Goal: Information Seeking & Learning: Learn about a topic

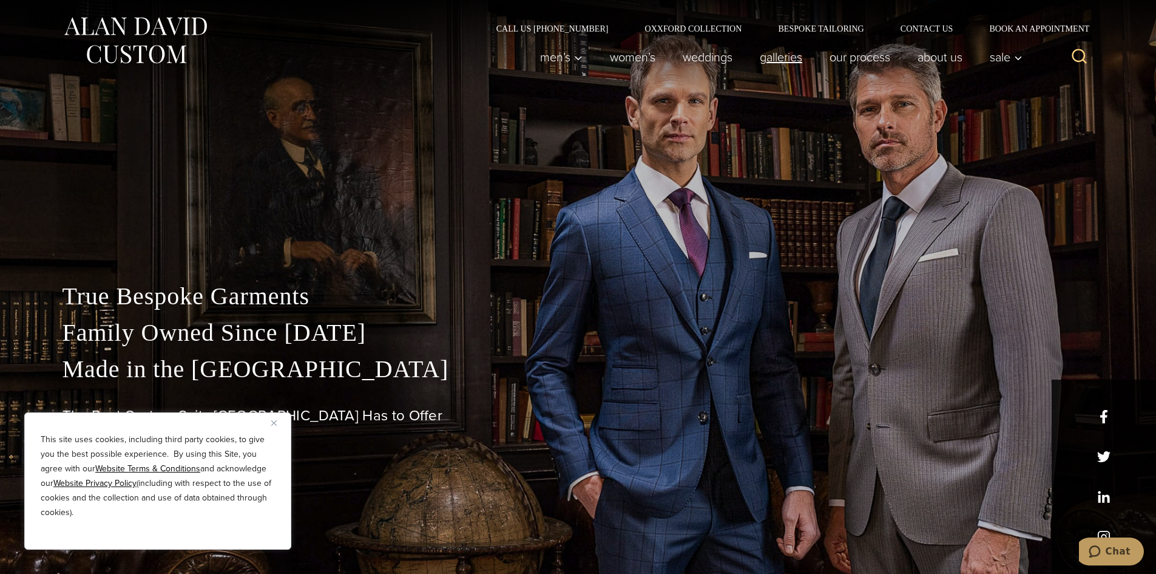
click at [789, 61] on link "Galleries" at bounding box center [781, 57] width 70 height 24
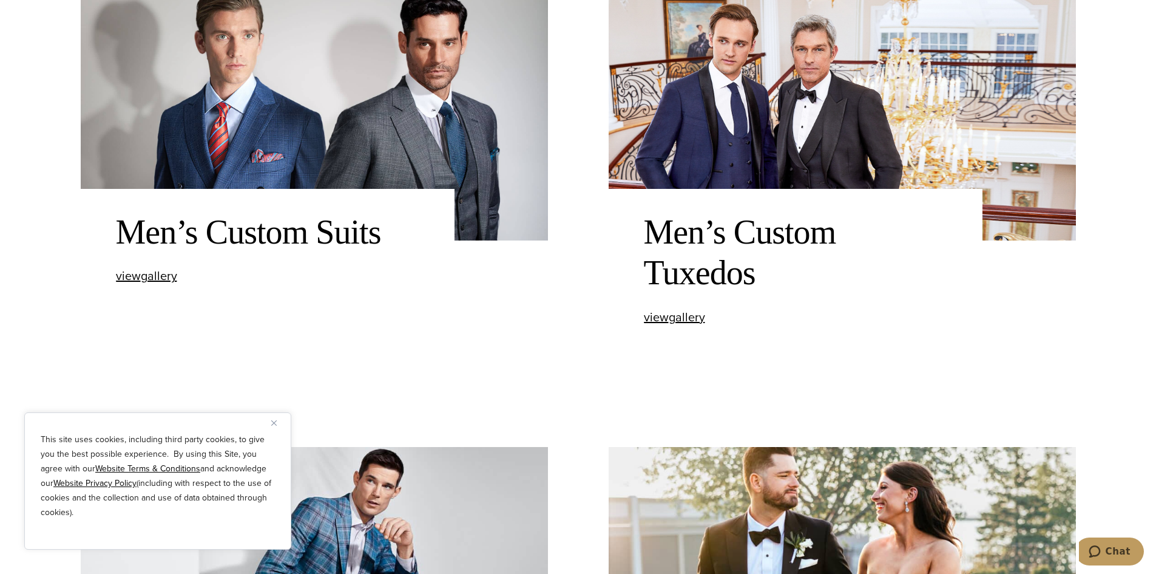
scroll to position [607, 0]
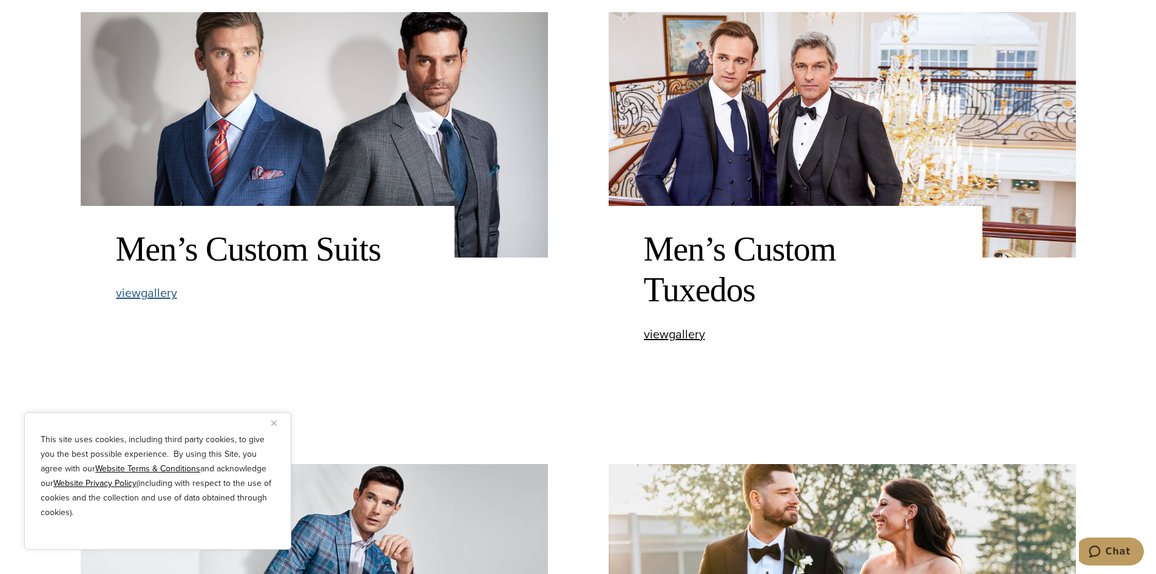
click at [163, 288] on span "view Men’s Custom Suits gallery" at bounding box center [146, 293] width 61 height 18
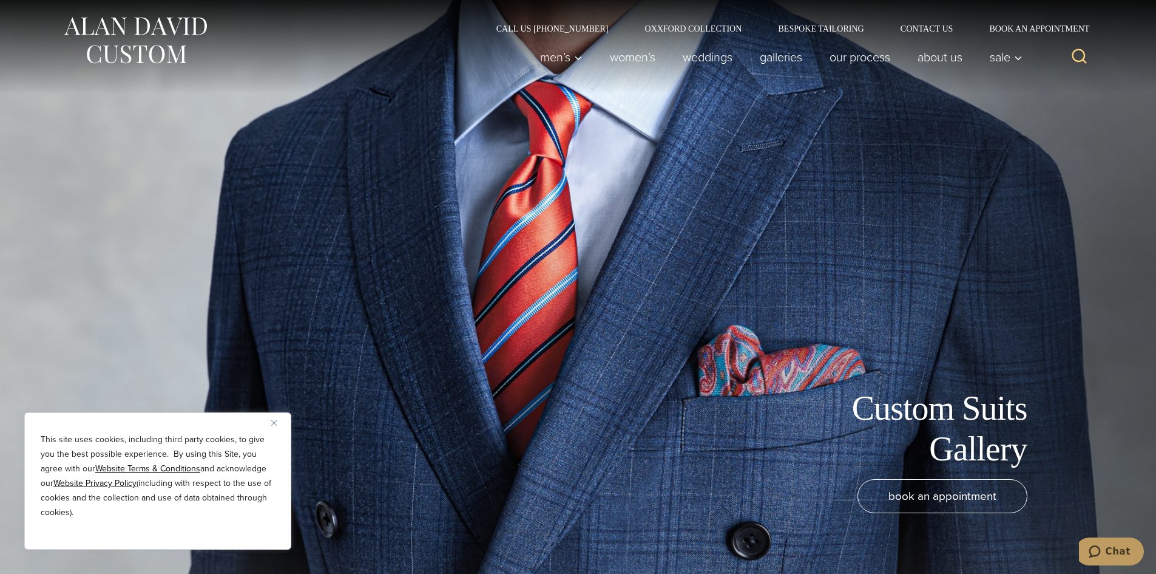
click at [273, 423] on img "Close" at bounding box center [273, 422] width 5 height 5
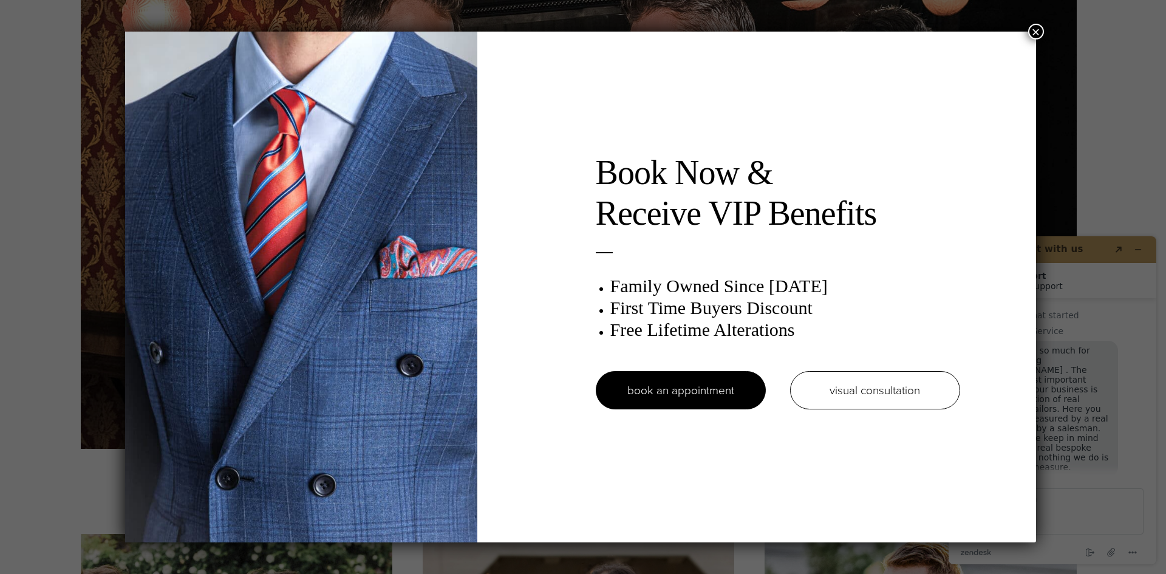
click at [1039, 29] on button "×" at bounding box center [1036, 32] width 16 height 16
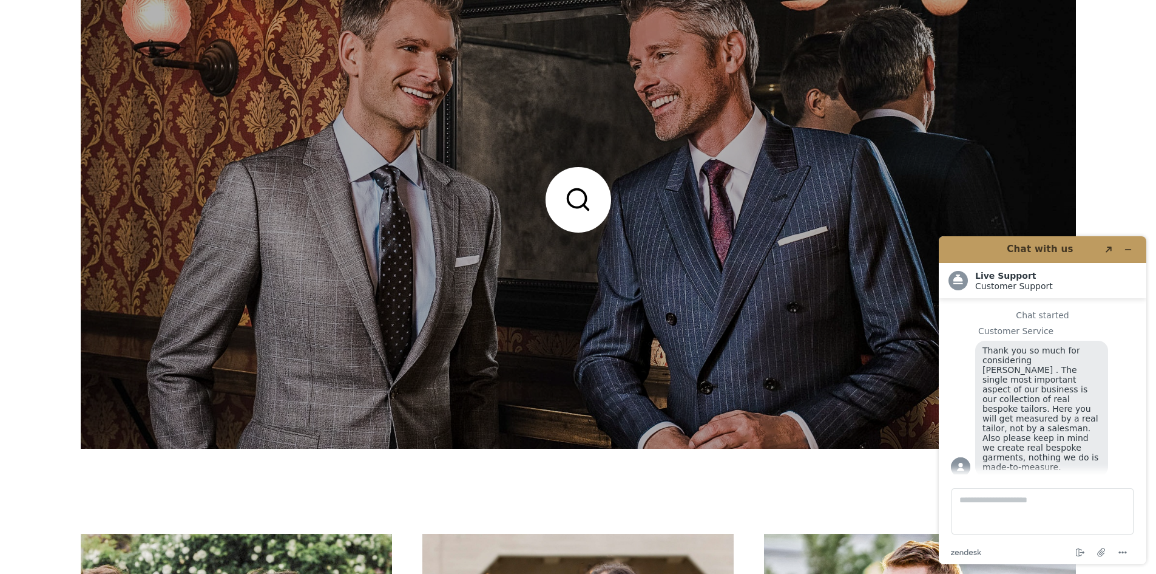
scroll to position [1700, 0]
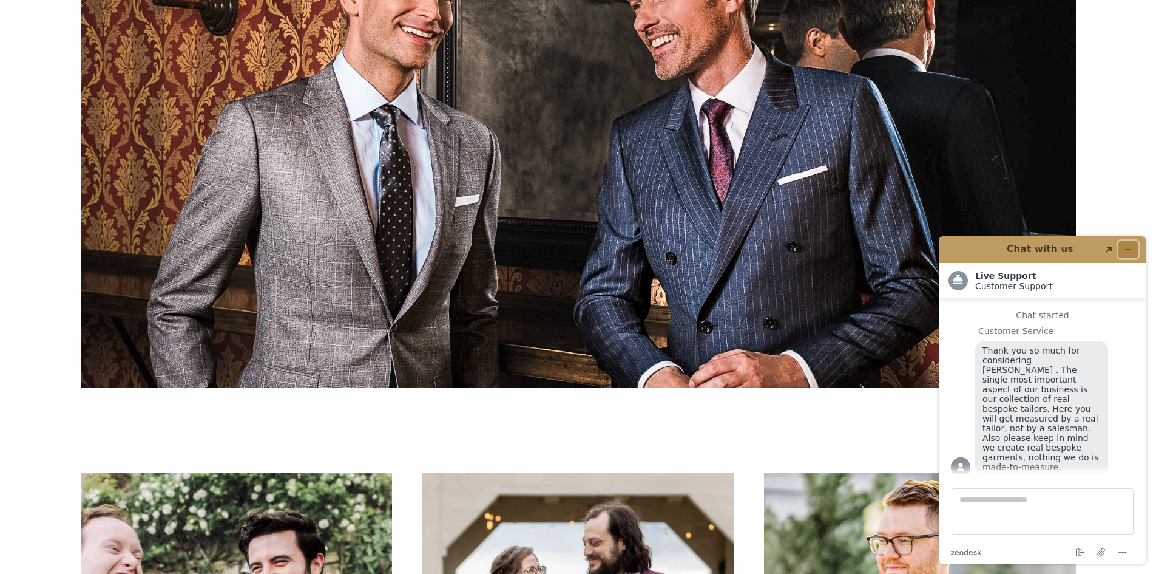
click at [1127, 246] on icon "Minimize widget" at bounding box center [1128, 249] width 8 height 8
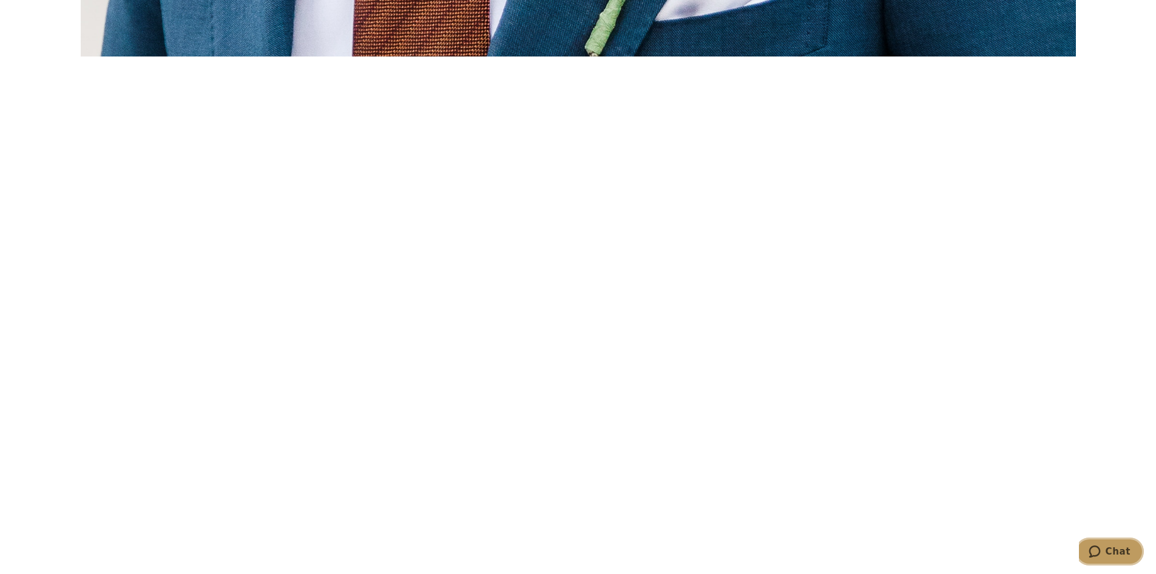
scroll to position [4250, 0]
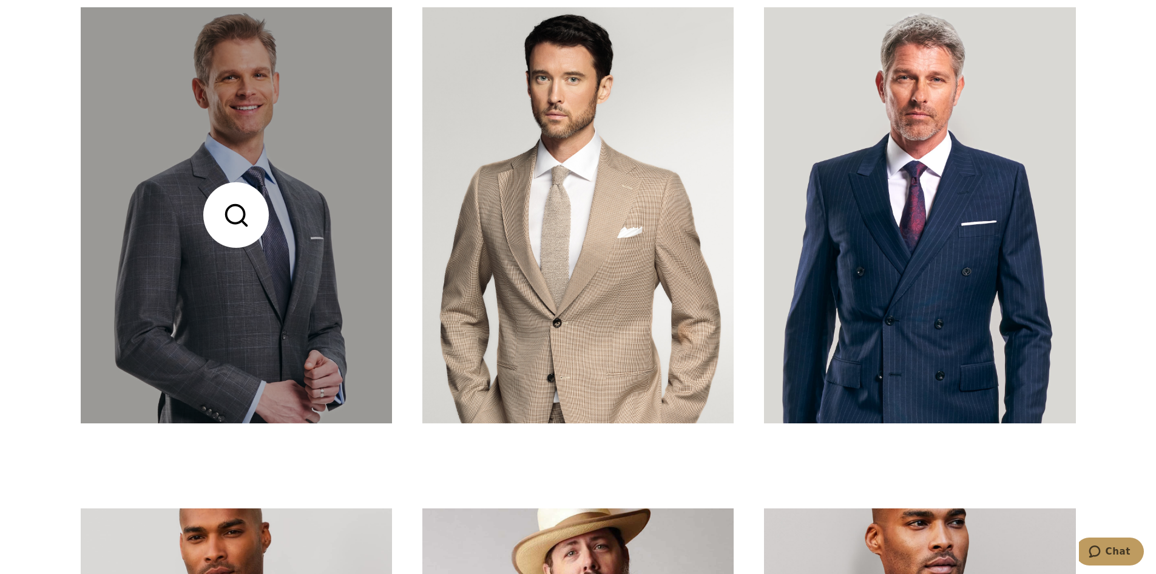
click at [186, 283] on link at bounding box center [236, 214] width 311 height 415
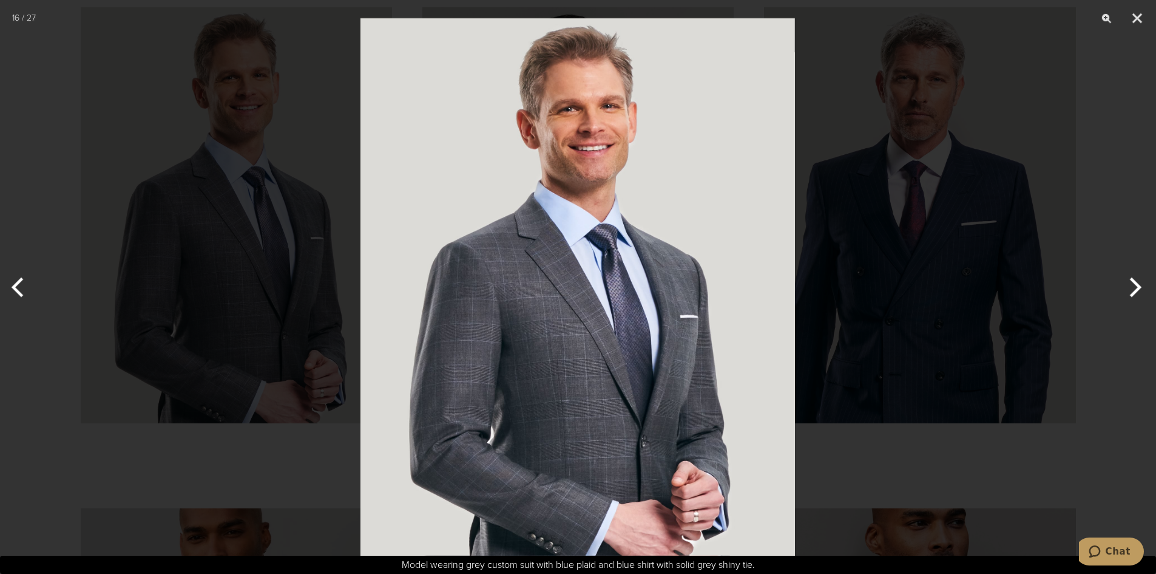
click at [596, 398] on img at bounding box center [578, 287] width 435 height 574
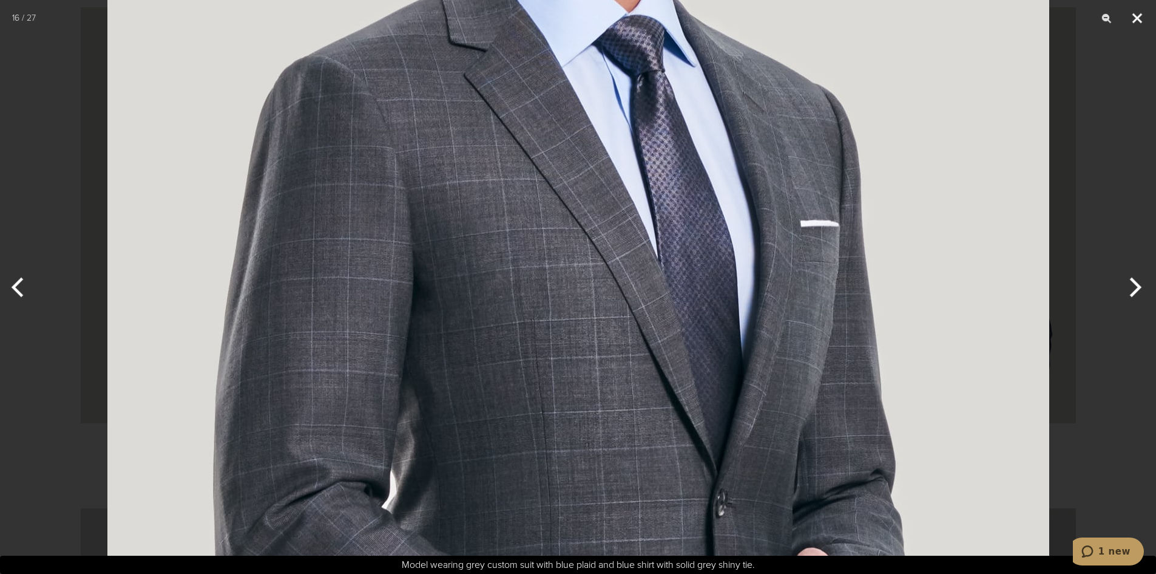
click at [1141, 18] on button "Close" at bounding box center [1137, 18] width 30 height 36
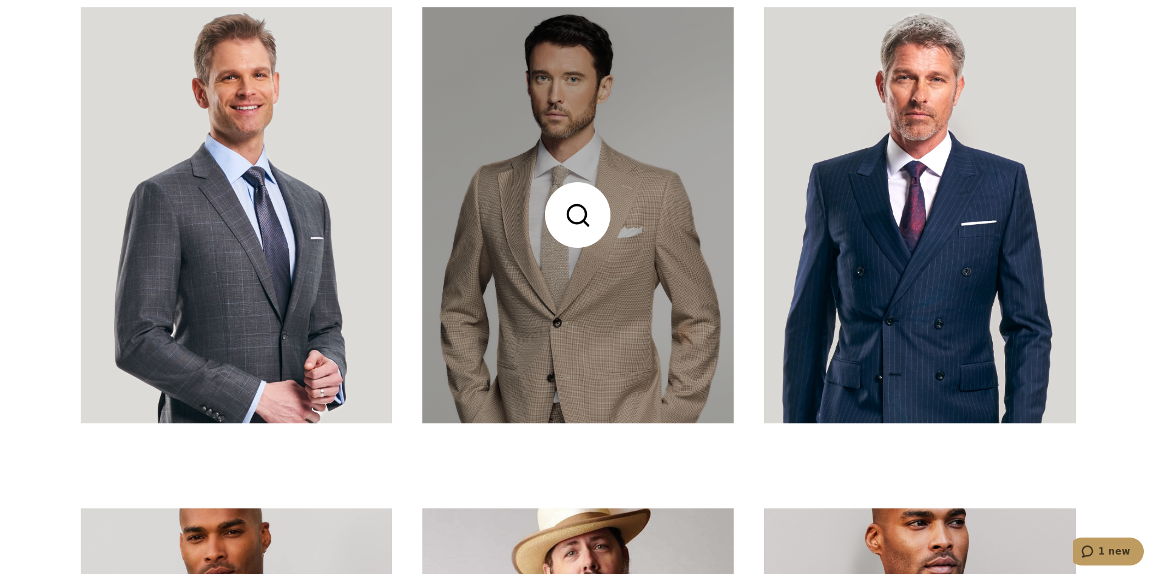
click at [585, 294] on link at bounding box center [578, 214] width 311 height 415
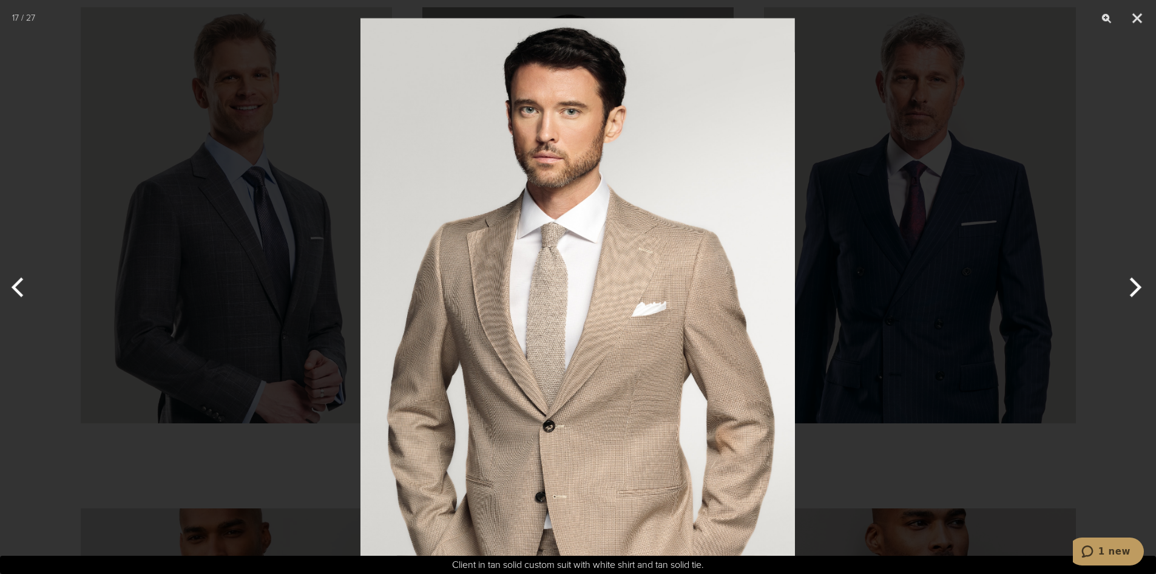
click at [628, 306] on img at bounding box center [578, 287] width 435 height 574
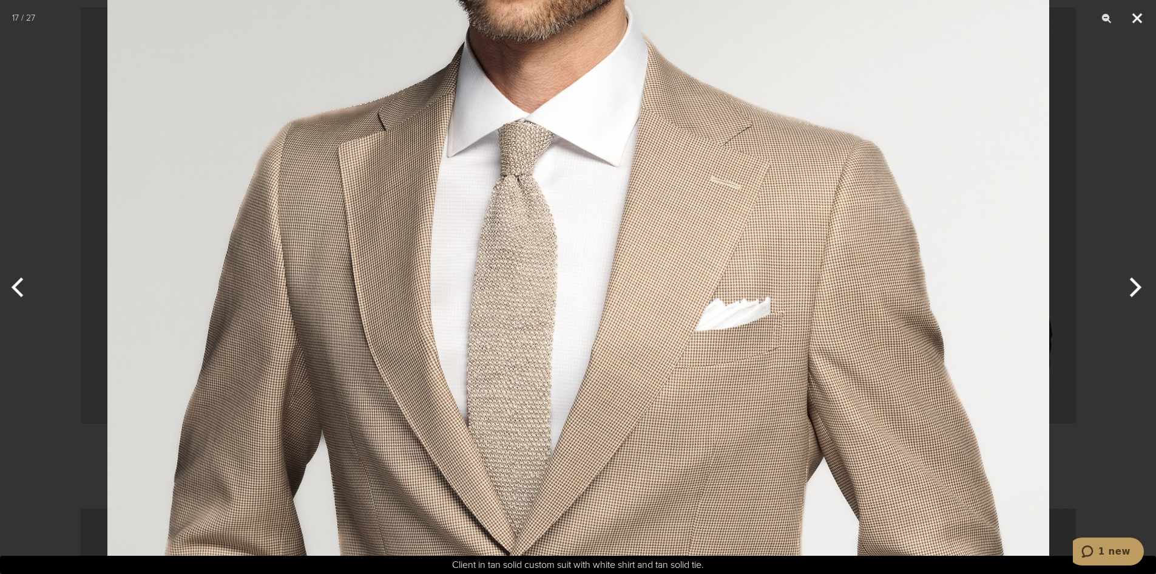
click at [1134, 18] on button "Close" at bounding box center [1137, 18] width 30 height 36
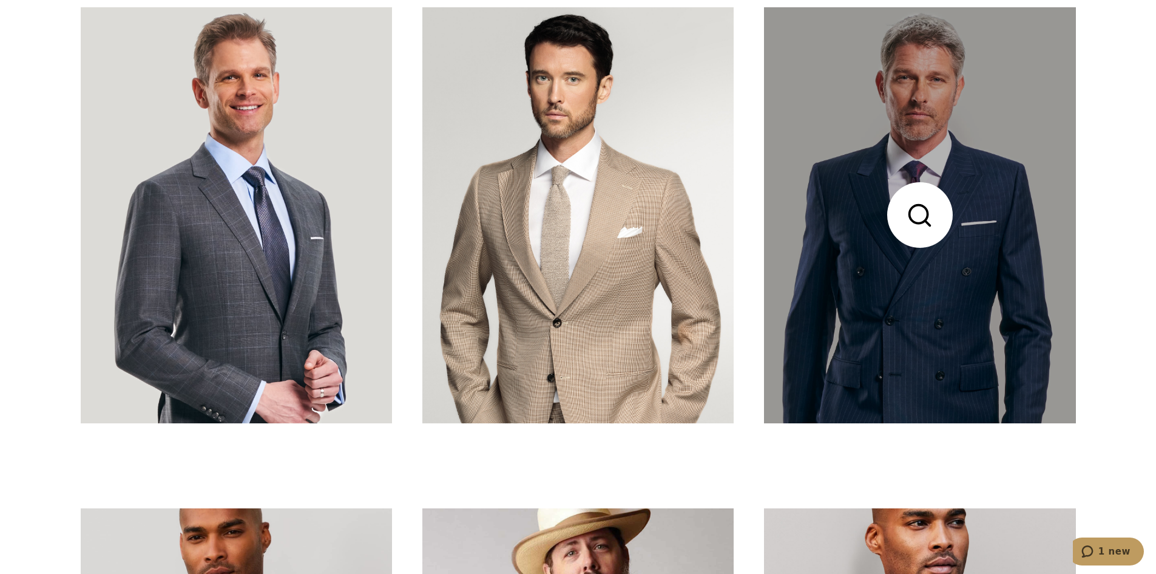
click at [942, 293] on link at bounding box center [919, 214] width 311 height 415
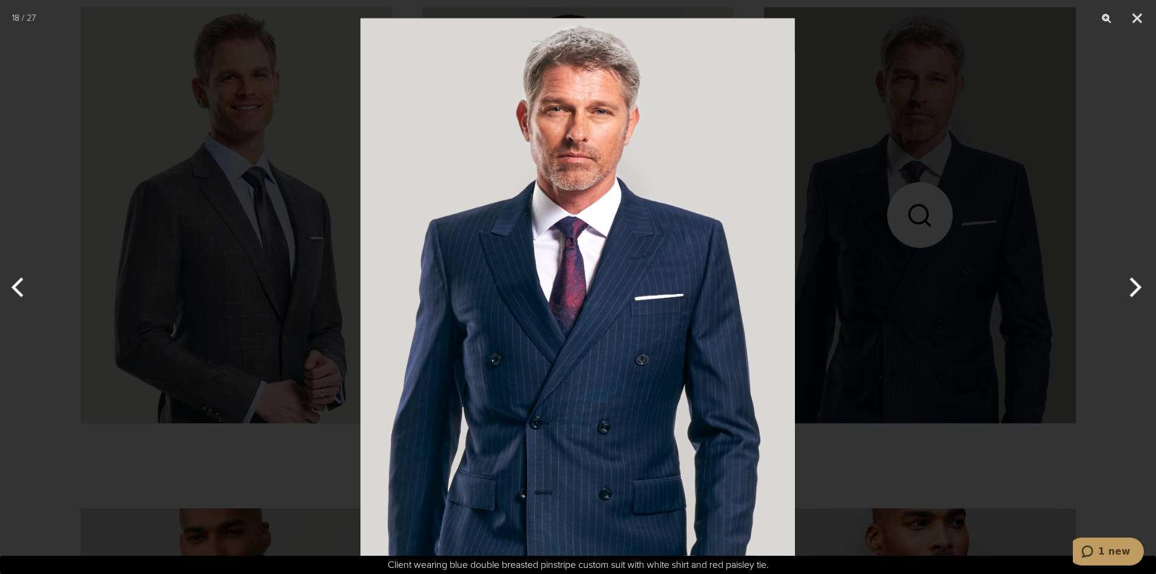
click at [628, 288] on img at bounding box center [578, 287] width 435 height 574
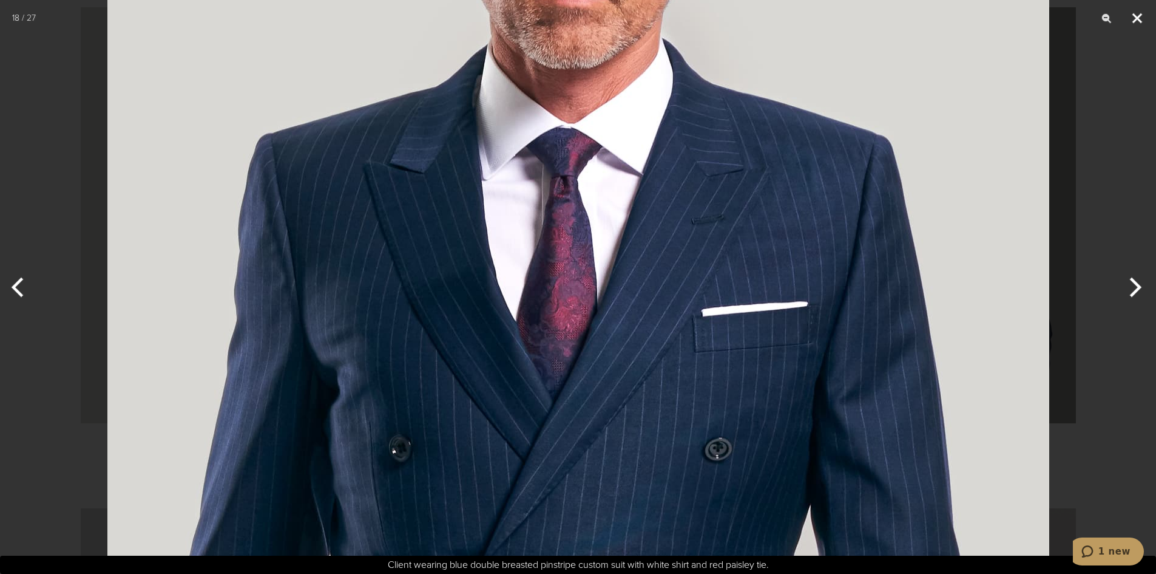
click at [1139, 11] on button "Close" at bounding box center [1137, 18] width 30 height 36
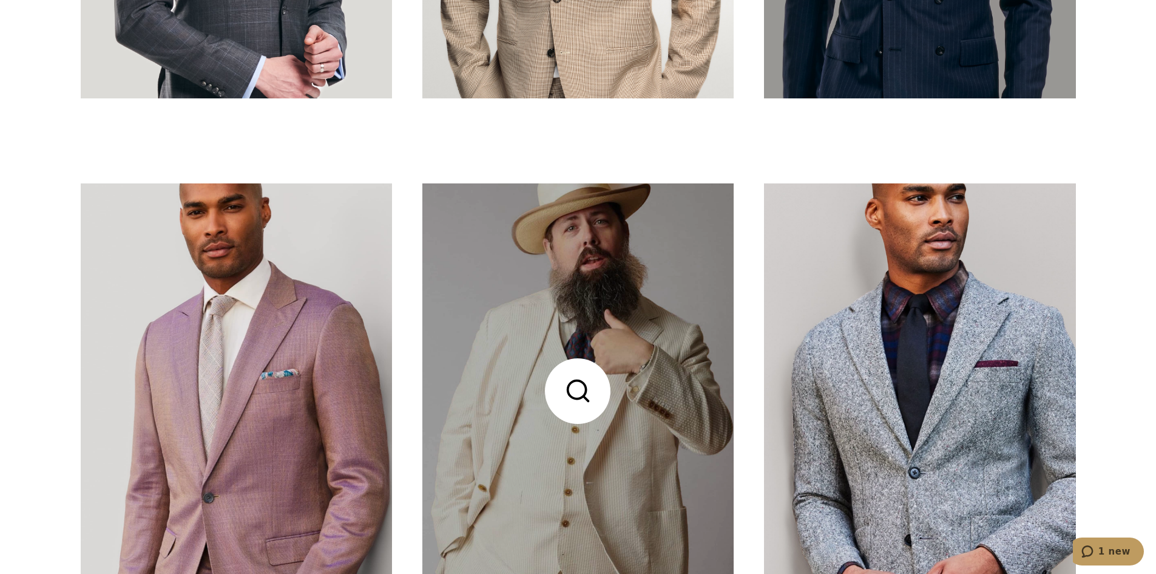
scroll to position [4674, 0]
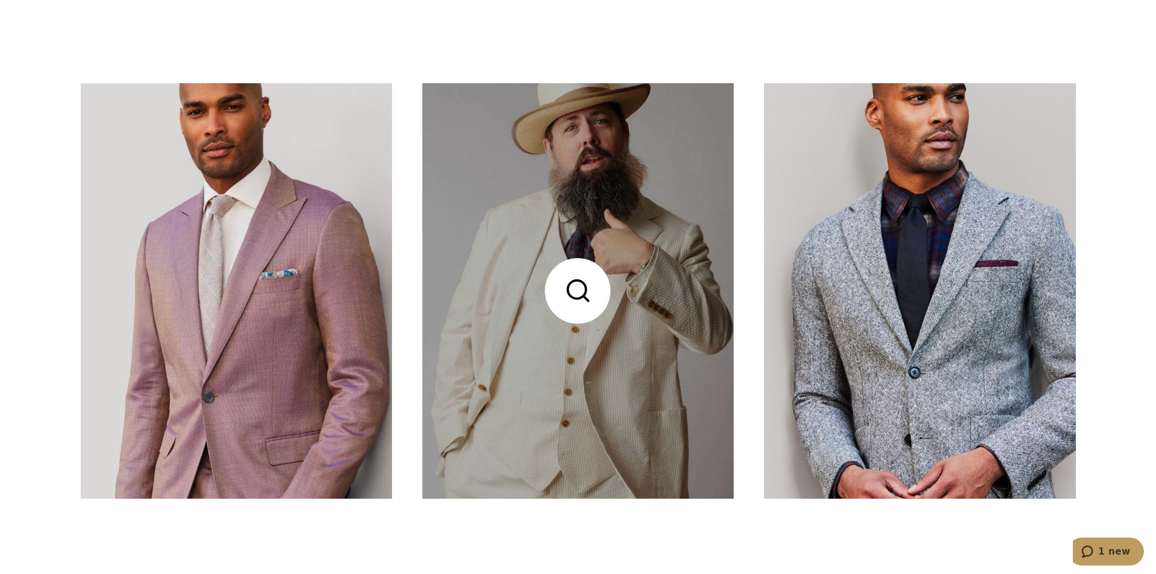
click at [548, 356] on link at bounding box center [578, 290] width 311 height 415
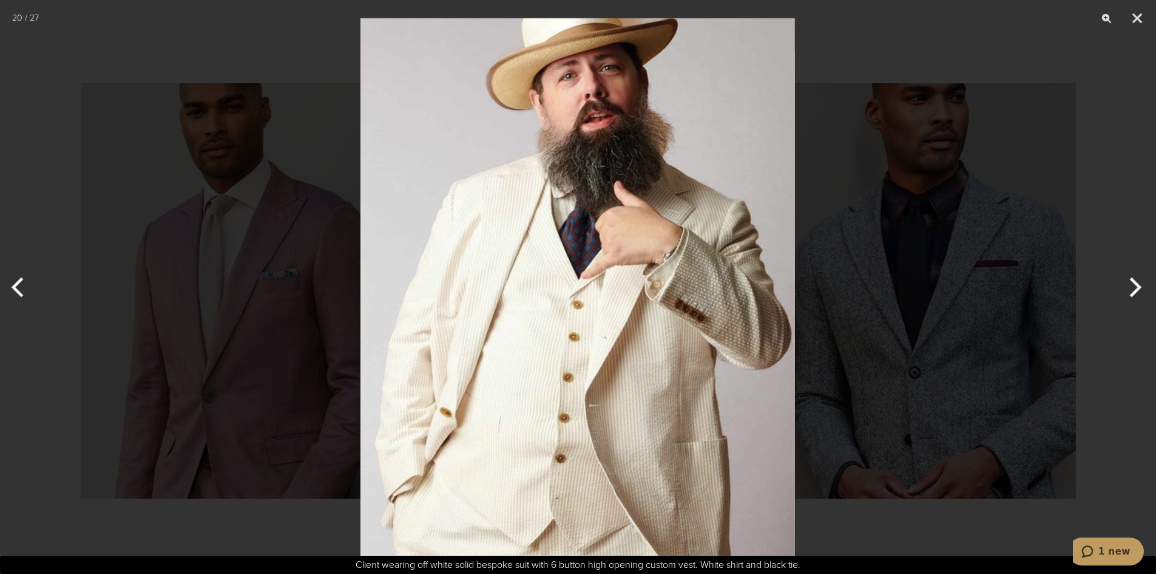
click at [602, 348] on img at bounding box center [578, 287] width 435 height 574
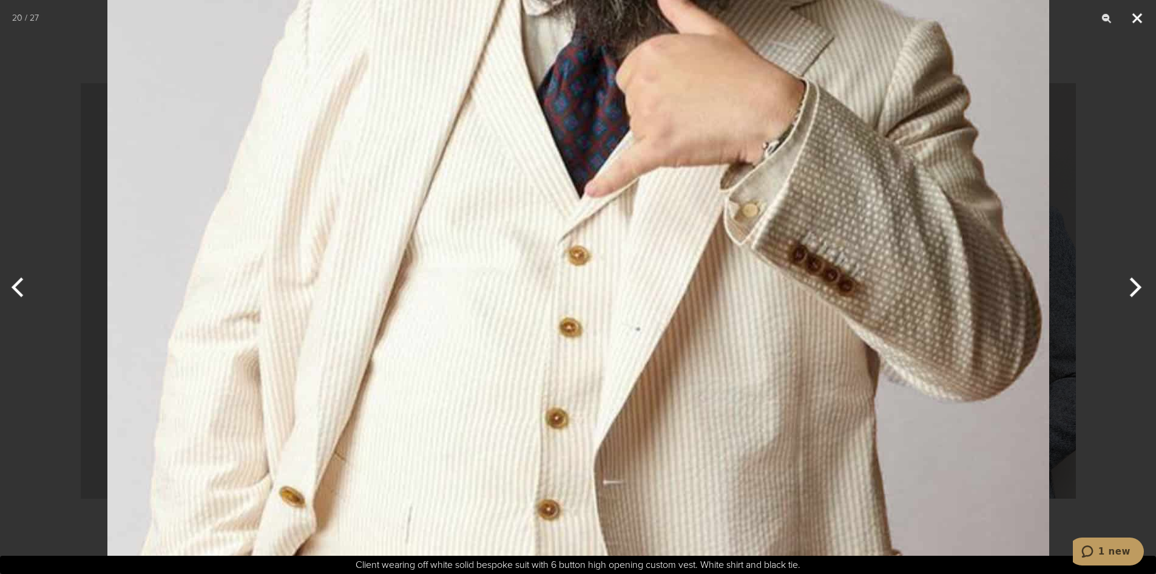
click at [1136, 13] on button "Close" at bounding box center [1137, 18] width 30 height 36
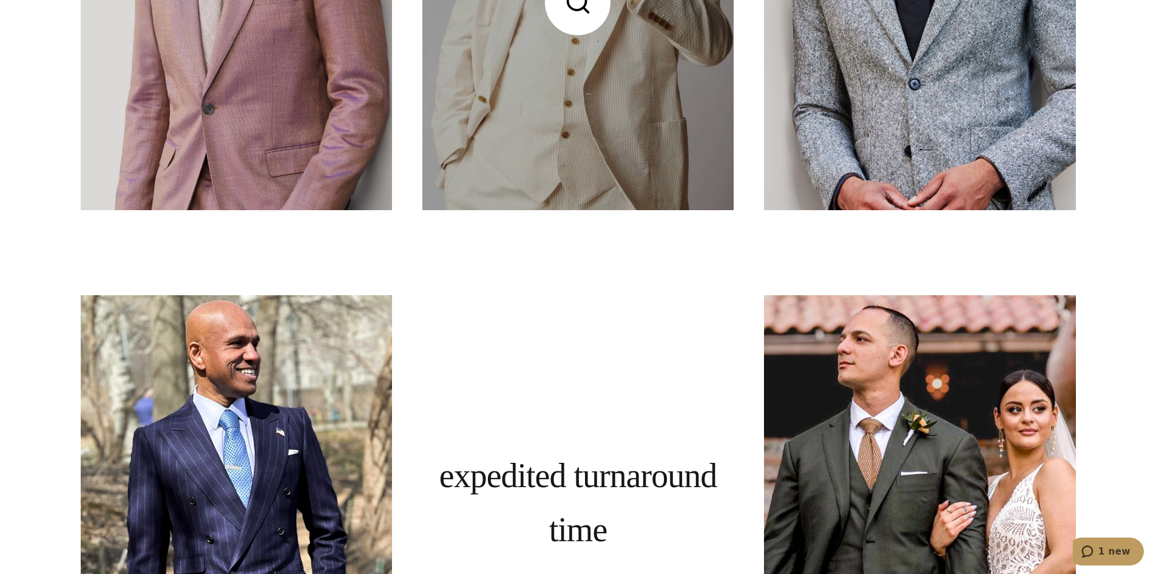
scroll to position [5160, 0]
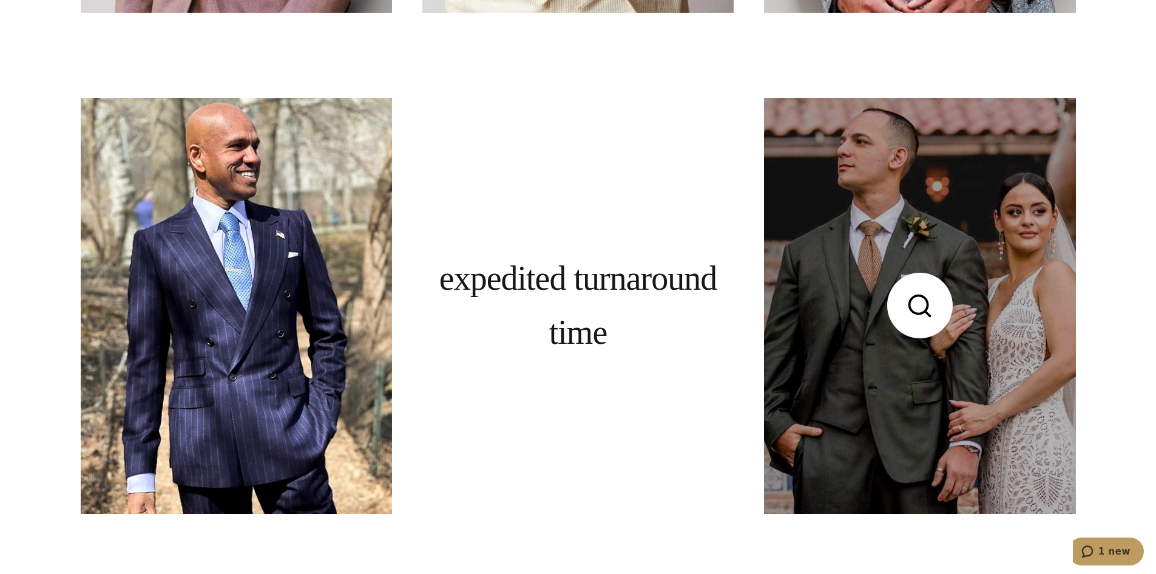
click at [882, 370] on link at bounding box center [919, 305] width 311 height 415
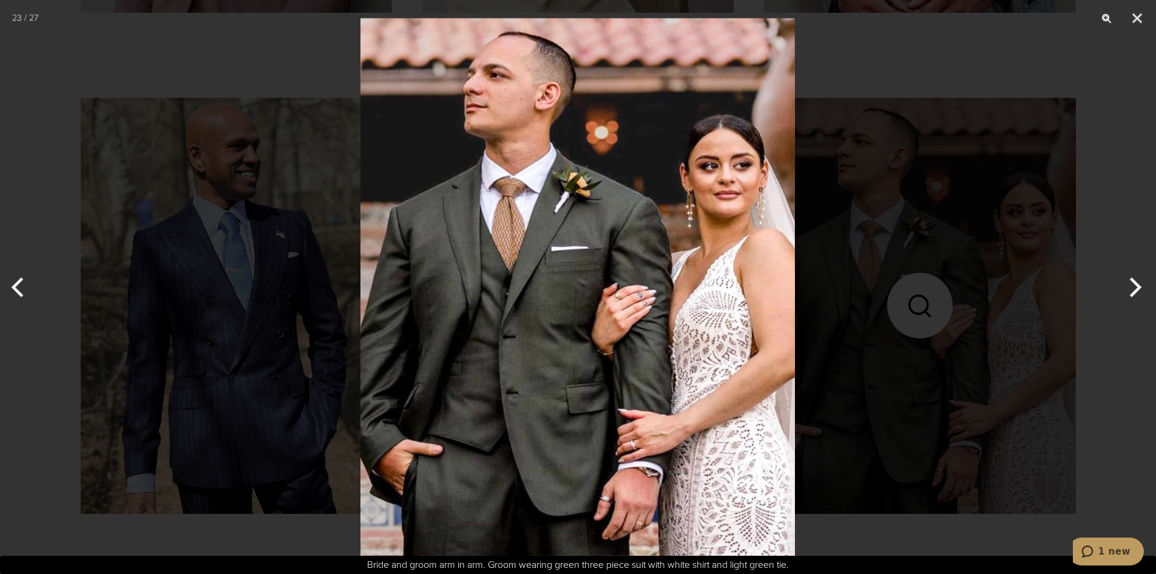
click at [503, 322] on img at bounding box center [578, 287] width 435 height 574
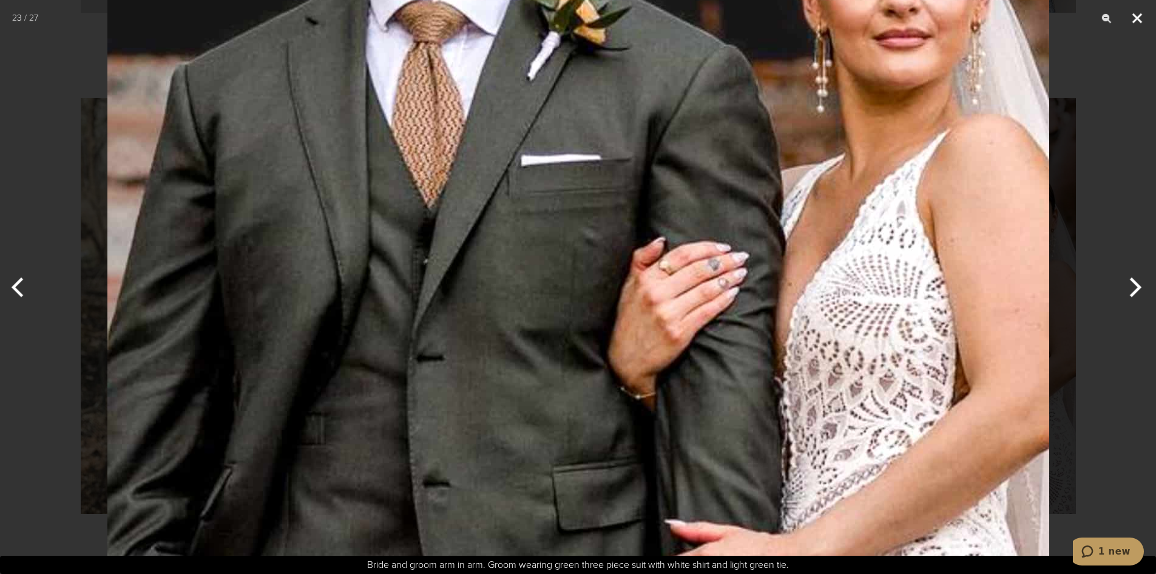
click at [1136, 17] on button "Close" at bounding box center [1137, 18] width 30 height 36
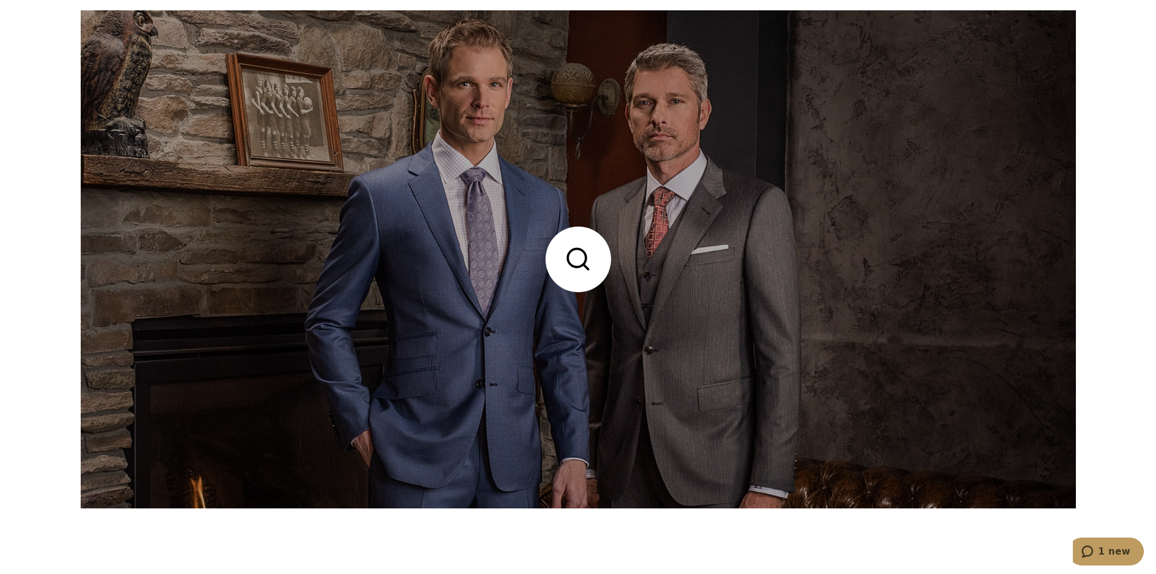
scroll to position [5585, 0]
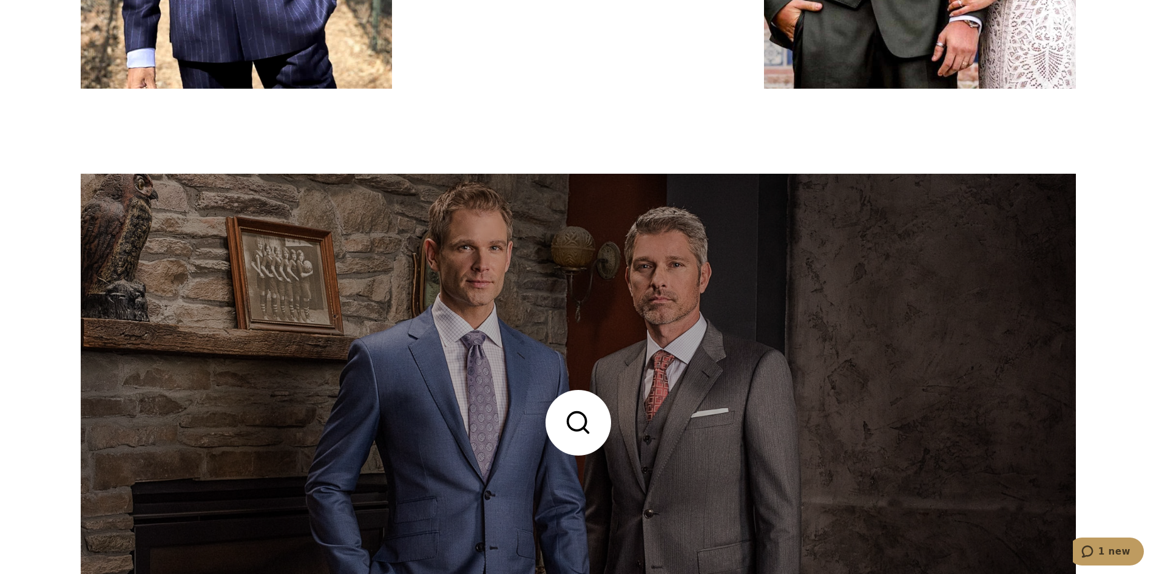
click at [721, 402] on link at bounding box center [579, 423] width 996 height 498
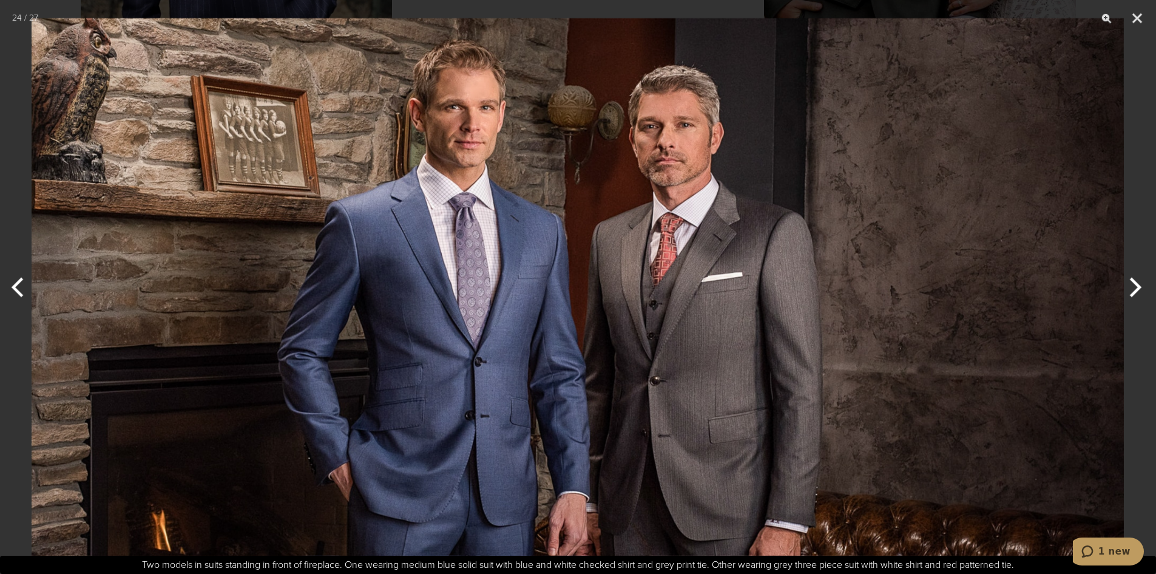
click at [722, 405] on img at bounding box center [578, 287] width 1093 height 574
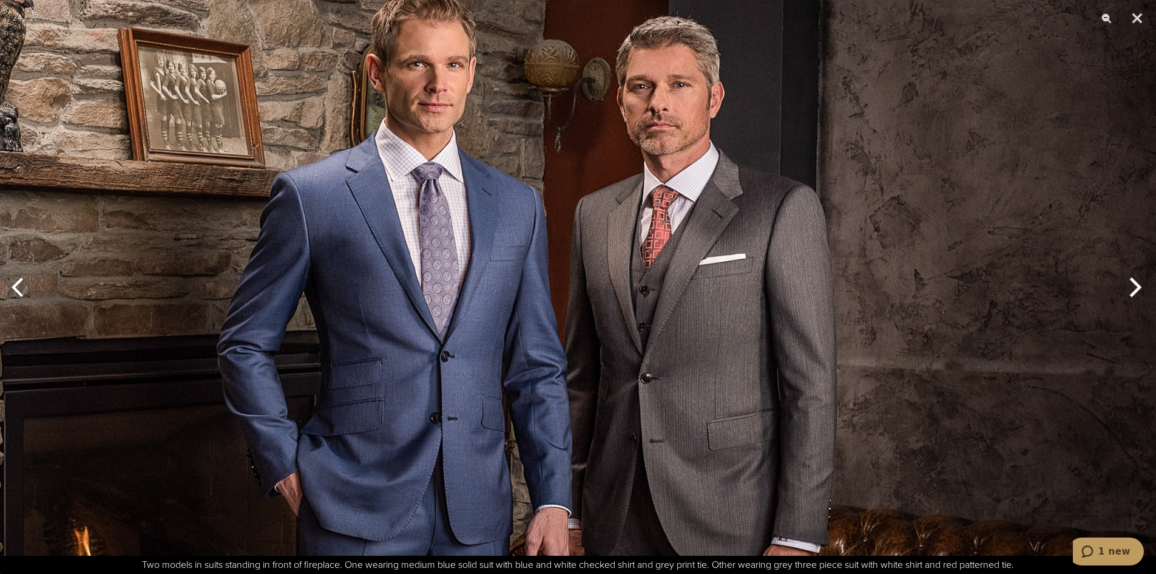
click at [1136, 291] on button "Next" at bounding box center [1134, 287] width 46 height 61
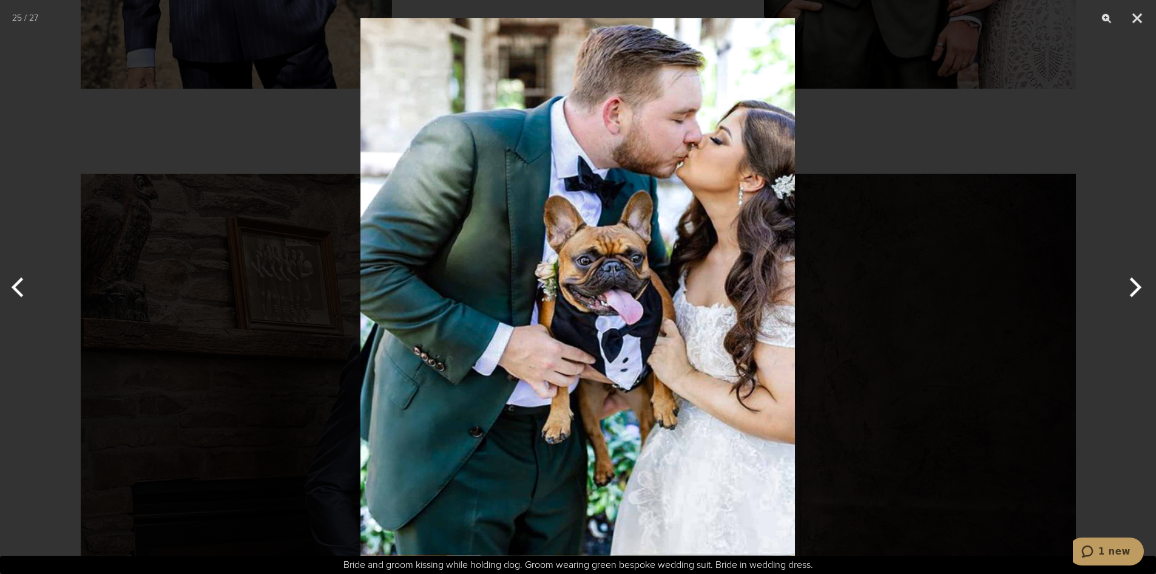
click at [1136, 291] on button "Next" at bounding box center [1134, 287] width 46 height 61
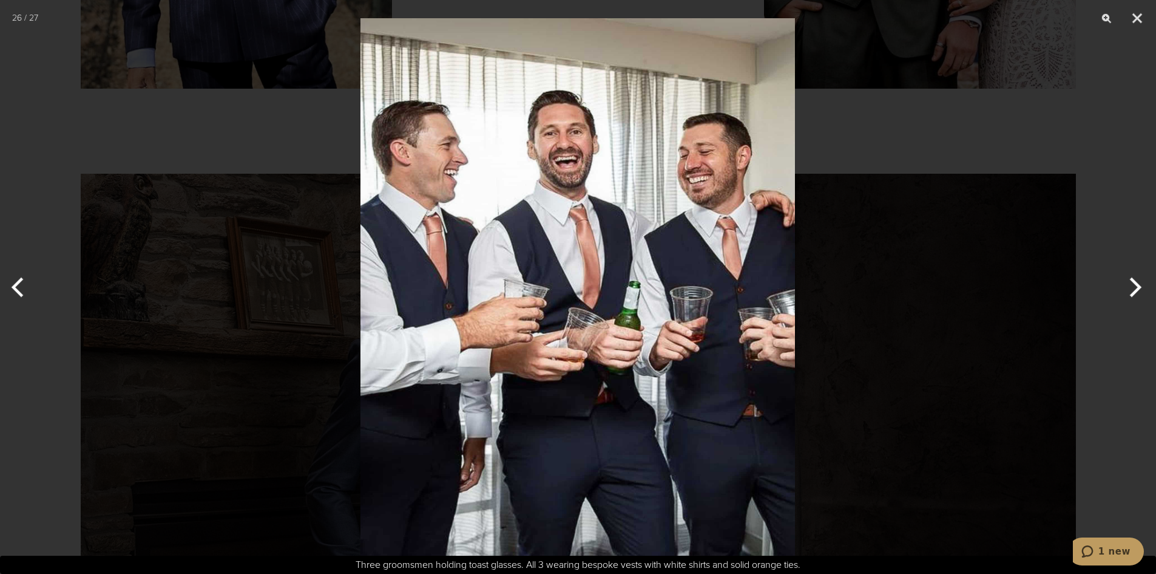
click at [1136, 291] on button "Next" at bounding box center [1134, 287] width 46 height 61
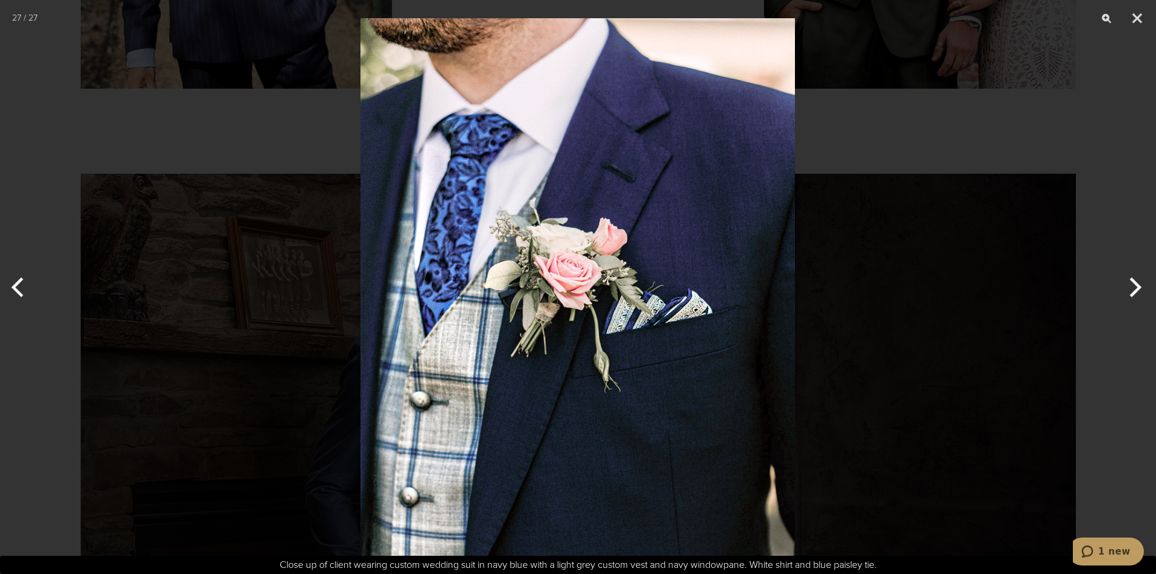
click at [20, 282] on button "Previous" at bounding box center [23, 287] width 46 height 61
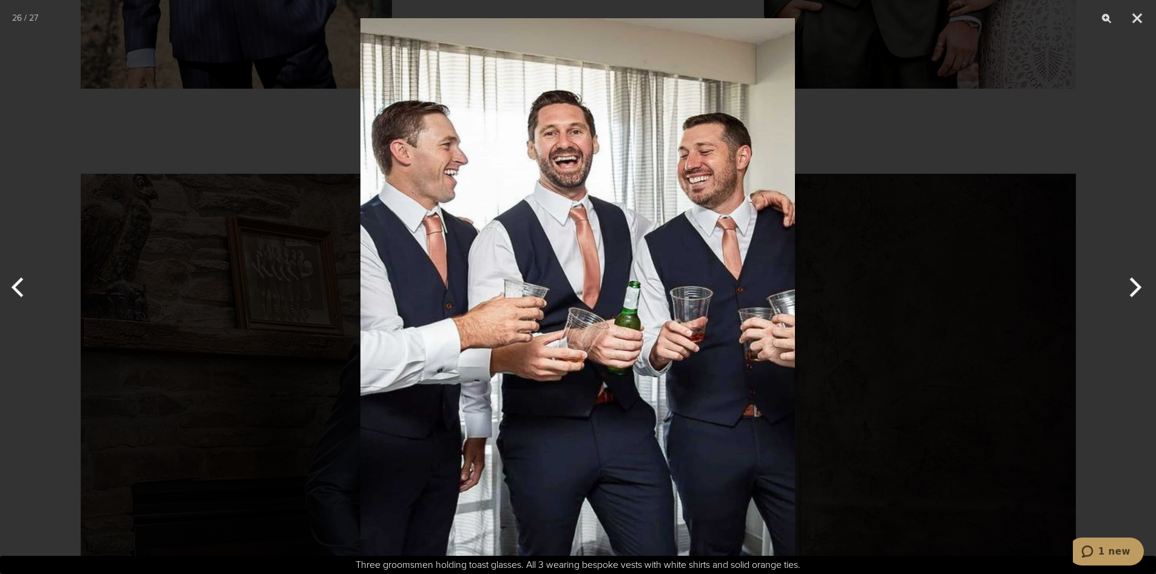
click at [1137, 287] on button "Next" at bounding box center [1134, 287] width 46 height 61
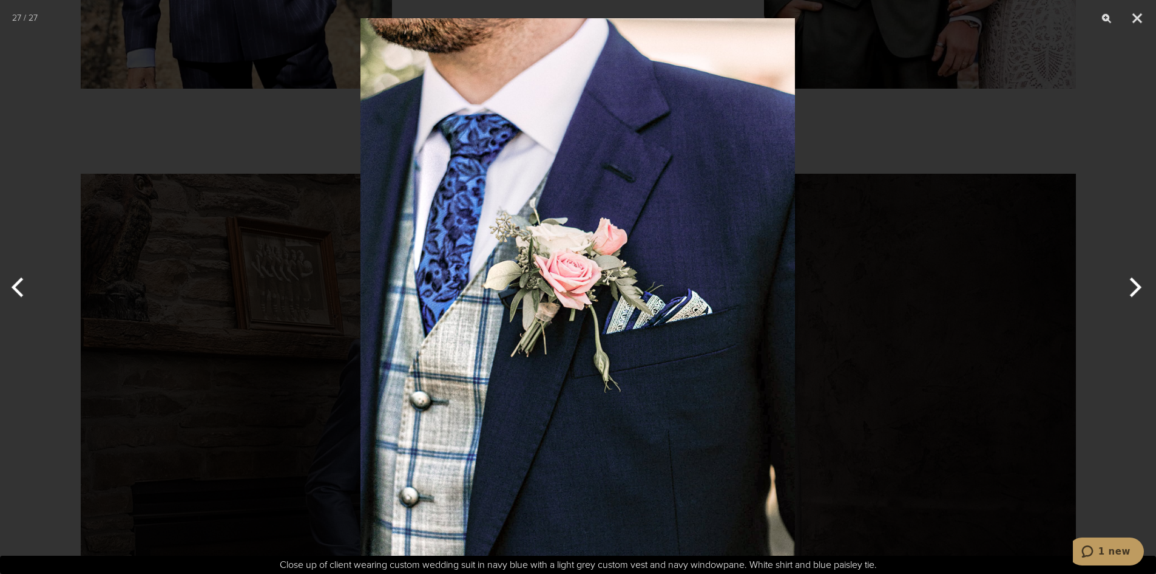
click at [1138, 290] on button "Next" at bounding box center [1134, 287] width 46 height 61
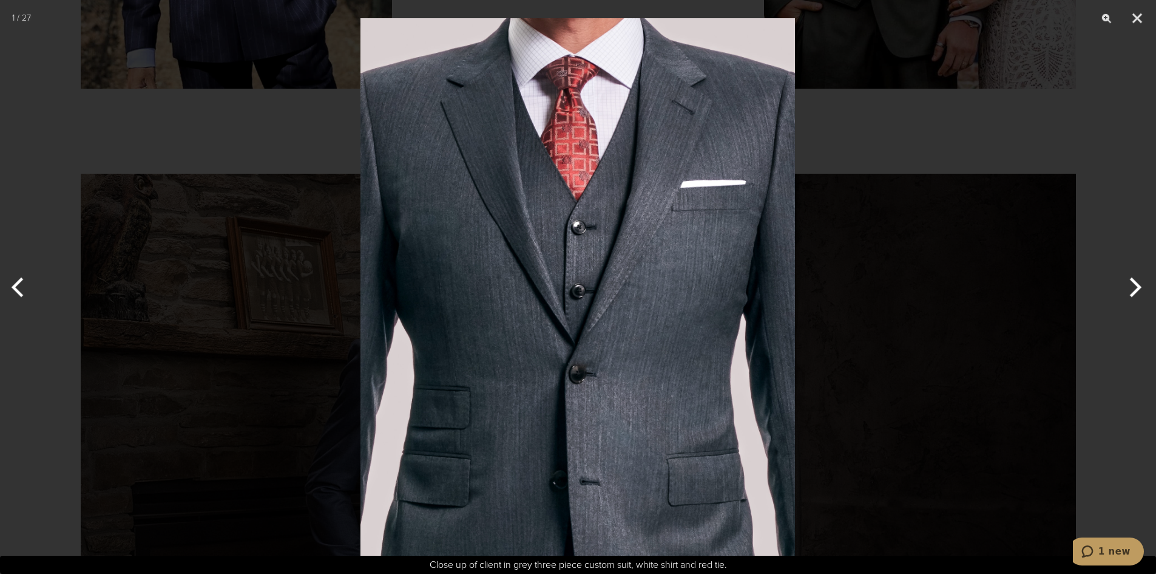
click at [1138, 291] on button "Next" at bounding box center [1134, 287] width 46 height 61
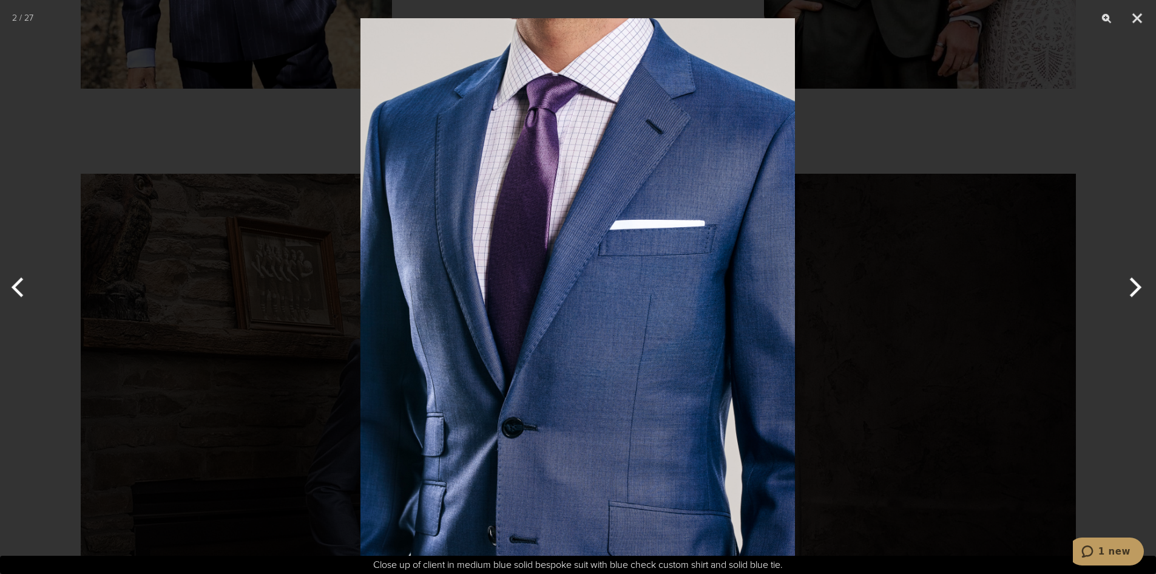
click at [1138, 291] on button "Next" at bounding box center [1134, 287] width 46 height 61
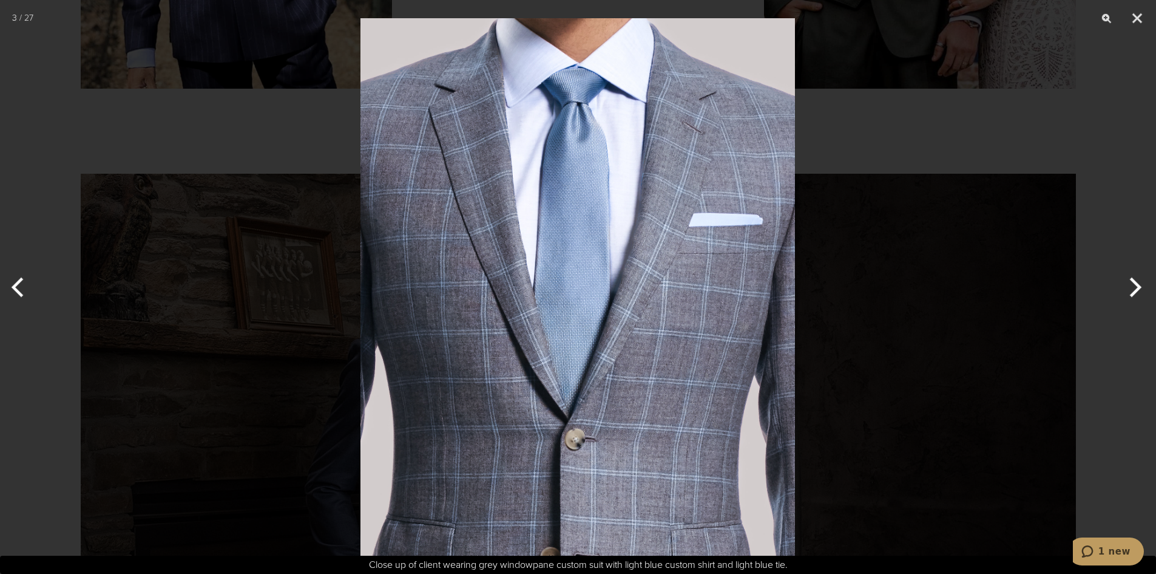
click at [1138, 291] on button "Next" at bounding box center [1134, 287] width 46 height 61
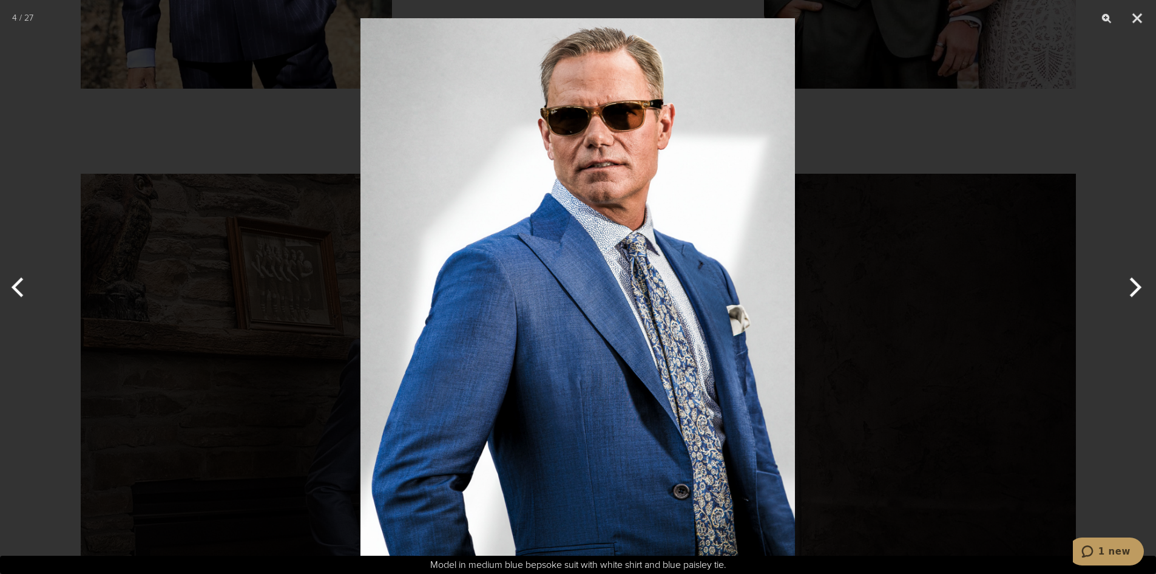
click at [1138, 291] on button "Next" at bounding box center [1134, 287] width 46 height 61
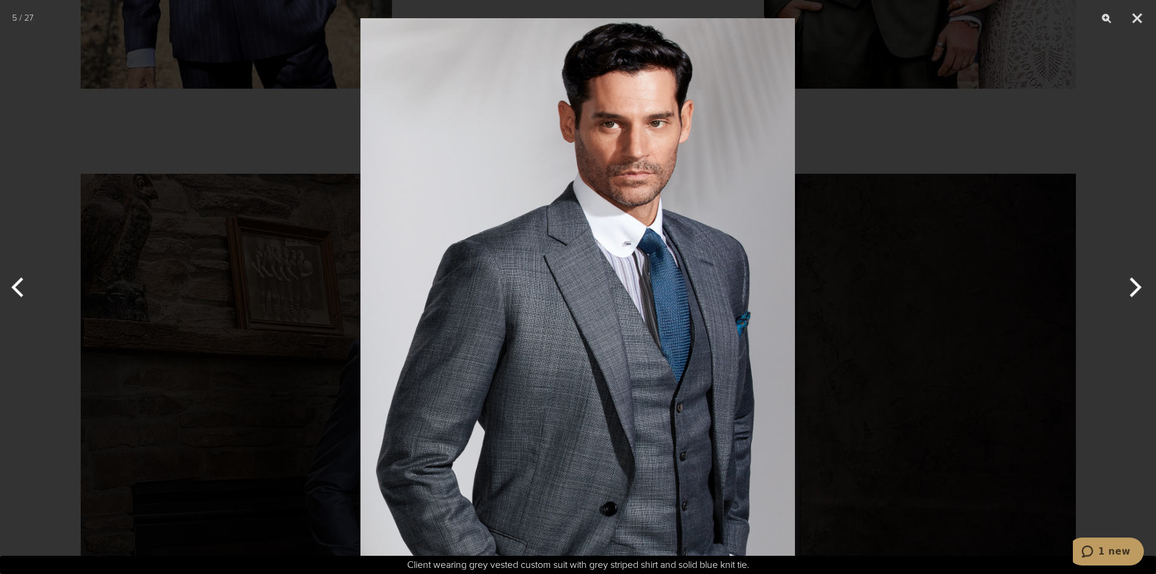
click at [1138, 291] on button "Next" at bounding box center [1134, 287] width 46 height 61
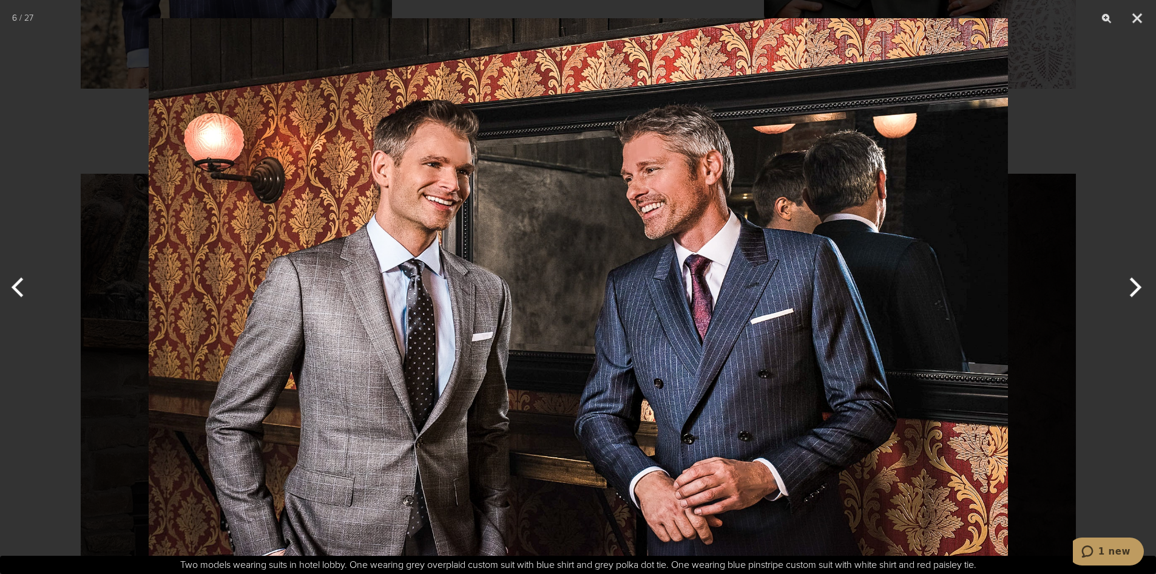
click at [1138, 291] on button "Next" at bounding box center [1134, 287] width 46 height 61
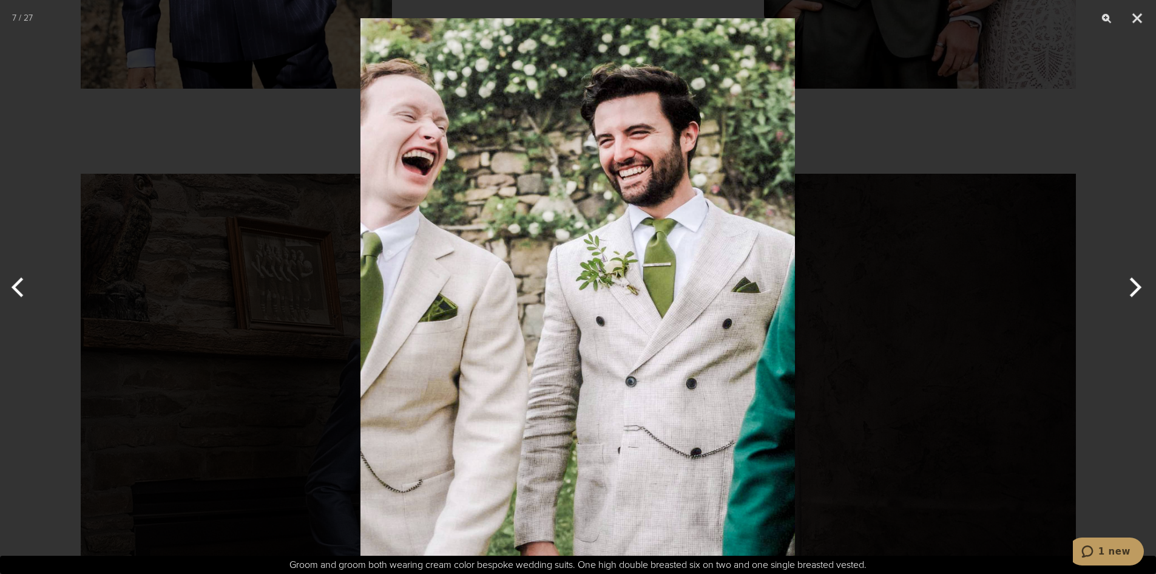
click at [1138, 291] on button "Next" at bounding box center [1134, 287] width 46 height 61
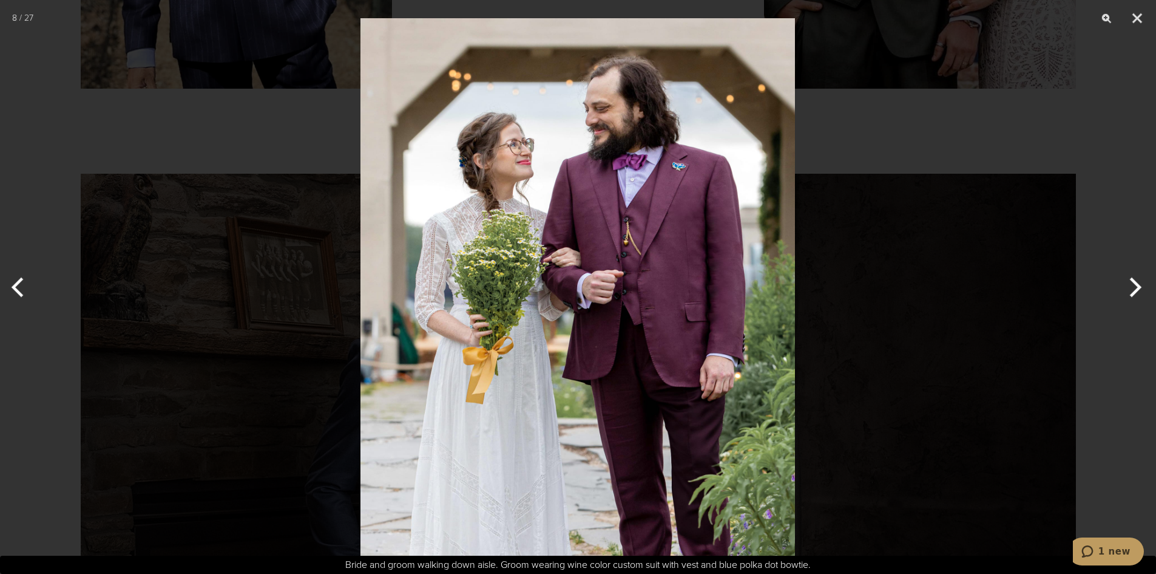
click at [1138, 291] on button "Next" at bounding box center [1134, 287] width 46 height 61
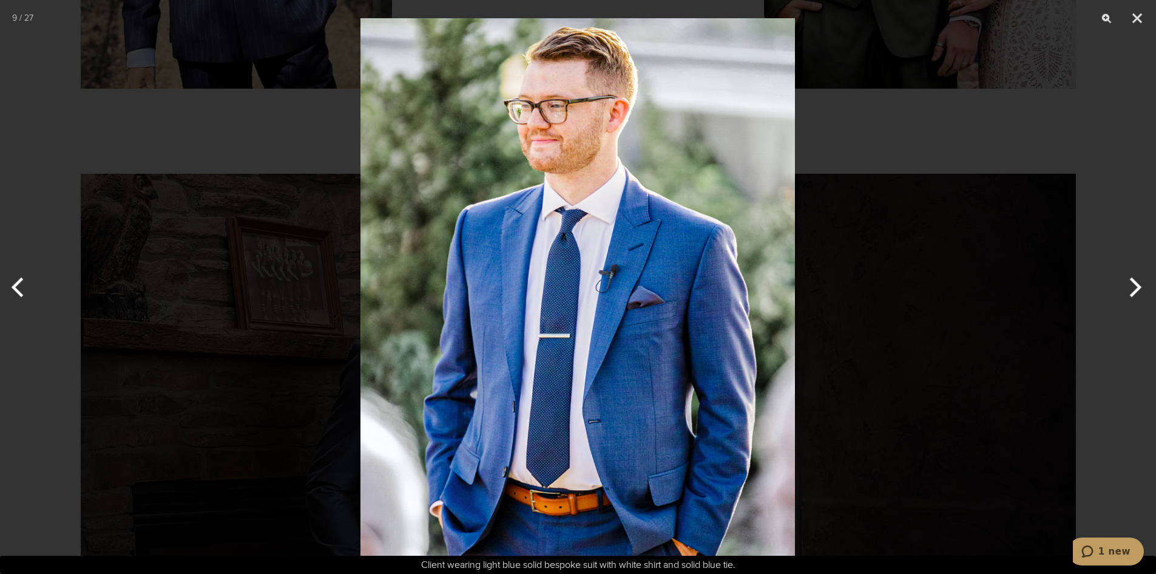
click at [1138, 291] on button "Next" at bounding box center [1134, 287] width 46 height 61
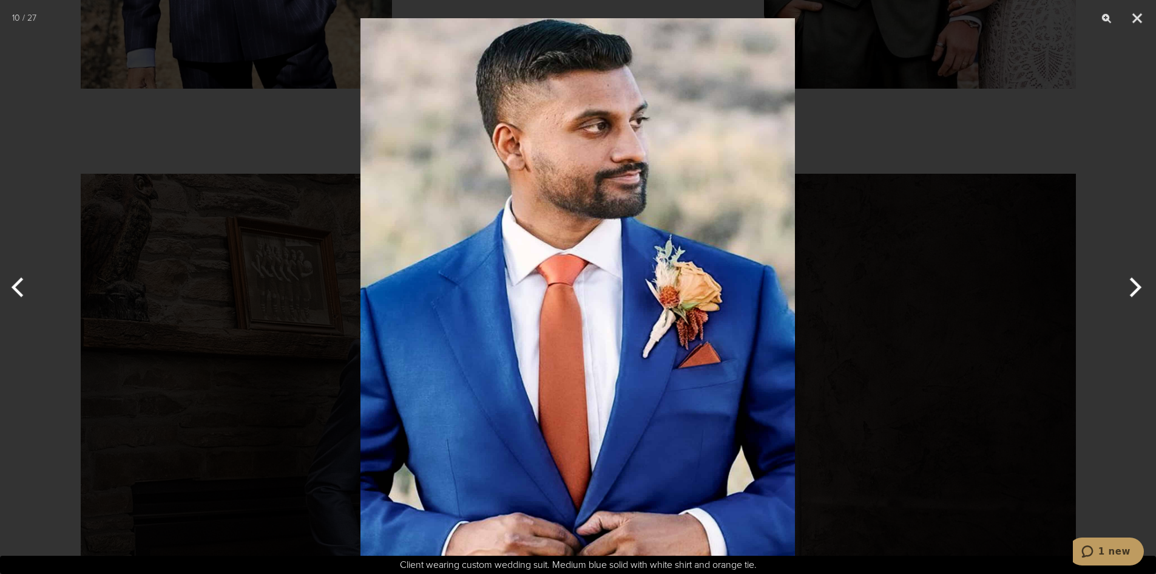
click at [1138, 291] on button "Next" at bounding box center [1134, 287] width 46 height 61
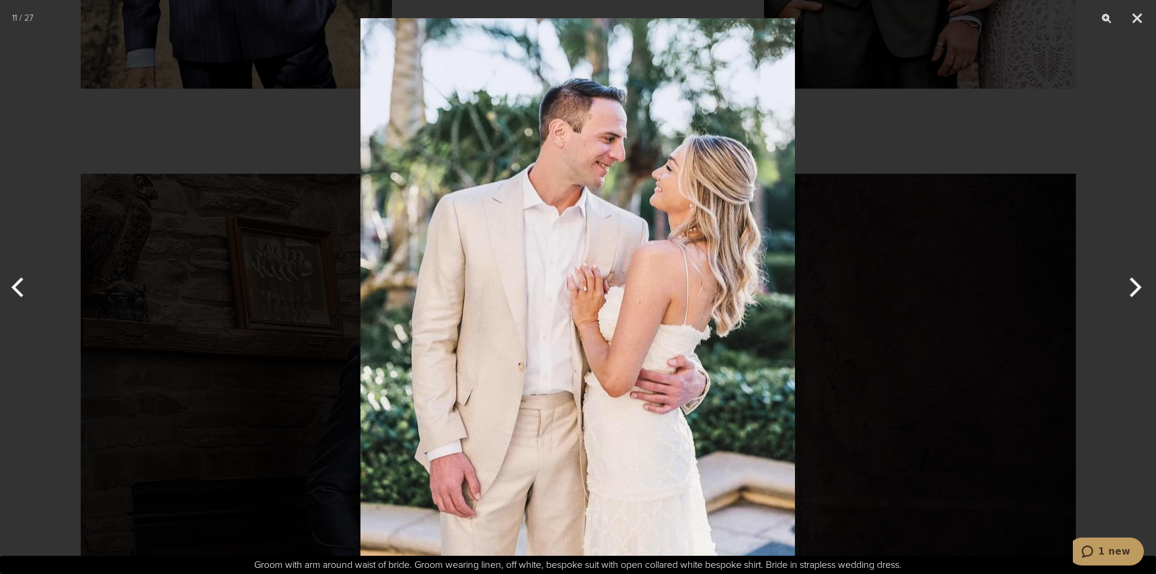
click at [1138, 291] on button "Next" at bounding box center [1134, 287] width 46 height 61
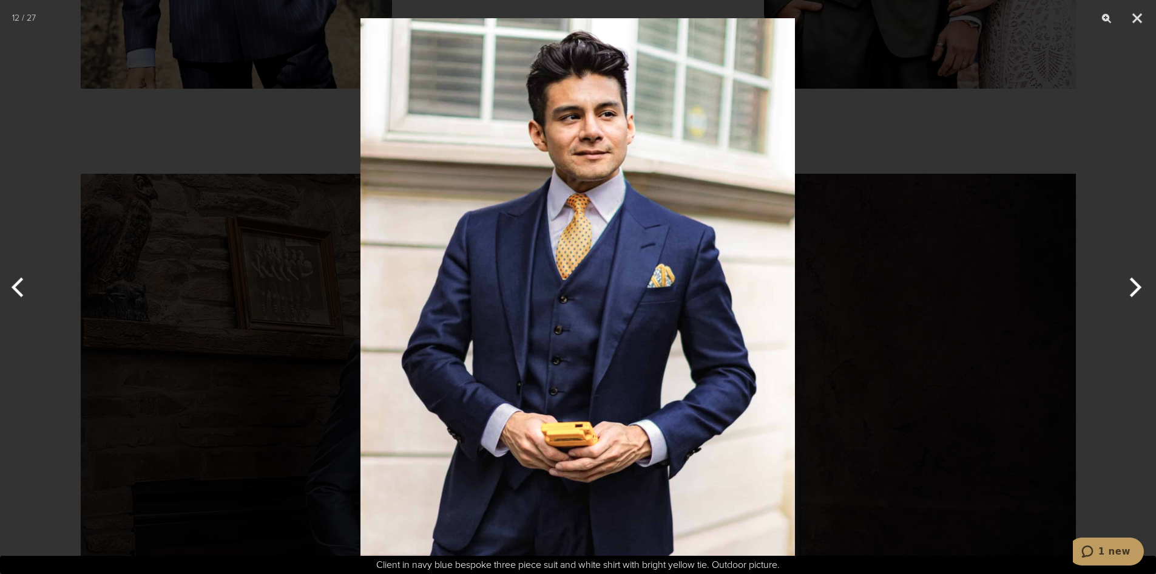
click at [1138, 291] on button "Next" at bounding box center [1134, 287] width 46 height 61
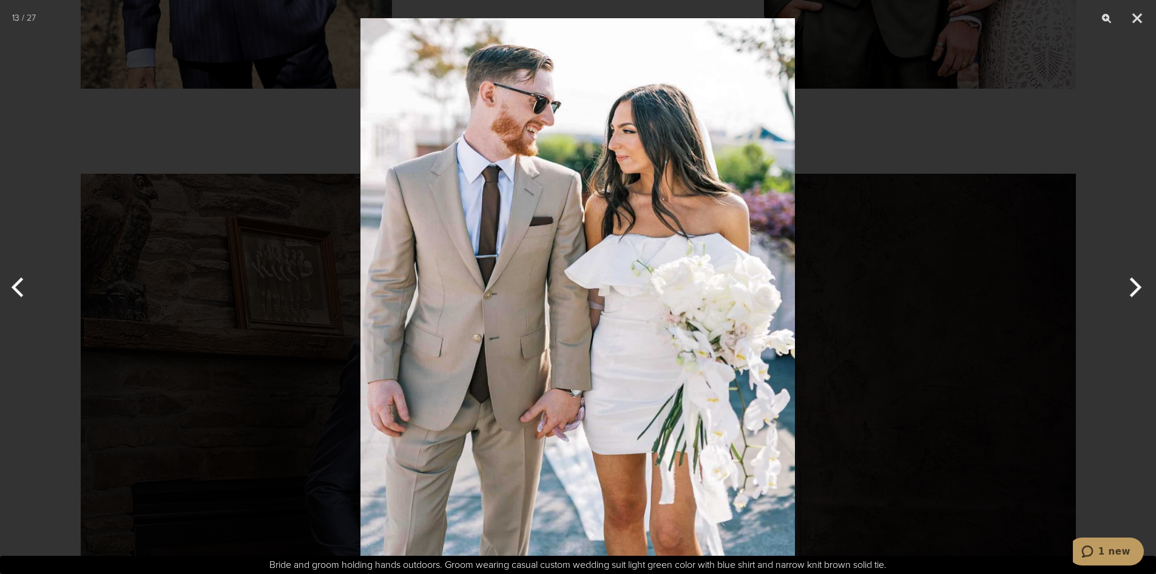
click at [1138, 291] on button "Next" at bounding box center [1134, 287] width 46 height 61
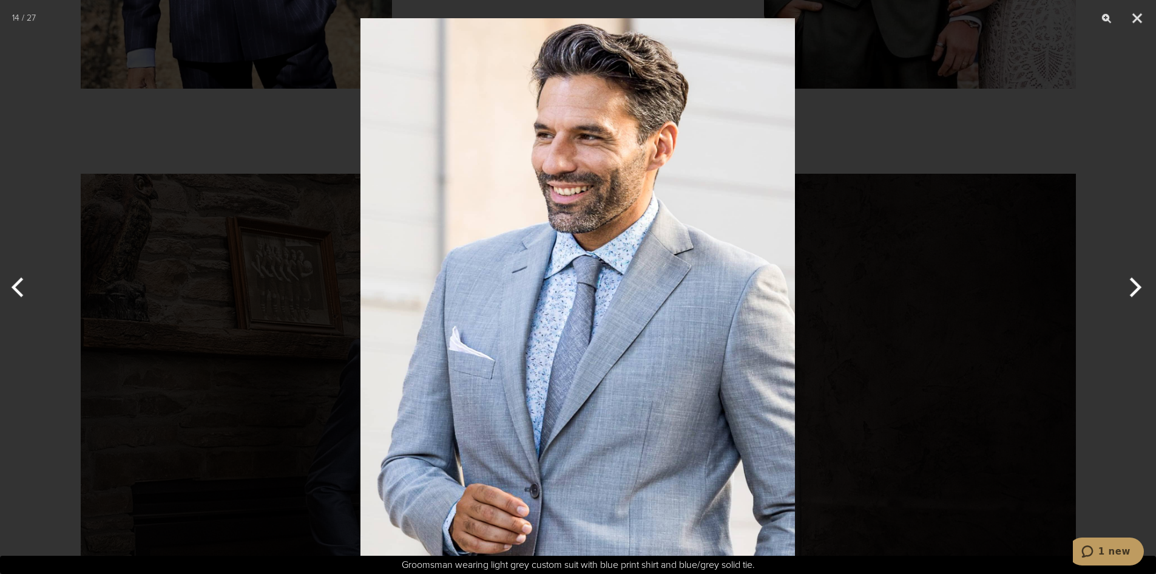
click at [1138, 291] on button "Next" at bounding box center [1134, 287] width 46 height 61
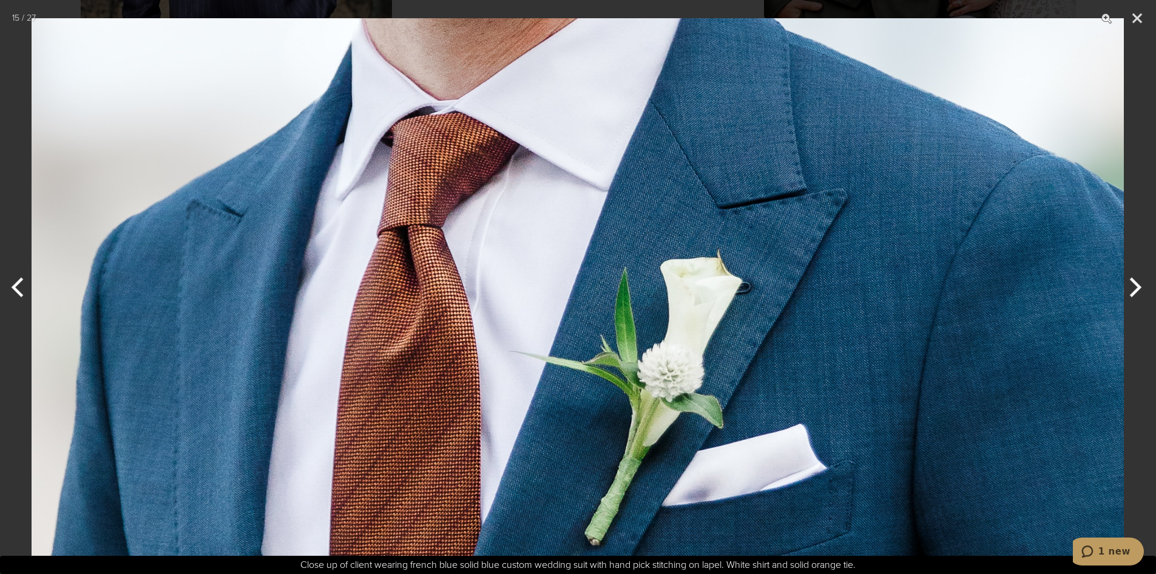
click at [1138, 291] on button "Next" at bounding box center [1134, 287] width 46 height 61
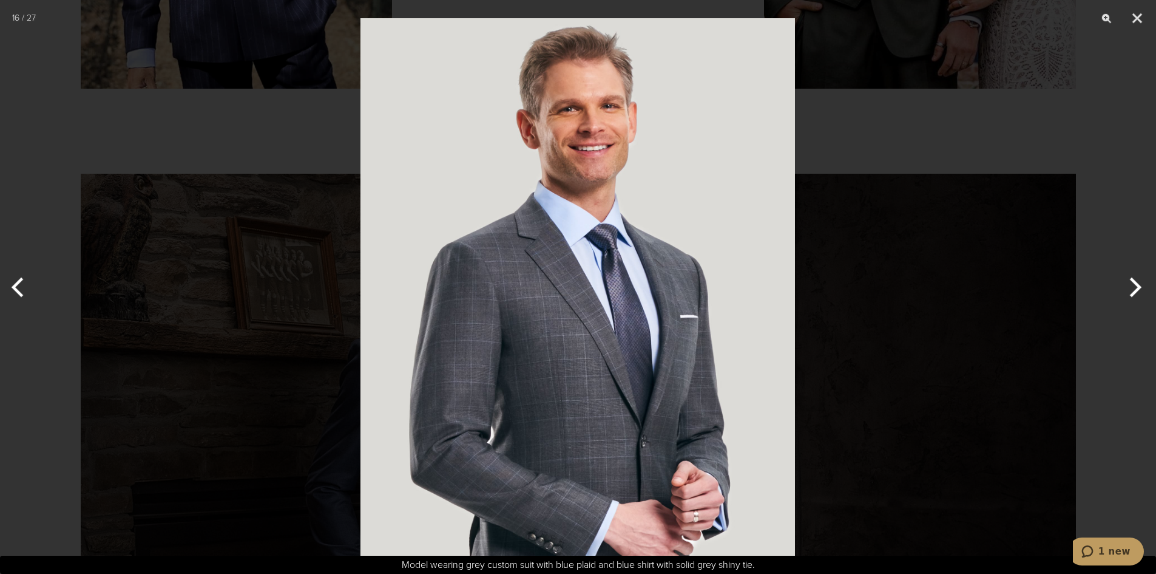
click at [1138, 291] on button "Next" at bounding box center [1134, 287] width 46 height 61
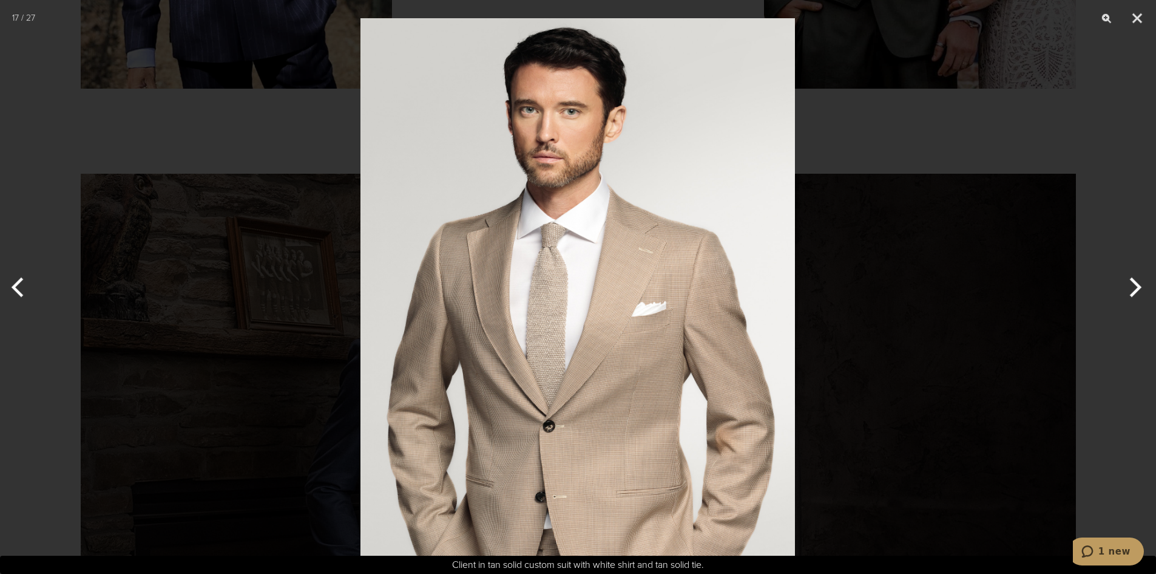
click at [1138, 291] on button "Next" at bounding box center [1134, 287] width 46 height 61
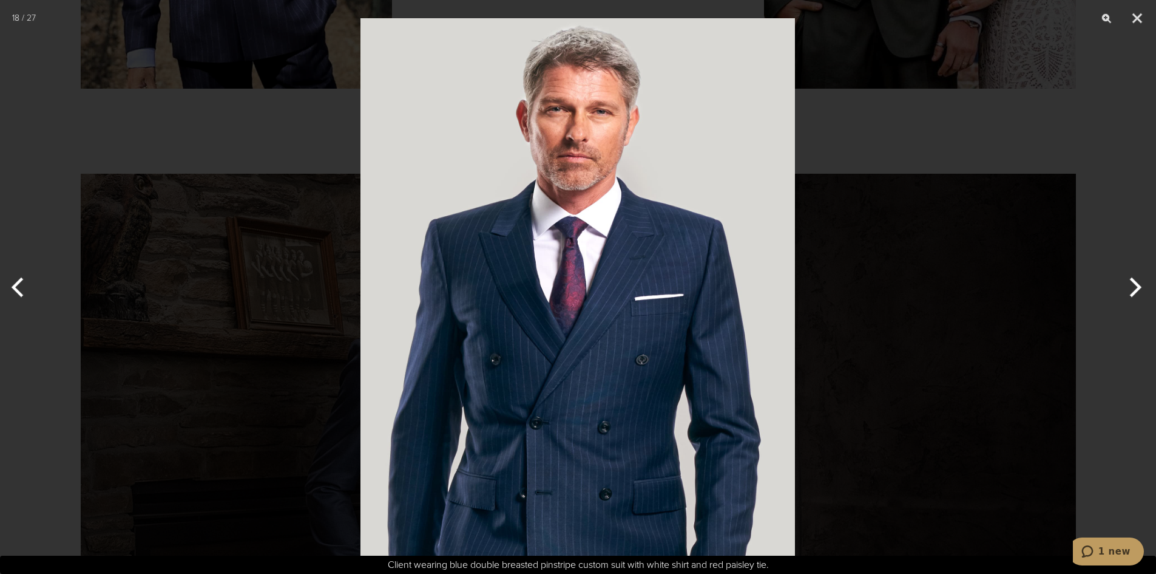
click at [1138, 291] on button "Next" at bounding box center [1134, 287] width 46 height 61
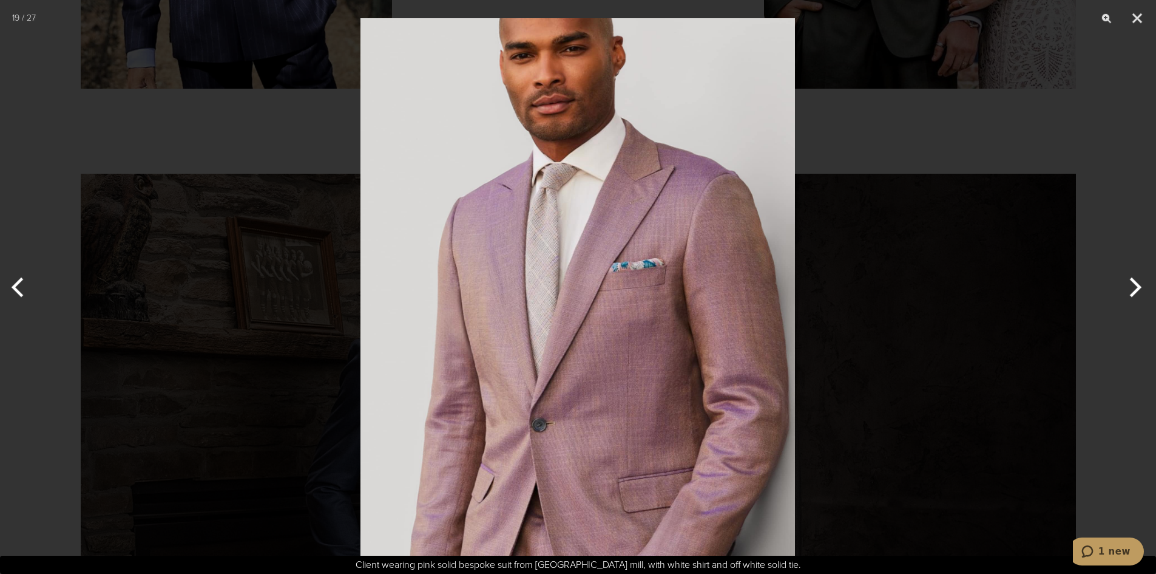
click at [1138, 291] on button "Next" at bounding box center [1134, 287] width 46 height 61
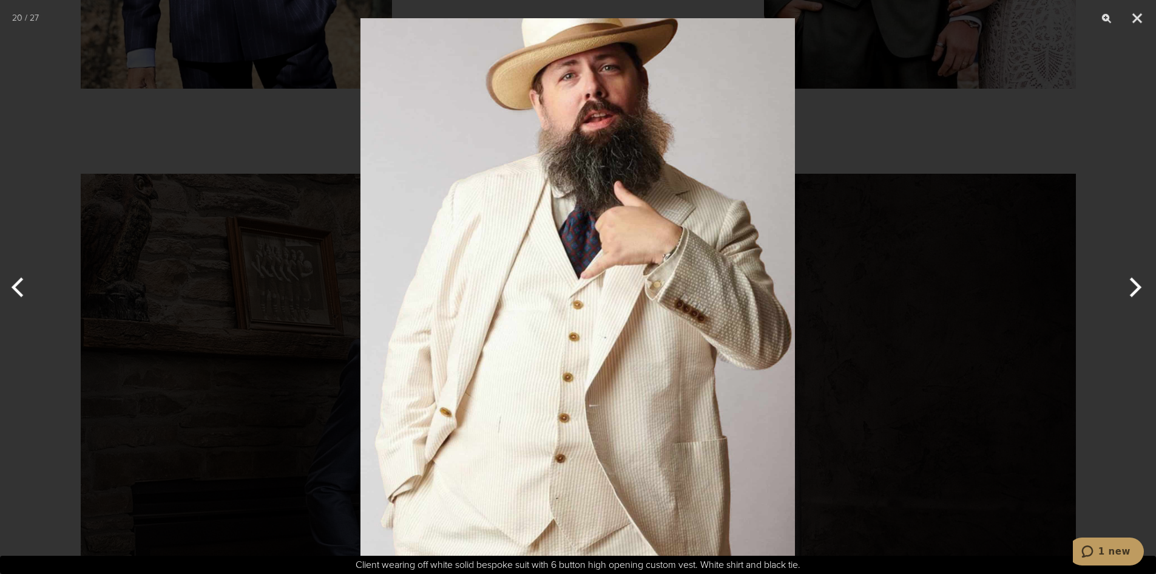
click at [1138, 291] on button "Next" at bounding box center [1134, 287] width 46 height 61
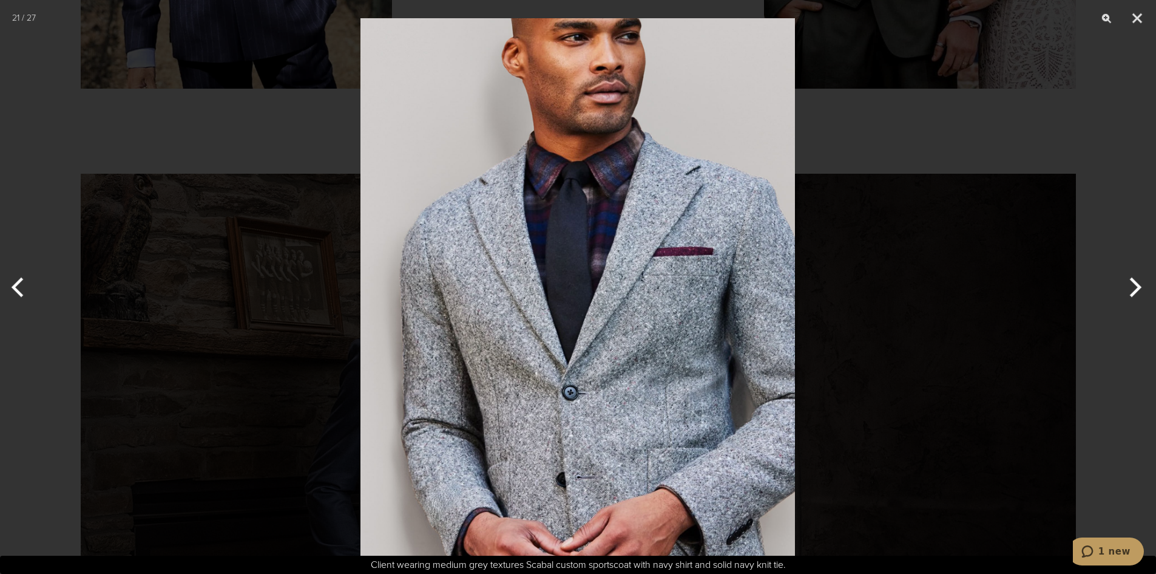
click at [1138, 291] on button "Next" at bounding box center [1134, 287] width 46 height 61
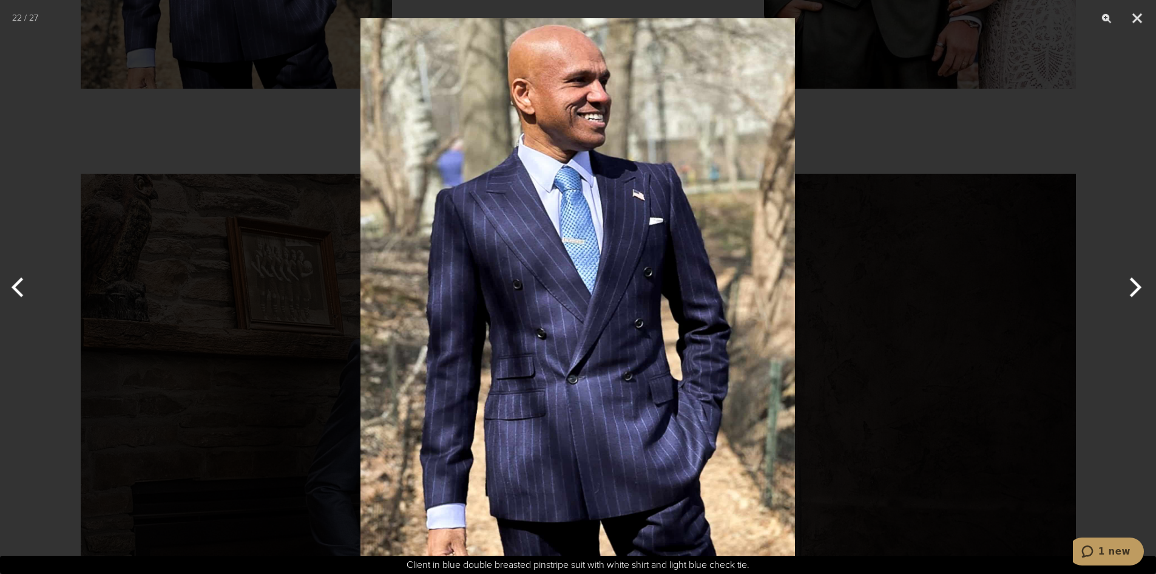
click at [1138, 291] on button "Next" at bounding box center [1134, 287] width 46 height 61
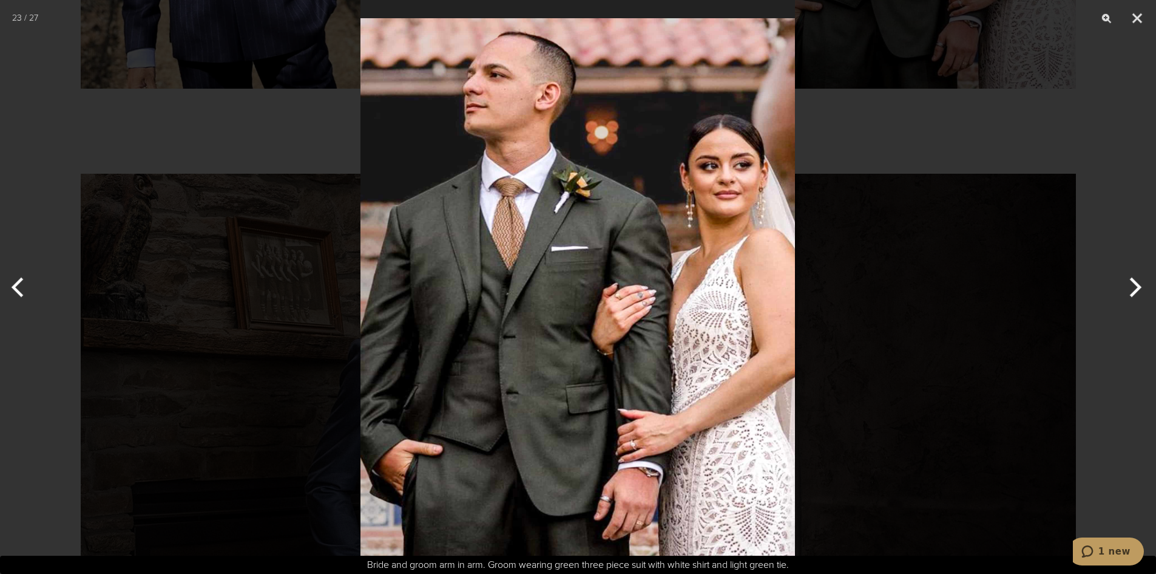
click at [1138, 291] on button "Next" at bounding box center [1134, 287] width 46 height 61
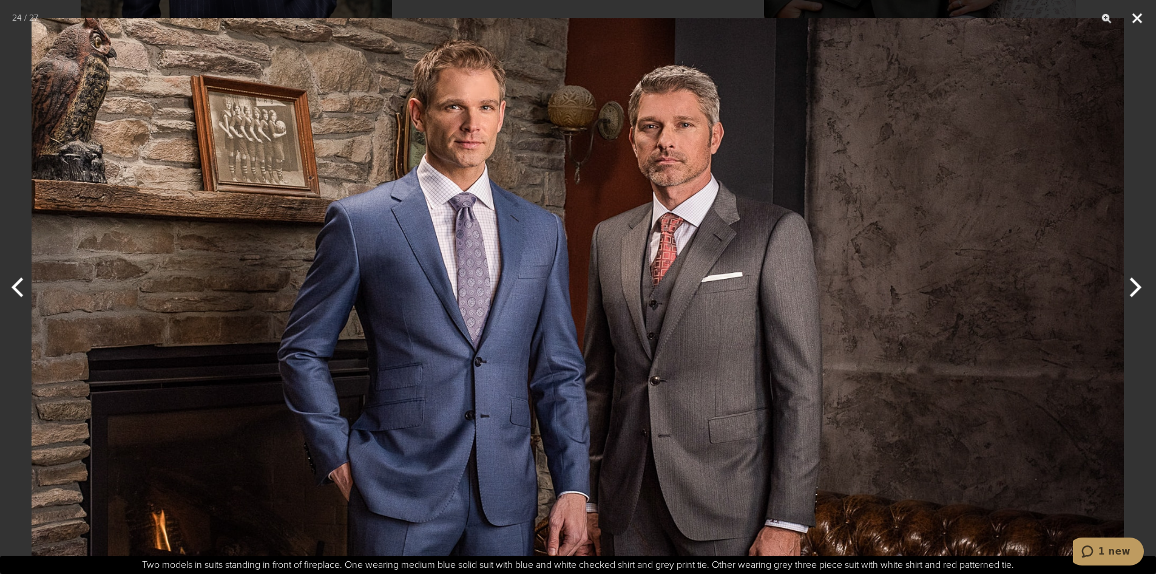
click at [1135, 19] on button "Close" at bounding box center [1137, 18] width 30 height 36
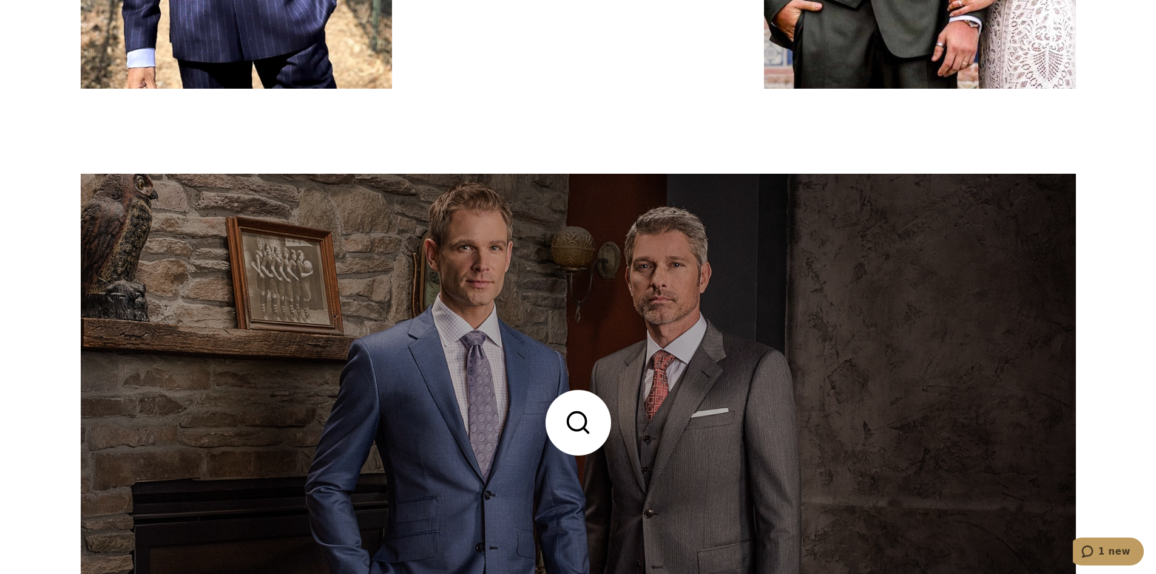
scroll to position [0, 0]
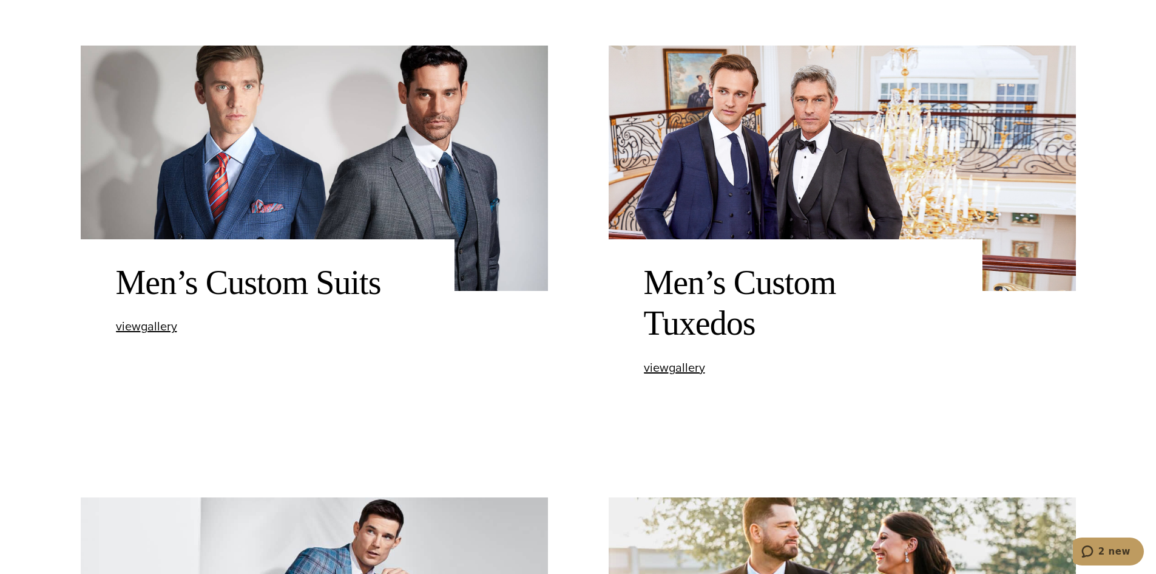
scroll to position [546, 0]
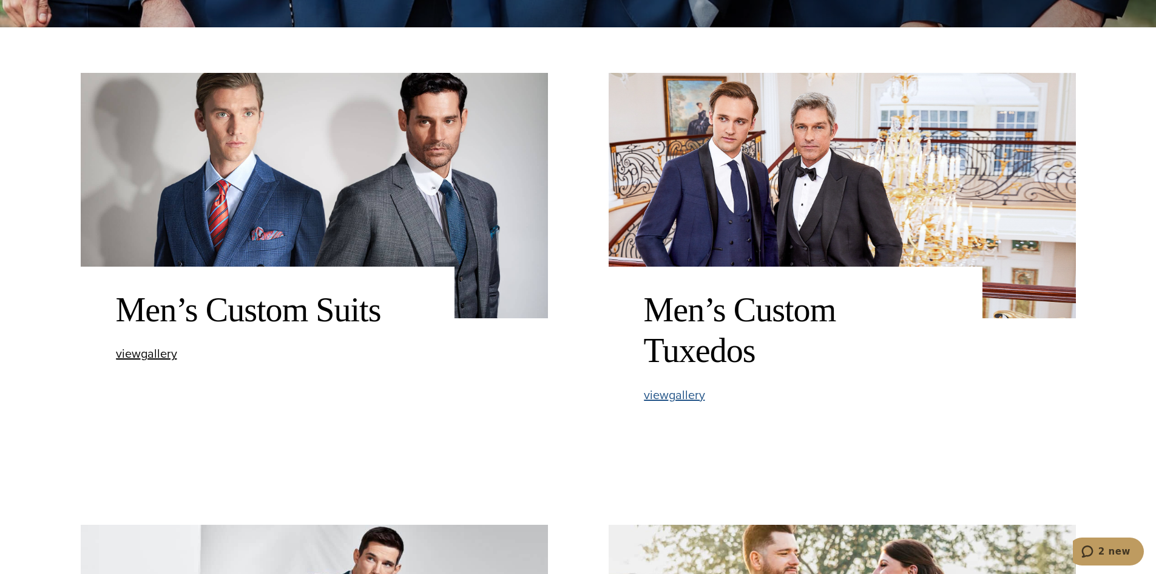
click at [682, 396] on span "view Men’s Custom Tuxedos gallery" at bounding box center [674, 394] width 61 height 18
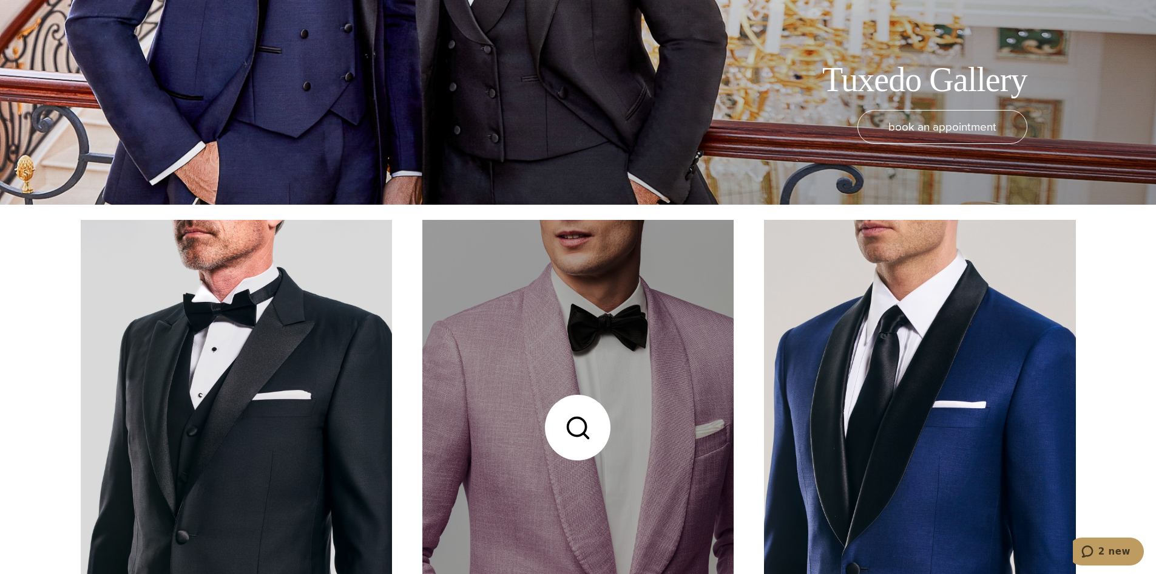
scroll to position [486, 0]
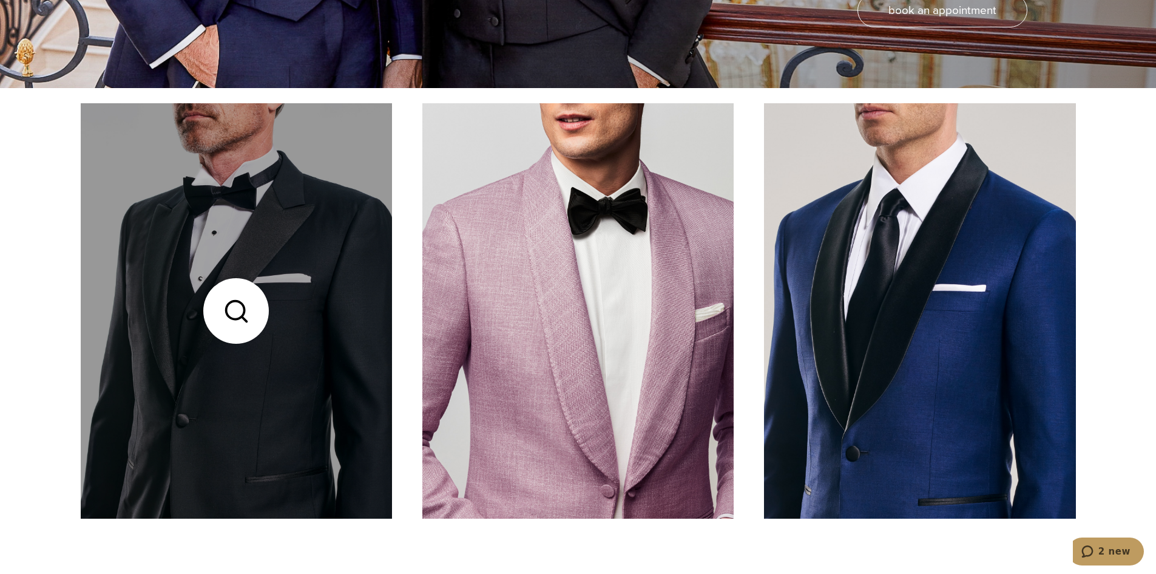
click at [290, 366] on link at bounding box center [236, 310] width 311 height 415
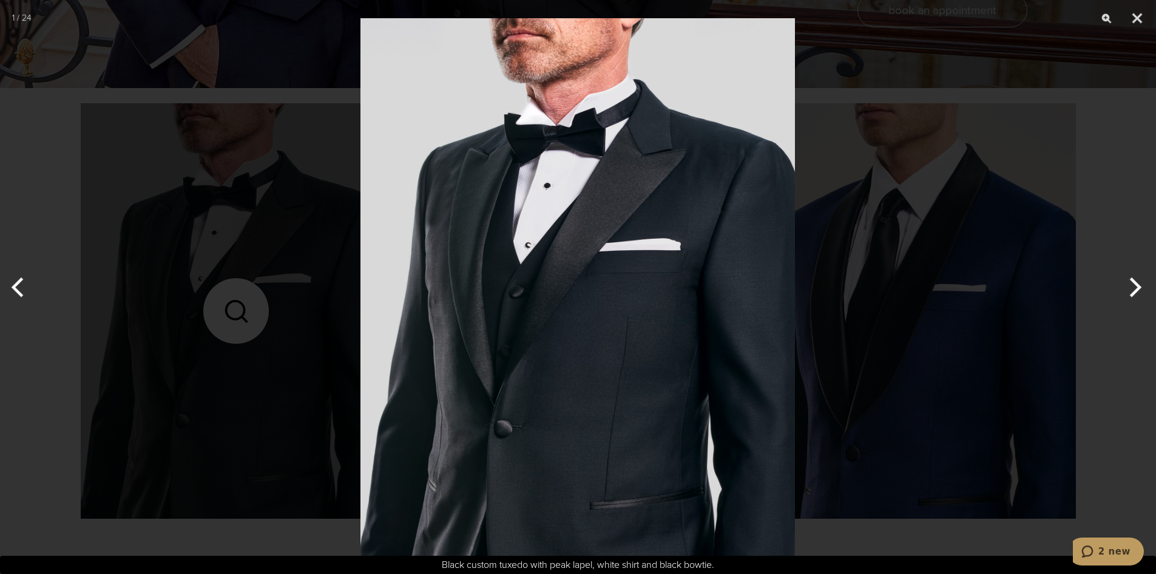
click at [1137, 287] on button "Next" at bounding box center [1134, 287] width 46 height 61
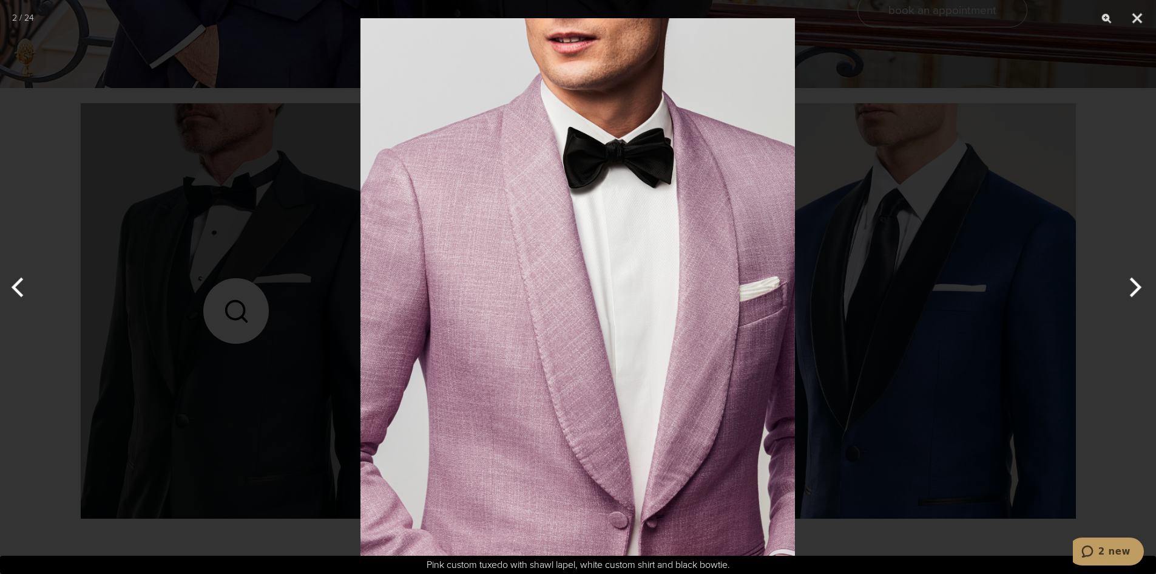
click at [1136, 287] on button "Next" at bounding box center [1134, 287] width 46 height 61
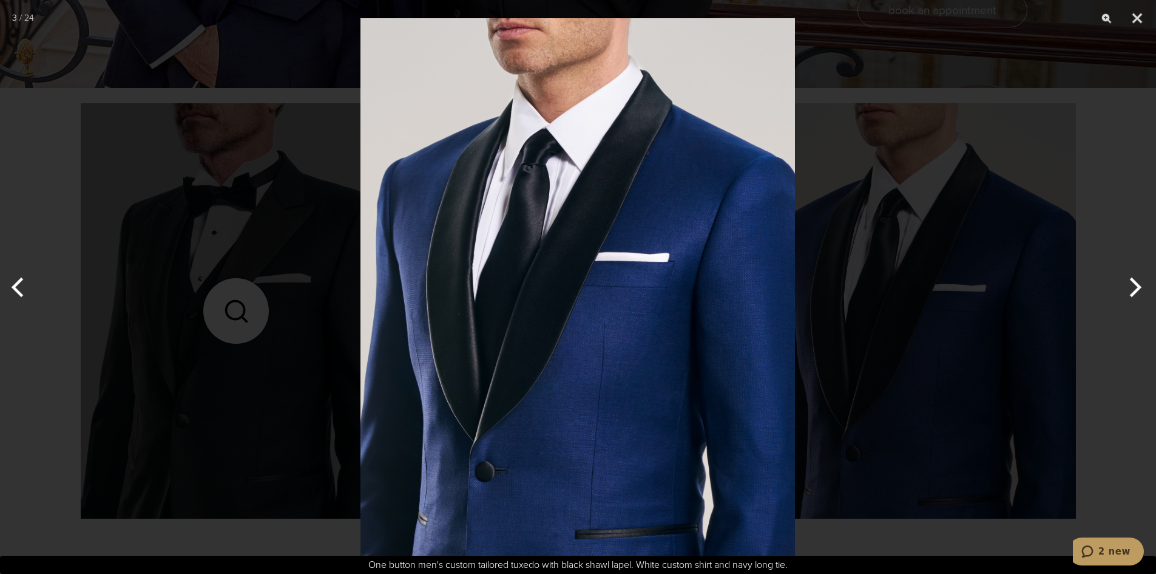
click at [1136, 287] on button "Next" at bounding box center [1134, 287] width 46 height 61
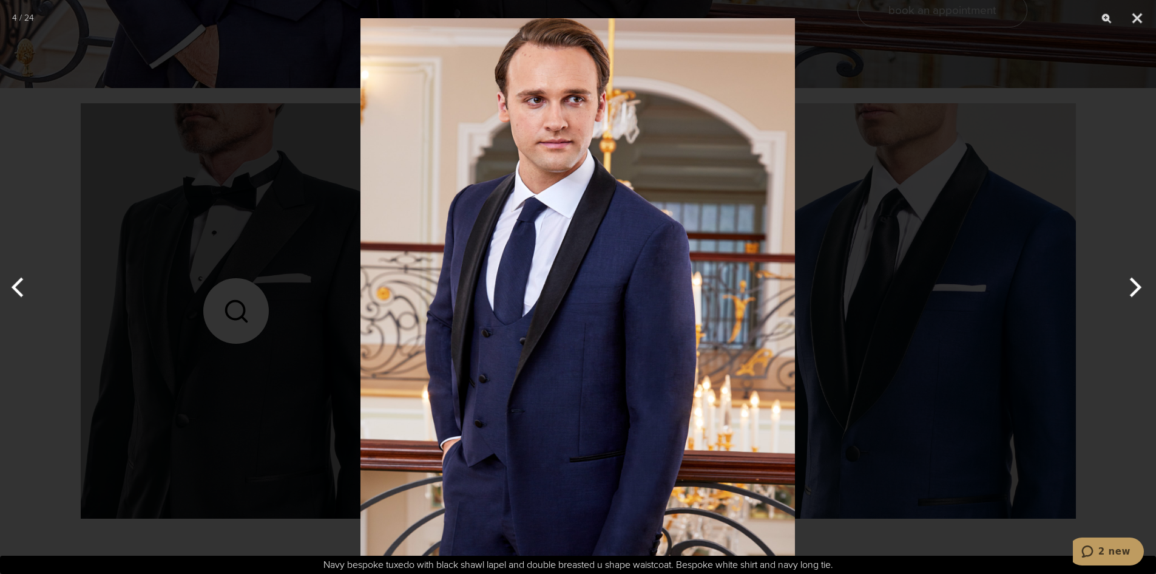
click at [1136, 287] on button "Next" at bounding box center [1134, 287] width 46 height 61
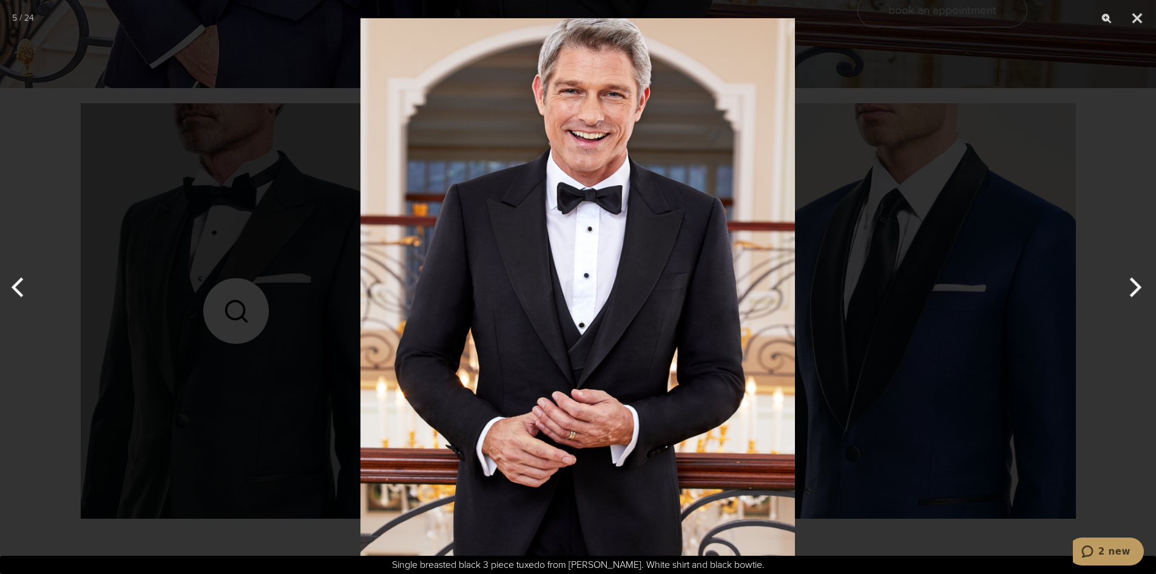
click at [1136, 287] on button "Next" at bounding box center [1134, 287] width 46 height 61
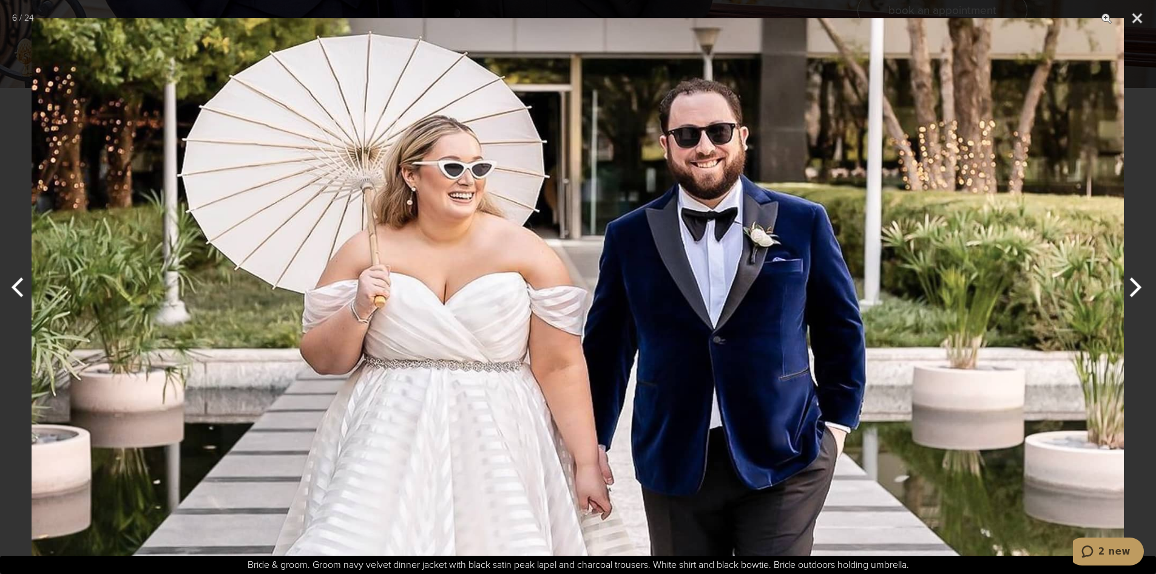
click at [1136, 287] on button "Next" at bounding box center [1134, 287] width 46 height 61
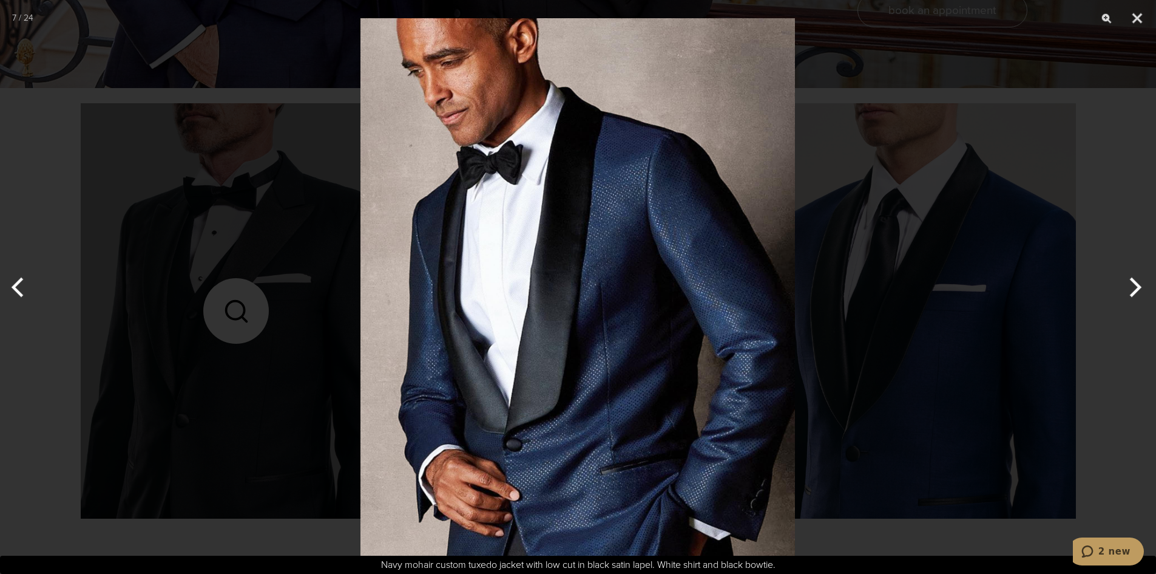
click at [1136, 287] on button "Next" at bounding box center [1134, 287] width 46 height 61
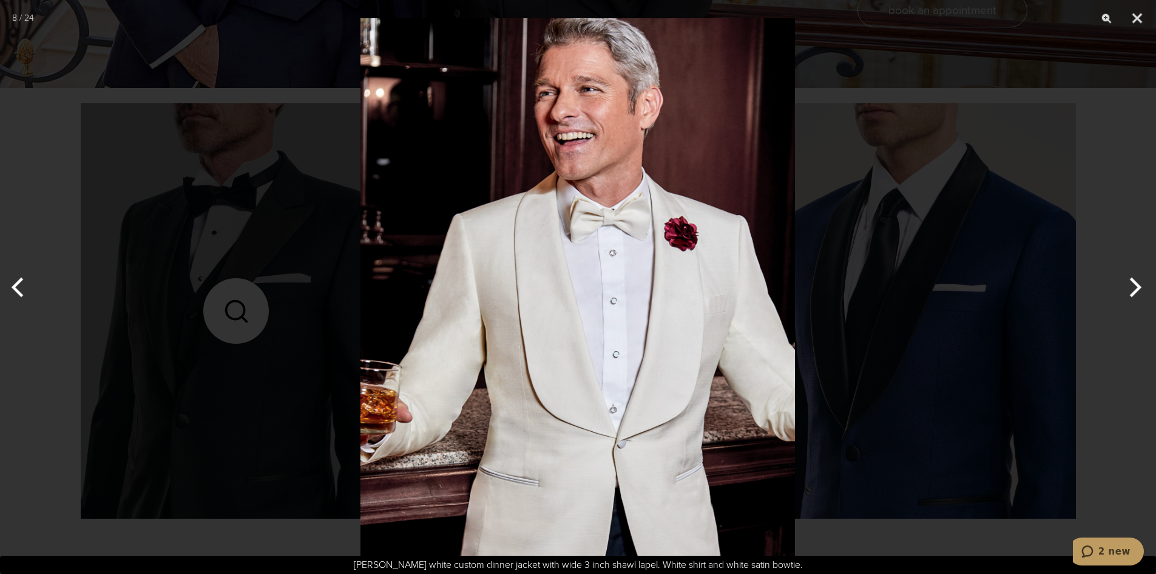
click at [1136, 287] on button "Next" at bounding box center [1134, 287] width 46 height 61
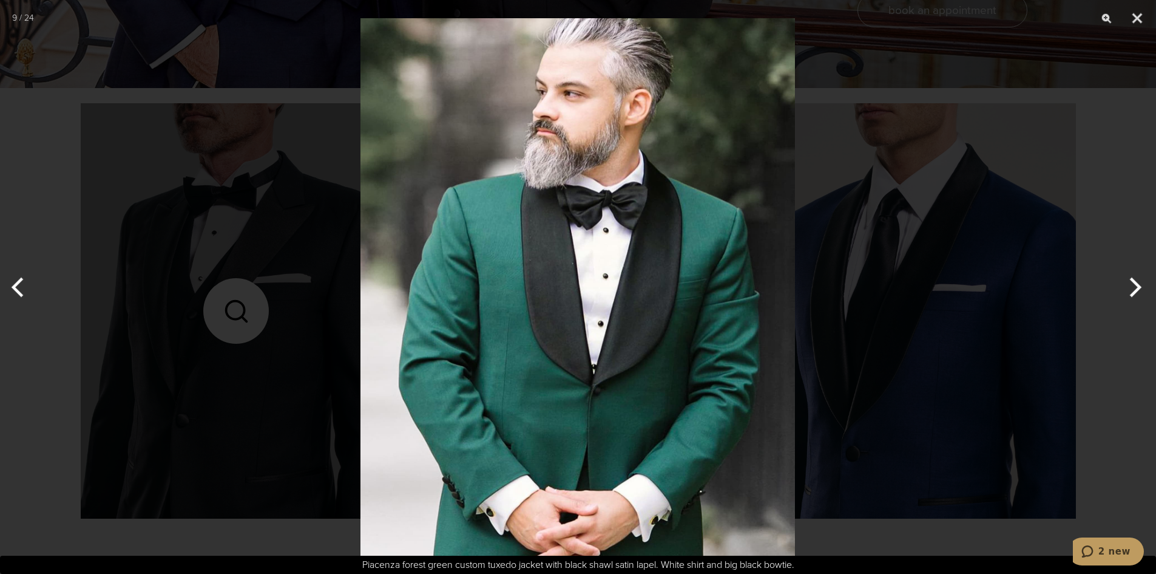
click at [1136, 287] on button "Next" at bounding box center [1134, 287] width 46 height 61
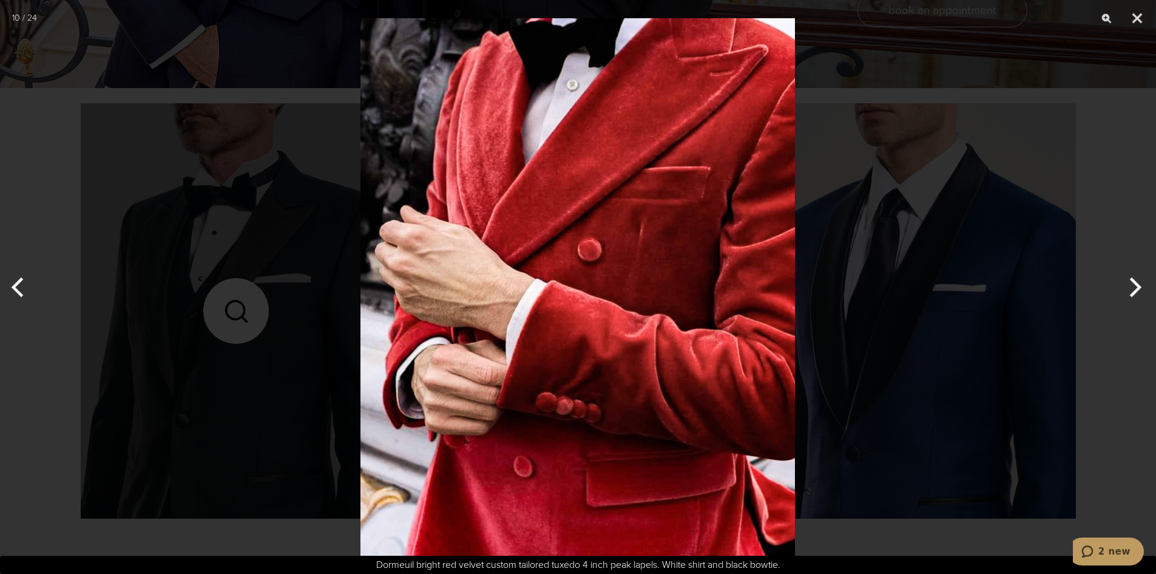
click at [1136, 287] on button "Next" at bounding box center [1134, 287] width 46 height 61
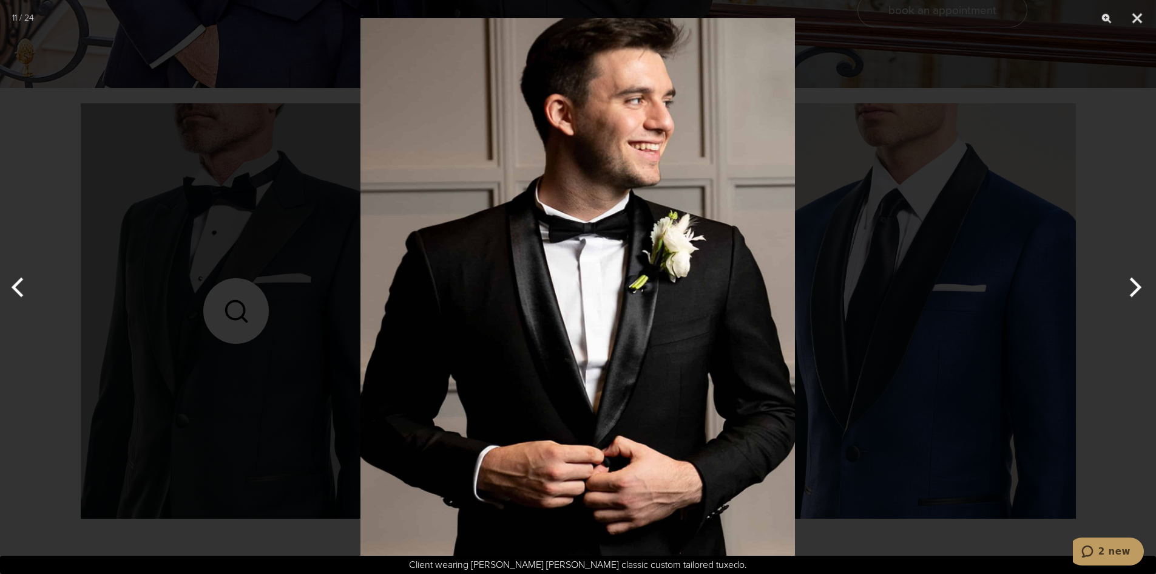
click at [1136, 287] on button "Next" at bounding box center [1134, 287] width 46 height 61
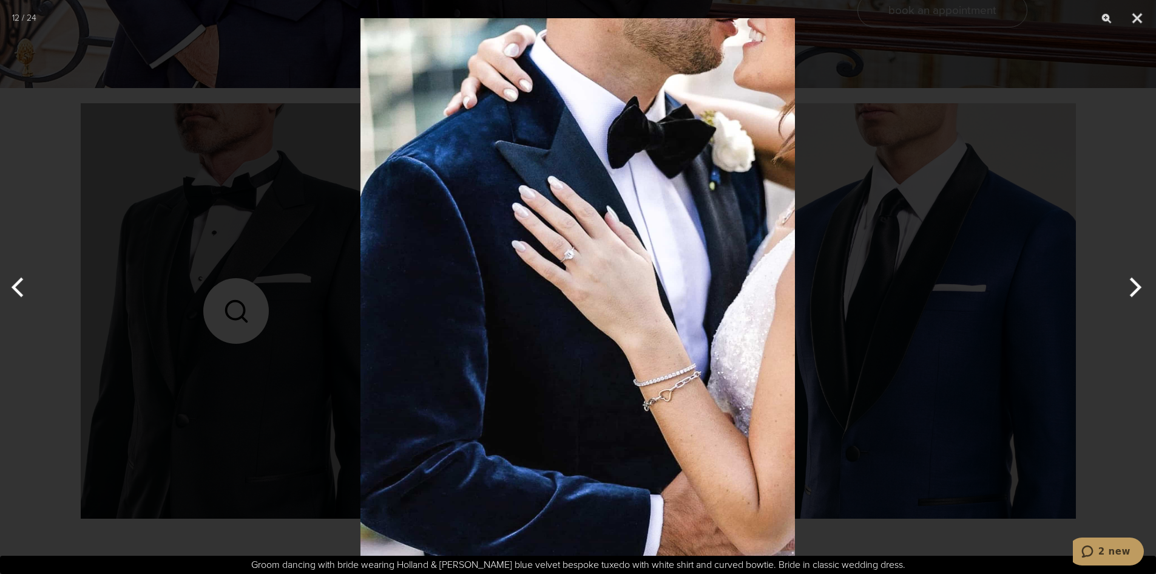
click at [1136, 287] on button "Next" at bounding box center [1134, 287] width 46 height 61
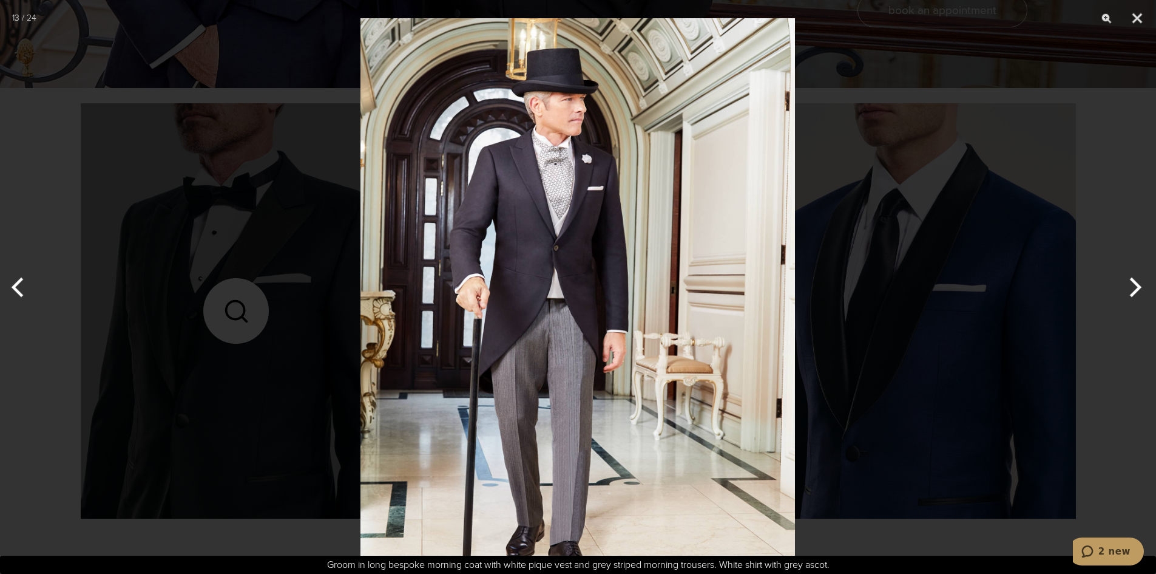
click at [1132, 286] on button "Next" at bounding box center [1134, 287] width 46 height 61
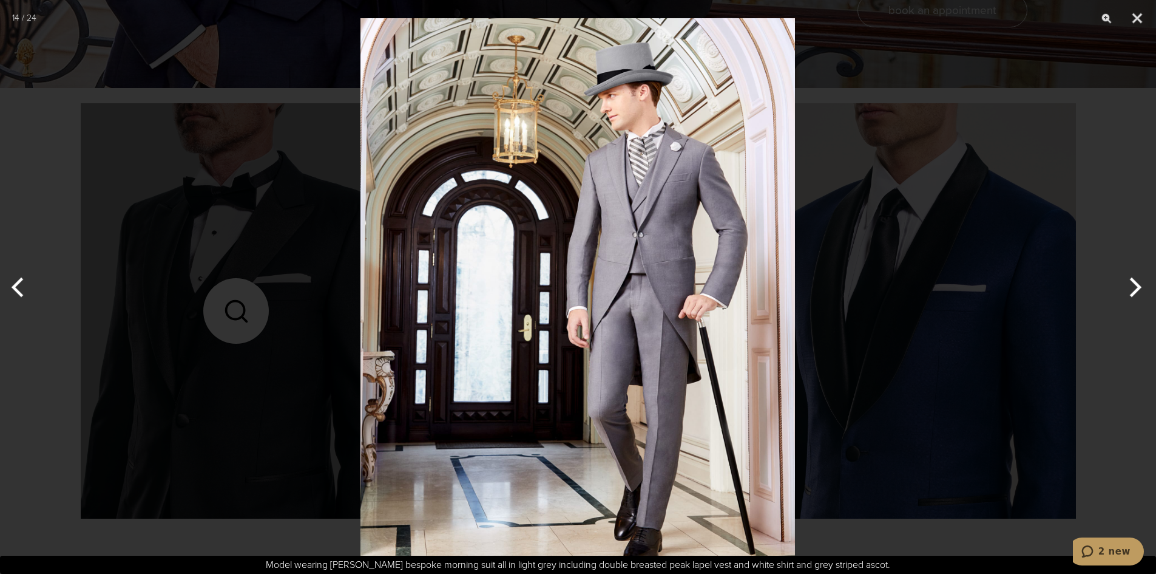
click at [1133, 288] on button "Next" at bounding box center [1134, 287] width 46 height 61
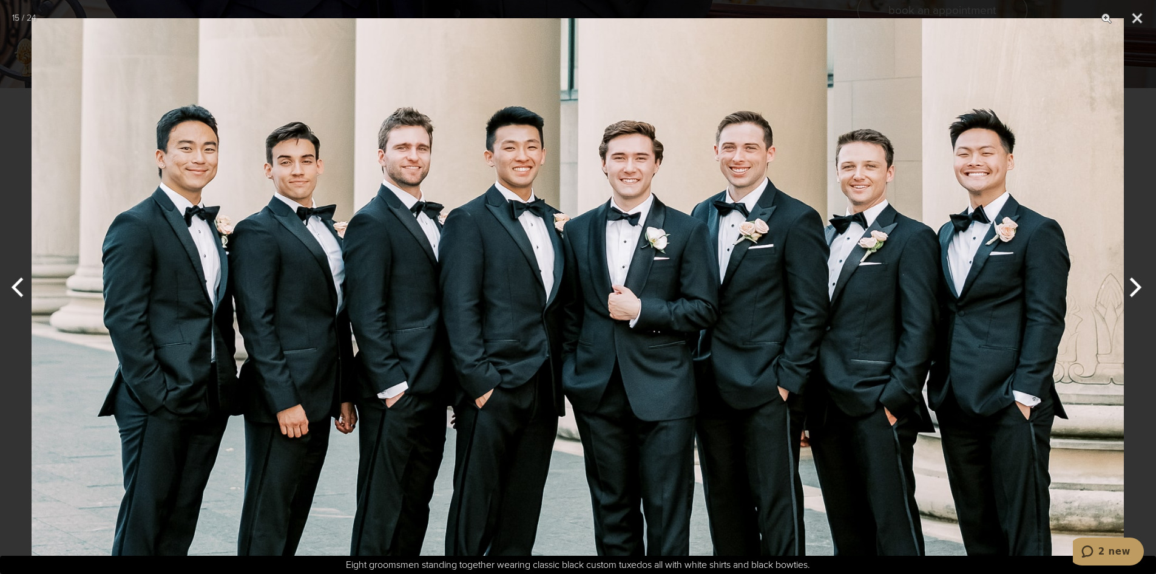
click at [1133, 288] on button "Next" at bounding box center [1134, 287] width 46 height 61
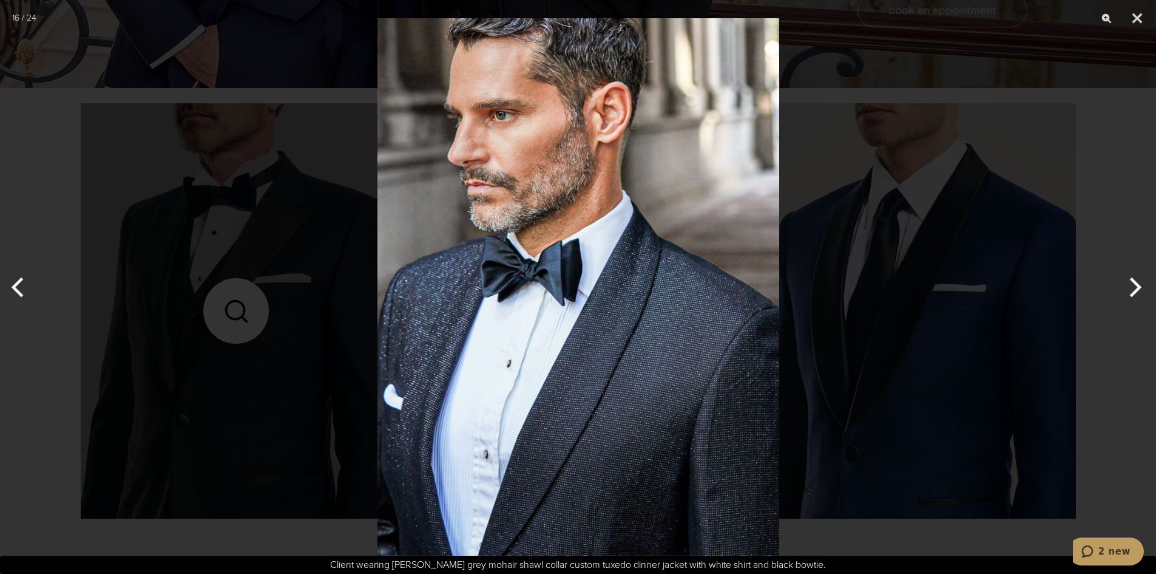
click at [1133, 288] on button "Next" at bounding box center [1134, 287] width 46 height 61
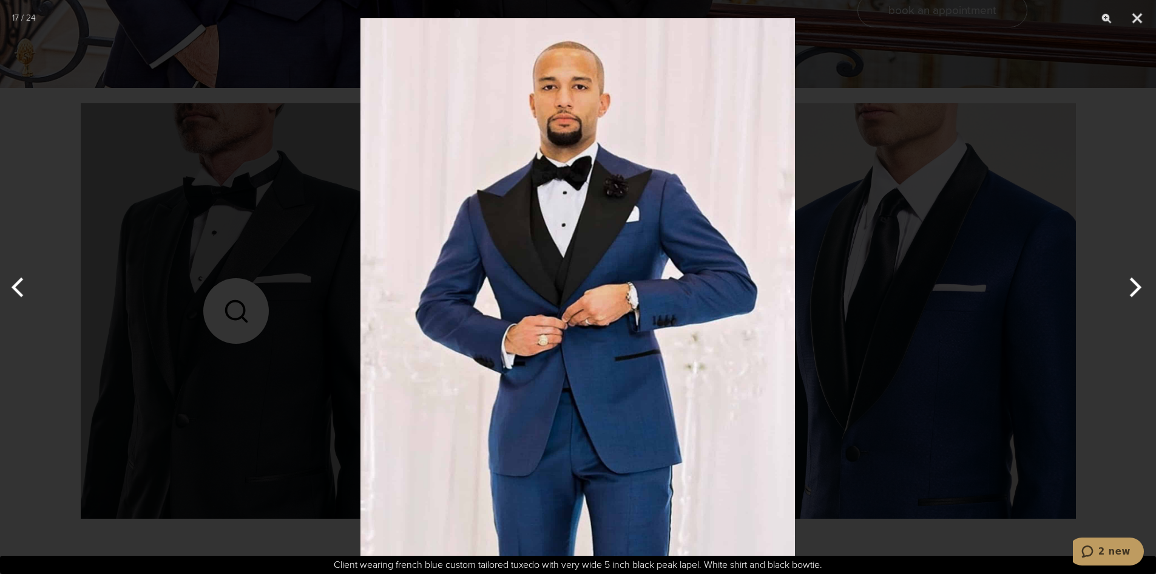
click at [1133, 288] on button "Next" at bounding box center [1134, 287] width 46 height 61
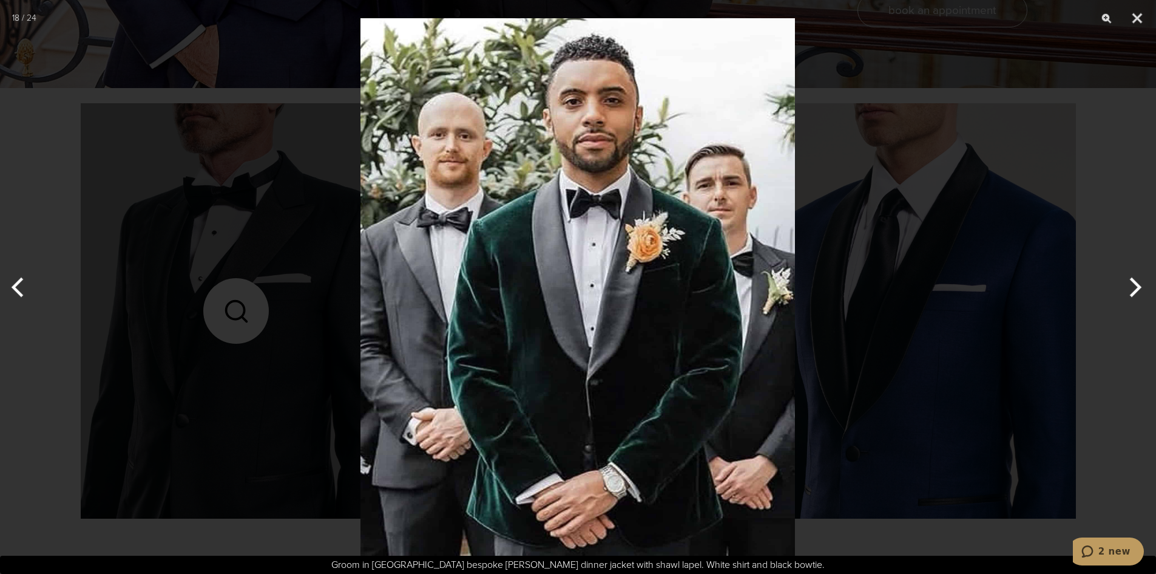
click at [1133, 288] on button "Next" at bounding box center [1134, 287] width 46 height 61
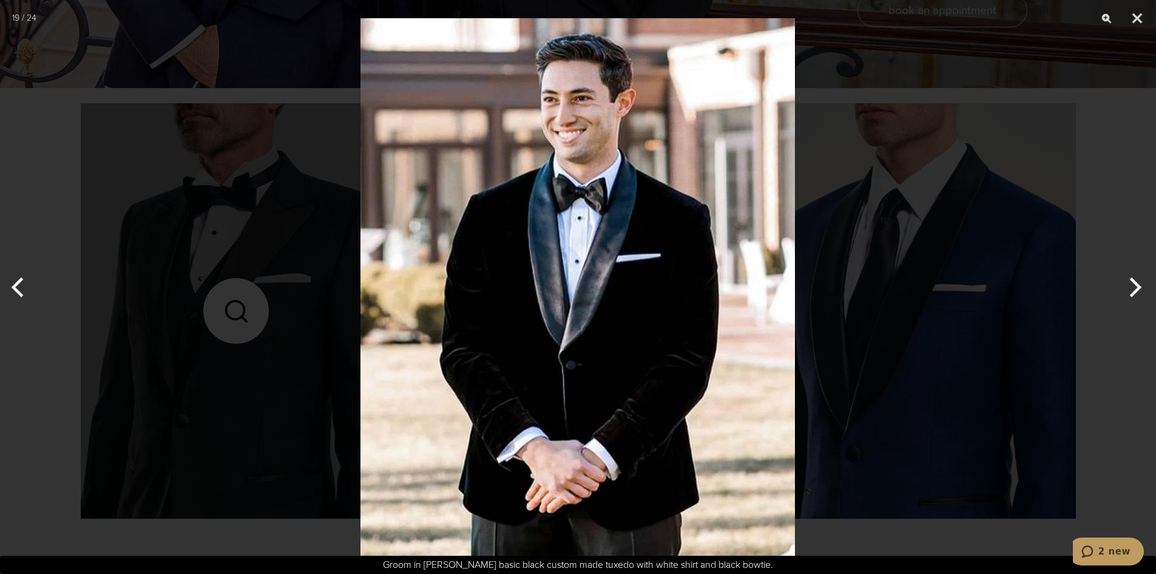
click at [1133, 288] on button "Next" at bounding box center [1134, 287] width 46 height 61
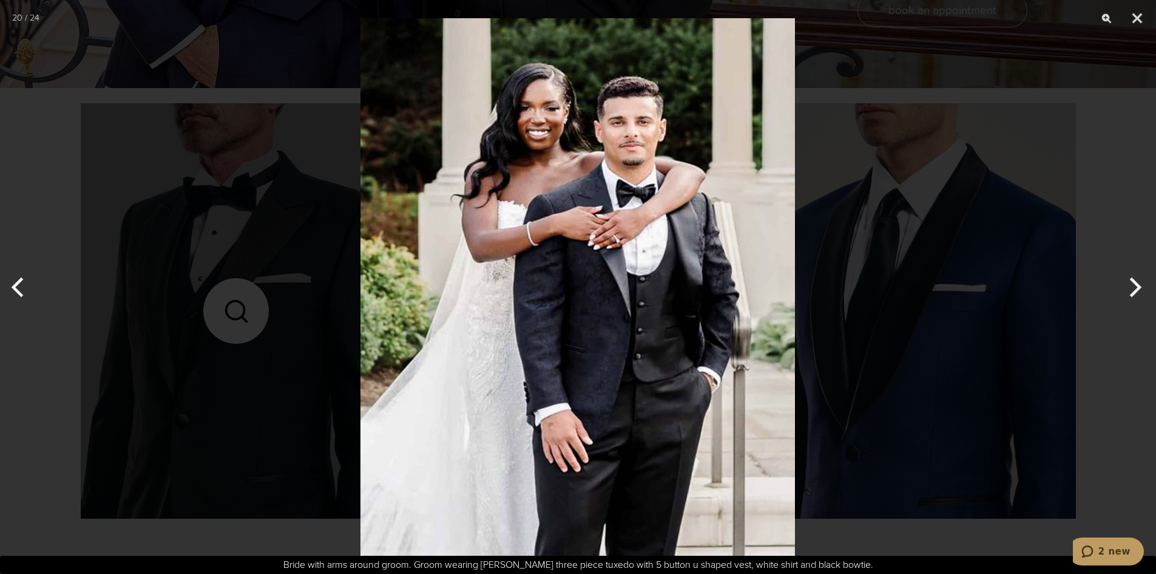
click at [1133, 288] on button "Next" at bounding box center [1134, 287] width 46 height 61
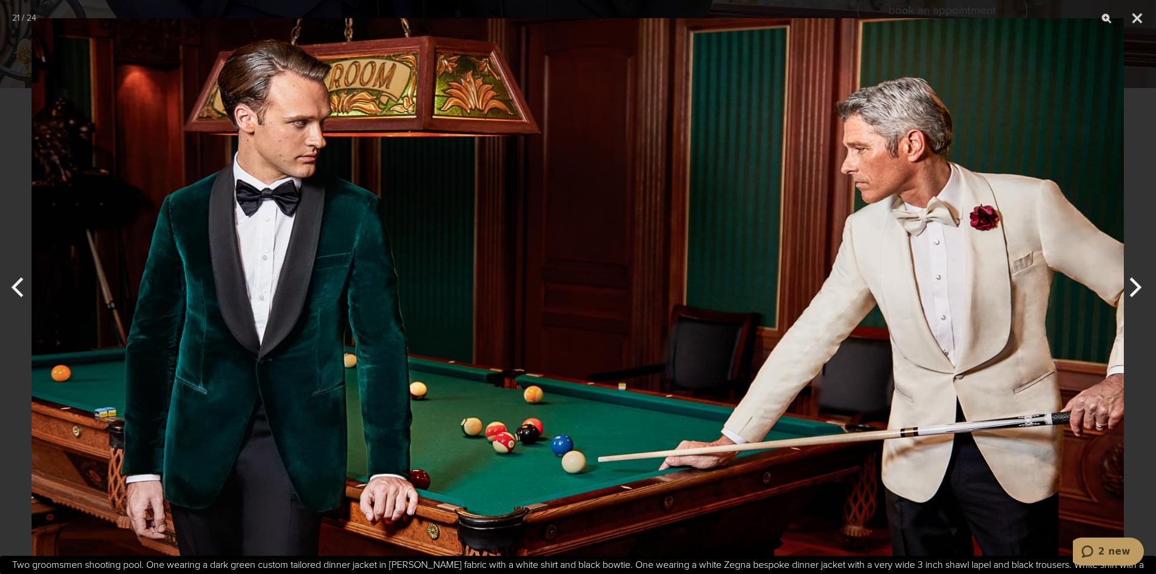
click at [1133, 288] on button "Next" at bounding box center [1134, 287] width 46 height 61
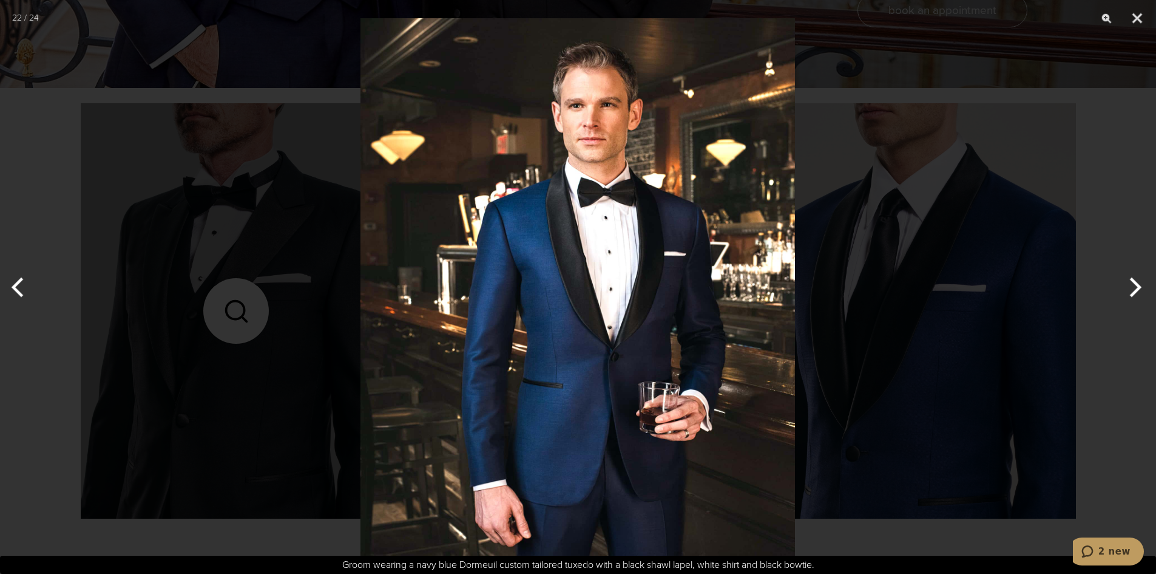
click at [1133, 288] on button "Next" at bounding box center [1134, 287] width 46 height 61
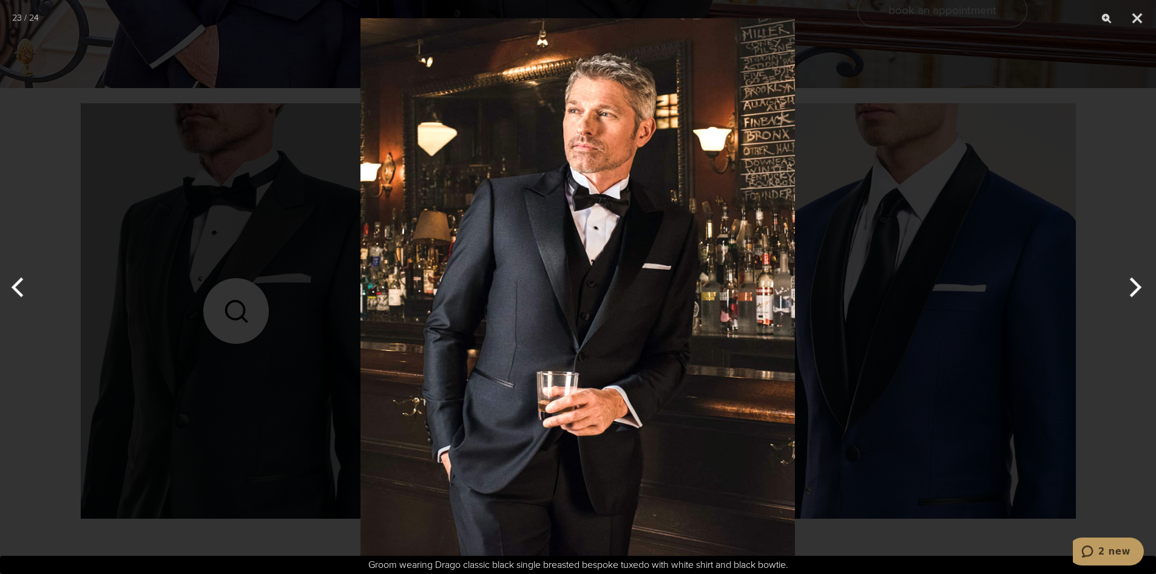
click at [1133, 288] on button "Next" at bounding box center [1134, 287] width 46 height 61
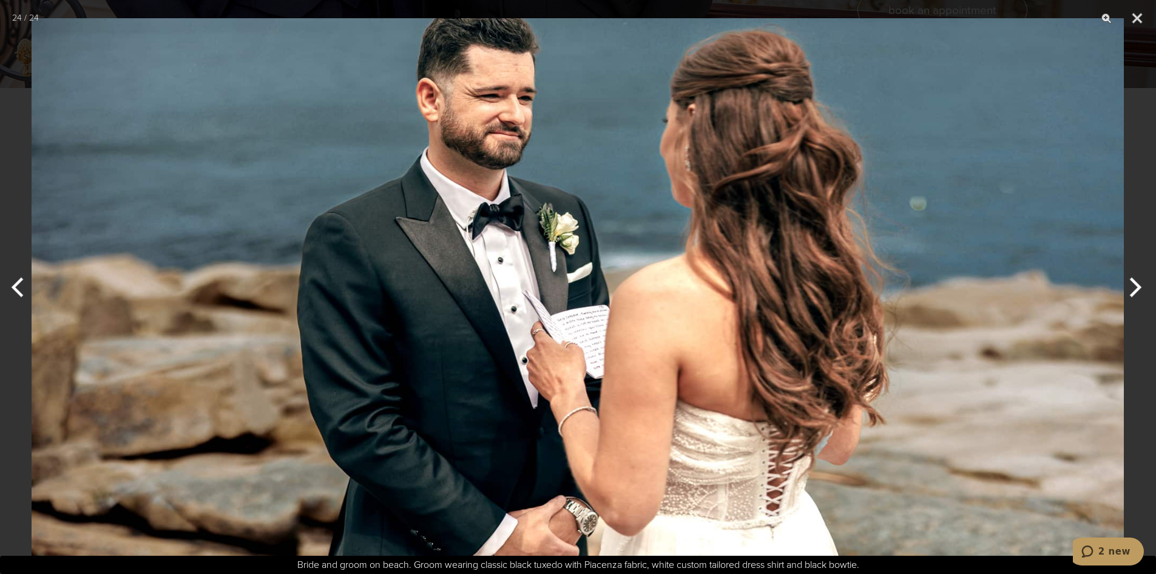
click at [18, 282] on button "Previous" at bounding box center [23, 287] width 46 height 61
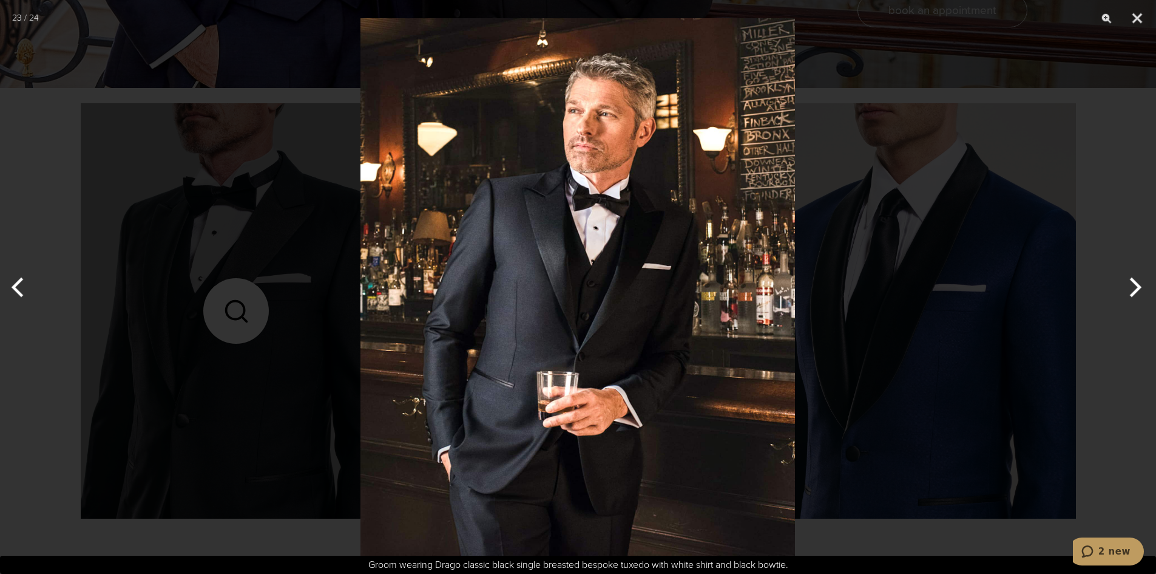
click at [1135, 280] on button "Next" at bounding box center [1134, 287] width 46 height 61
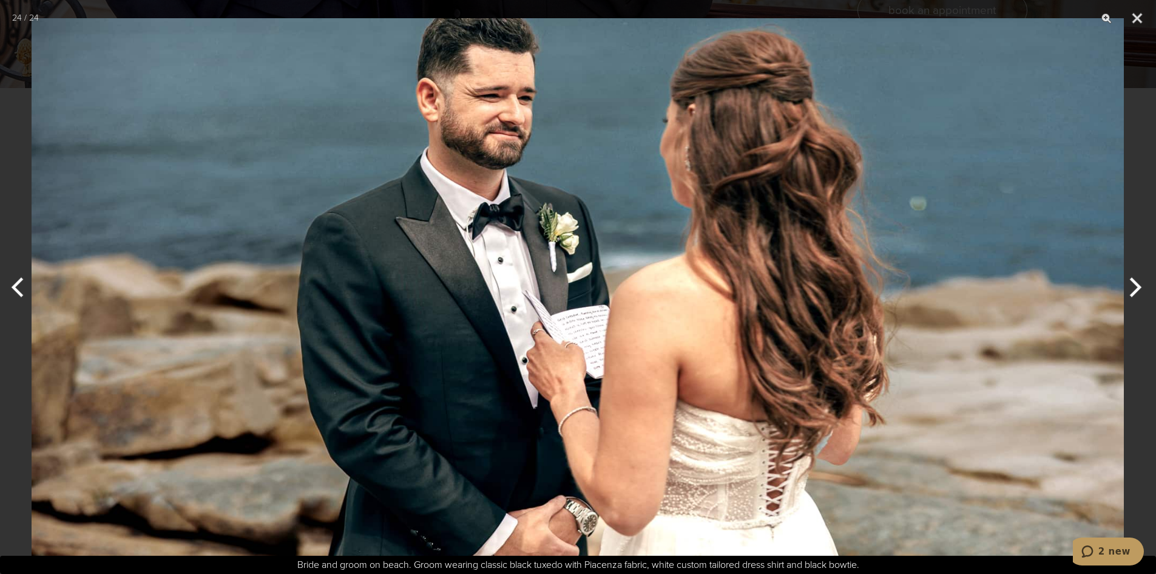
click at [1135, 280] on button "Next" at bounding box center [1134, 287] width 46 height 61
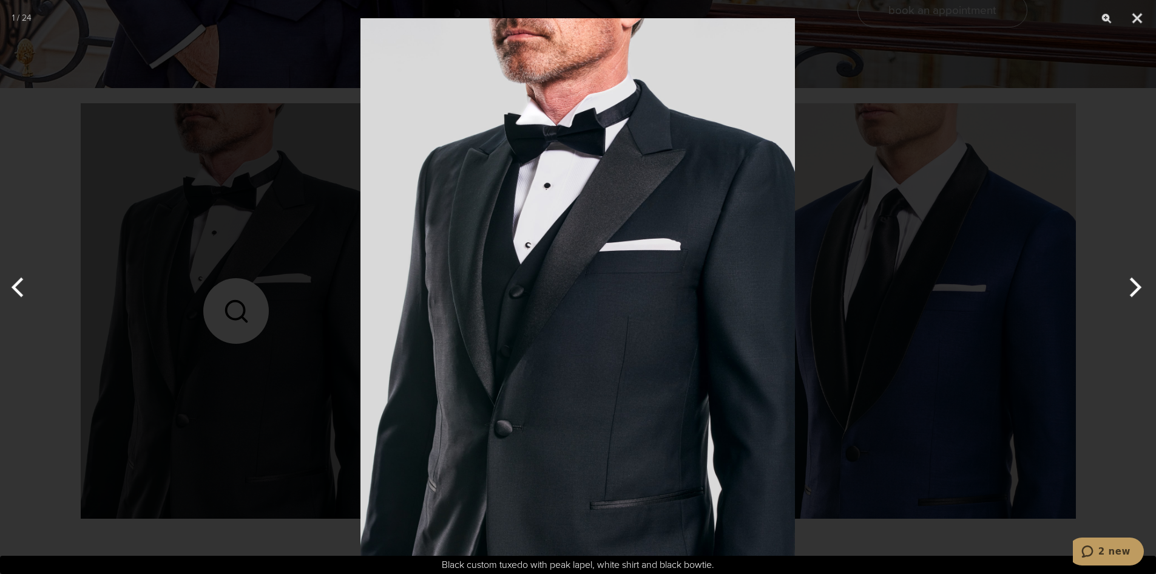
click at [1135, 280] on button "Next" at bounding box center [1134, 287] width 46 height 61
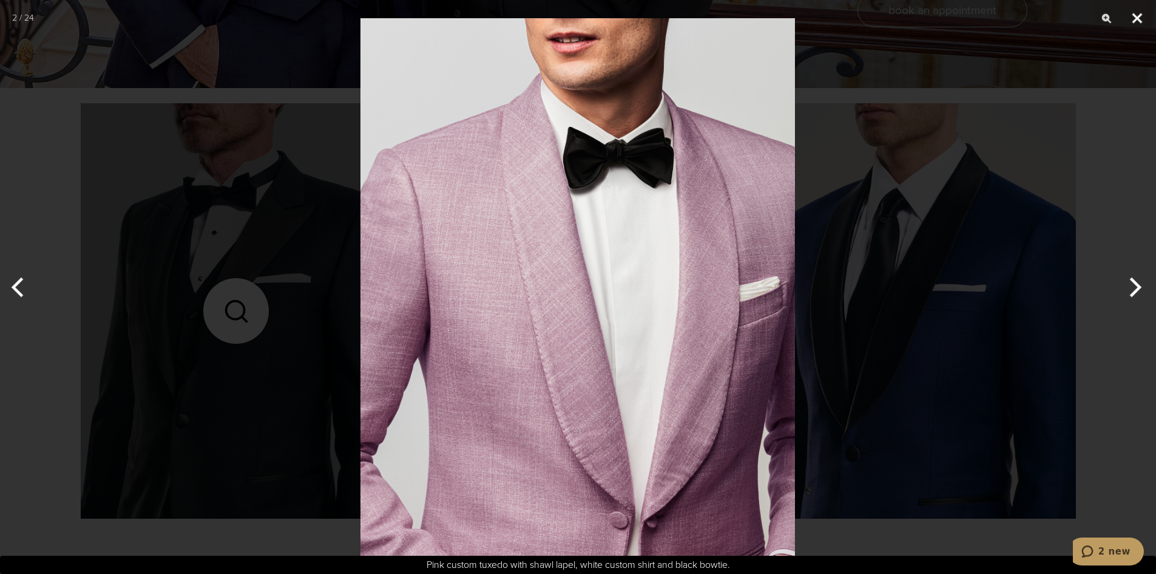
click at [1135, 23] on button "Close" at bounding box center [1137, 18] width 30 height 36
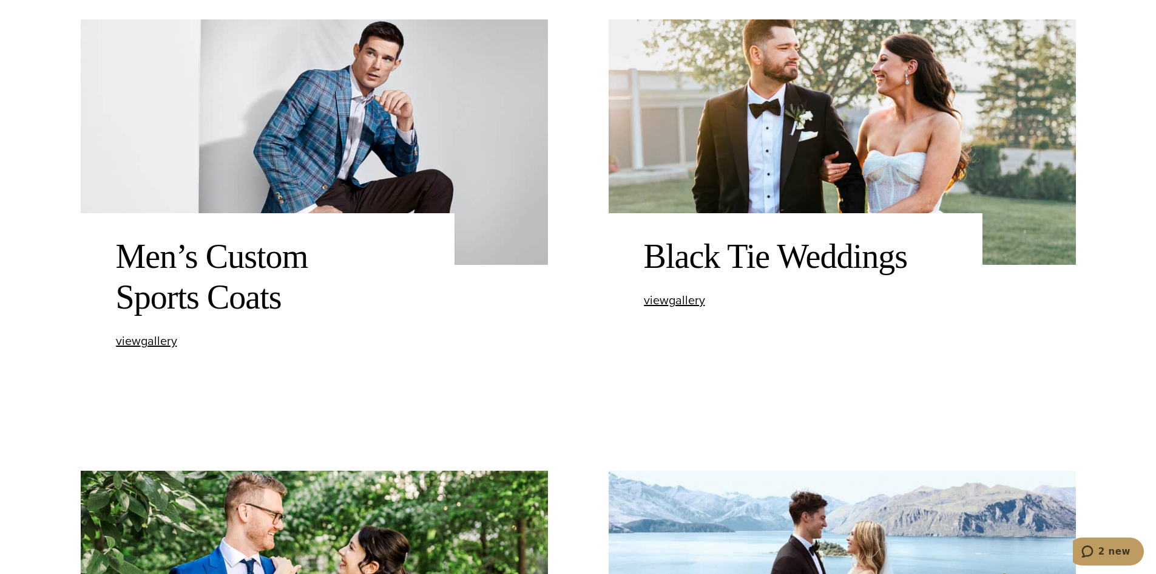
scroll to position [1093, 0]
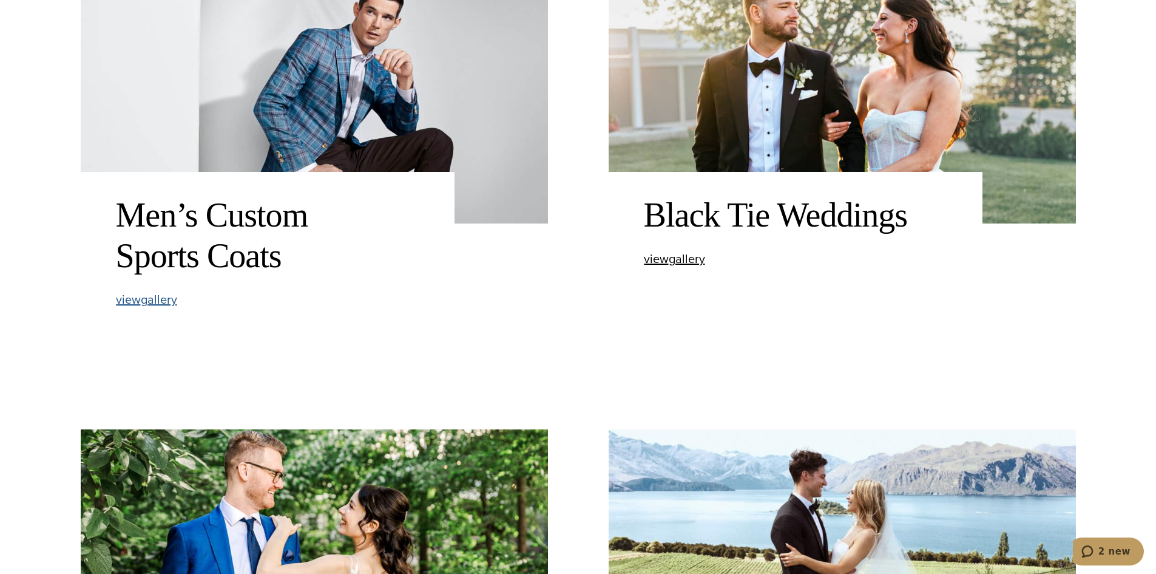
click at [136, 300] on span "view Men’s Custom Sports Coats gallery" at bounding box center [146, 299] width 61 height 18
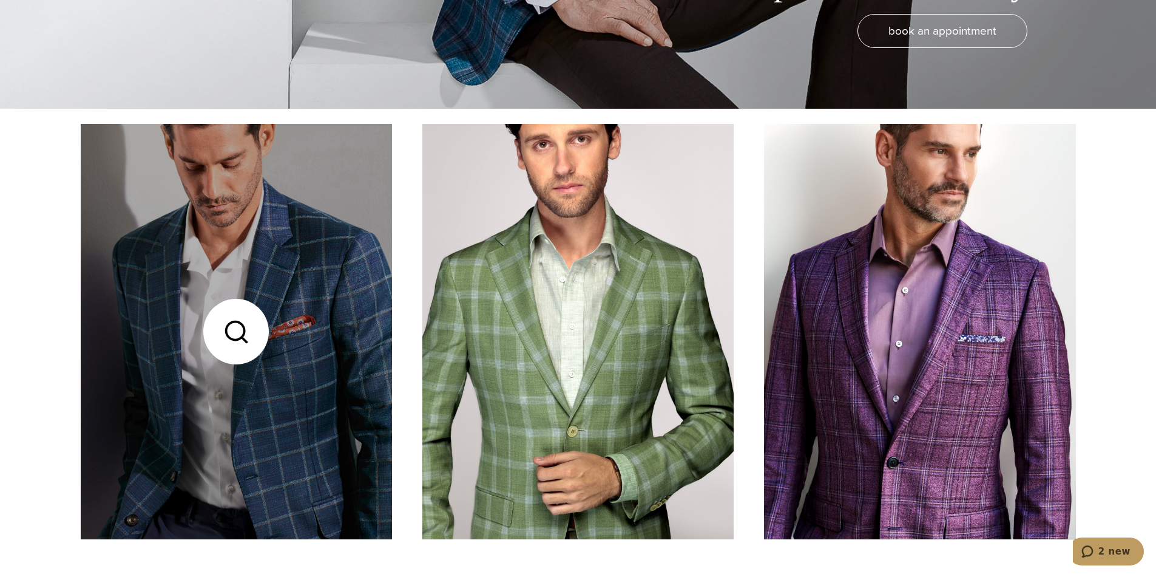
scroll to position [486, 0]
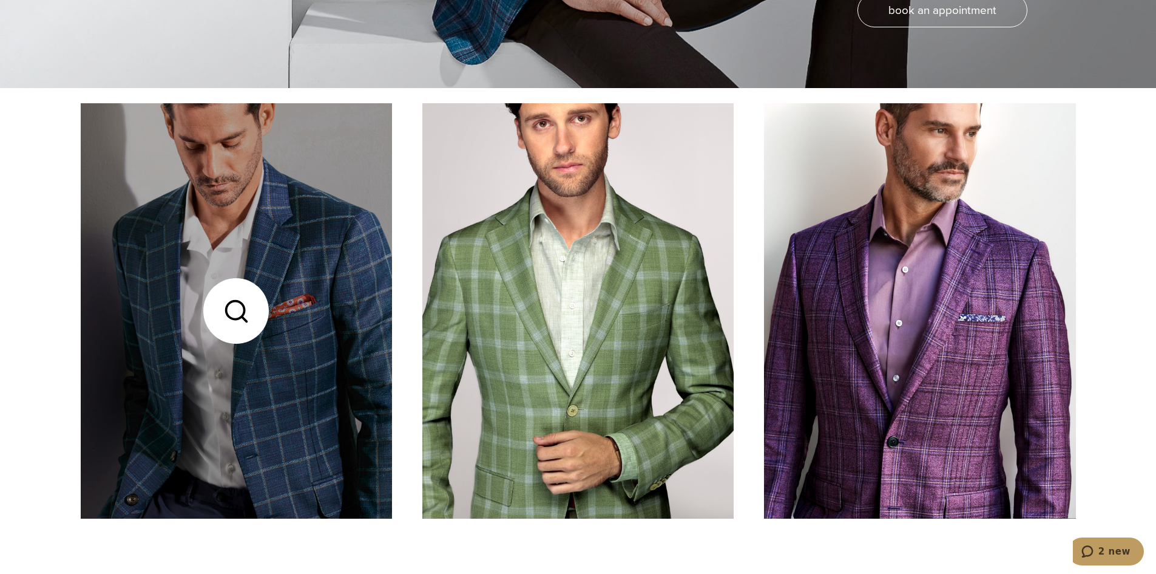
click at [248, 349] on link at bounding box center [236, 310] width 311 height 415
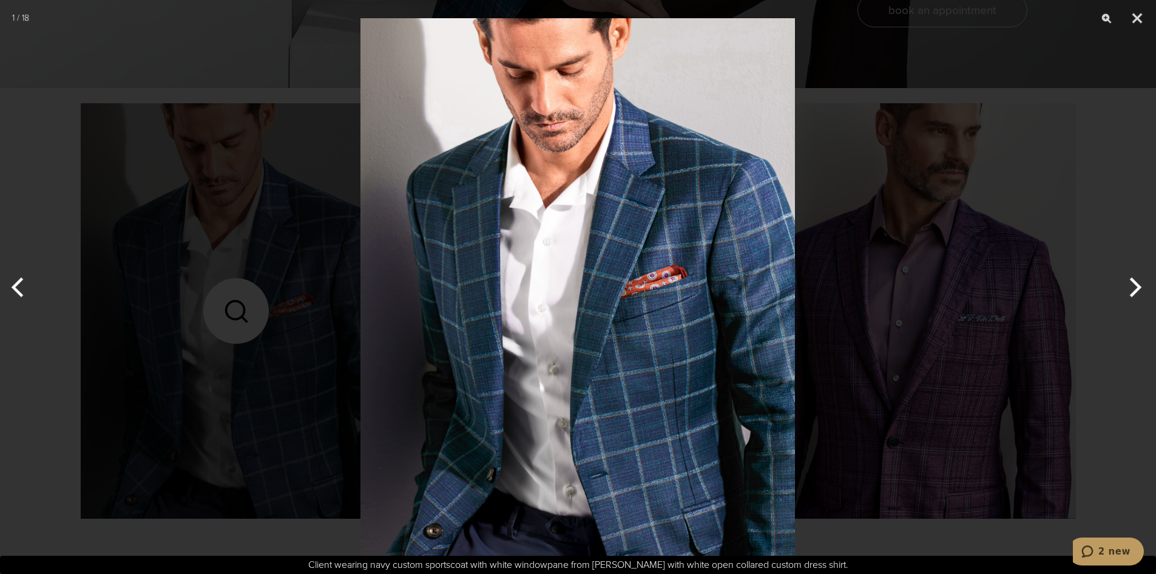
click at [1136, 284] on button "Next" at bounding box center [1134, 287] width 46 height 61
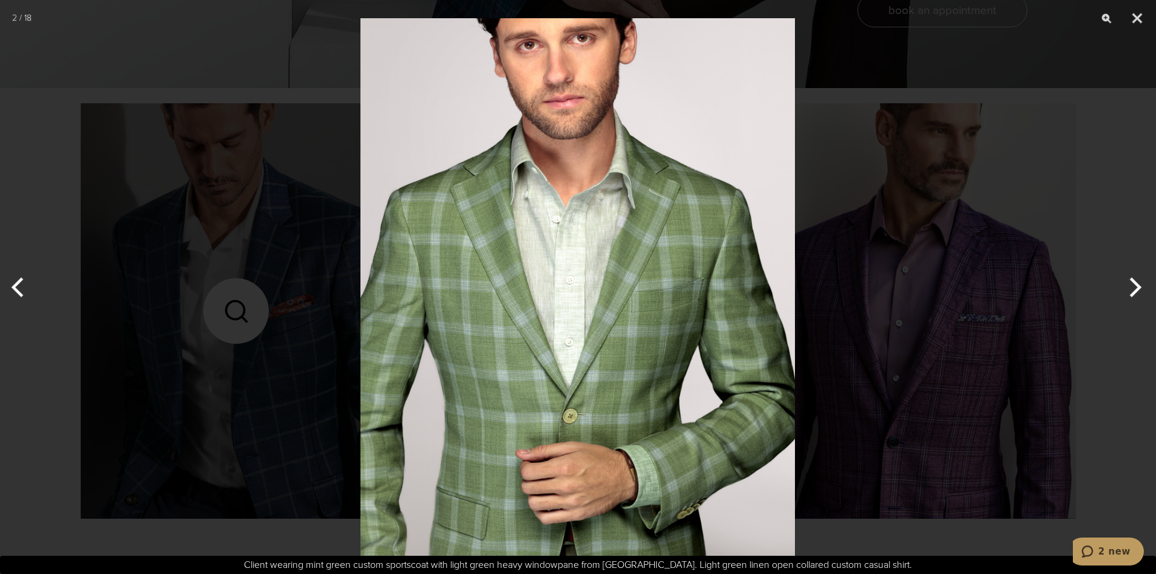
click at [1136, 284] on button "Next" at bounding box center [1134, 287] width 46 height 61
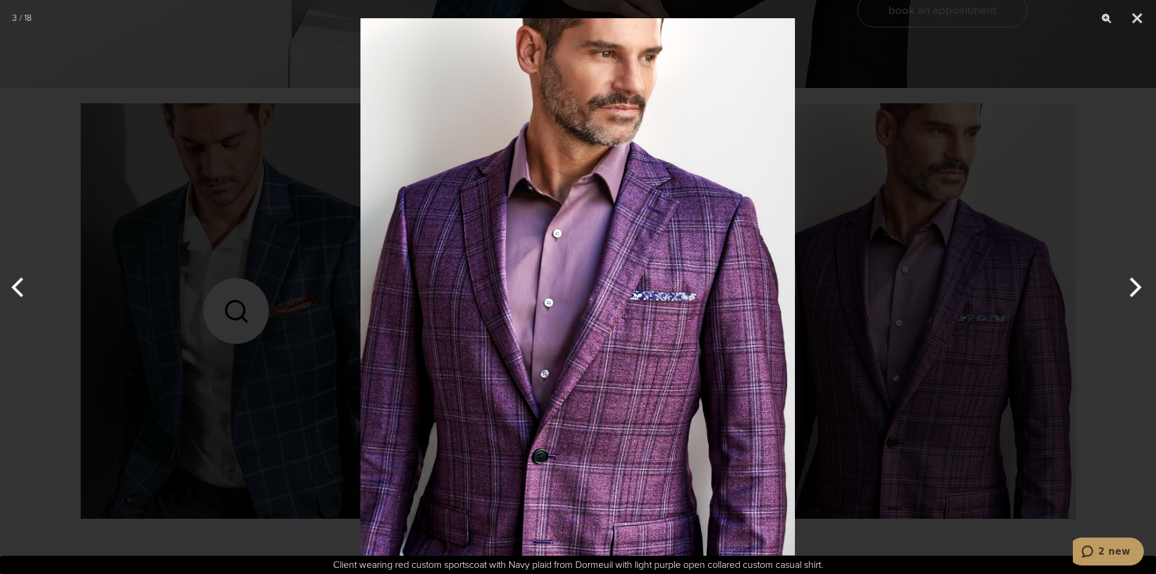
click at [1136, 284] on button "Next" at bounding box center [1134, 287] width 46 height 61
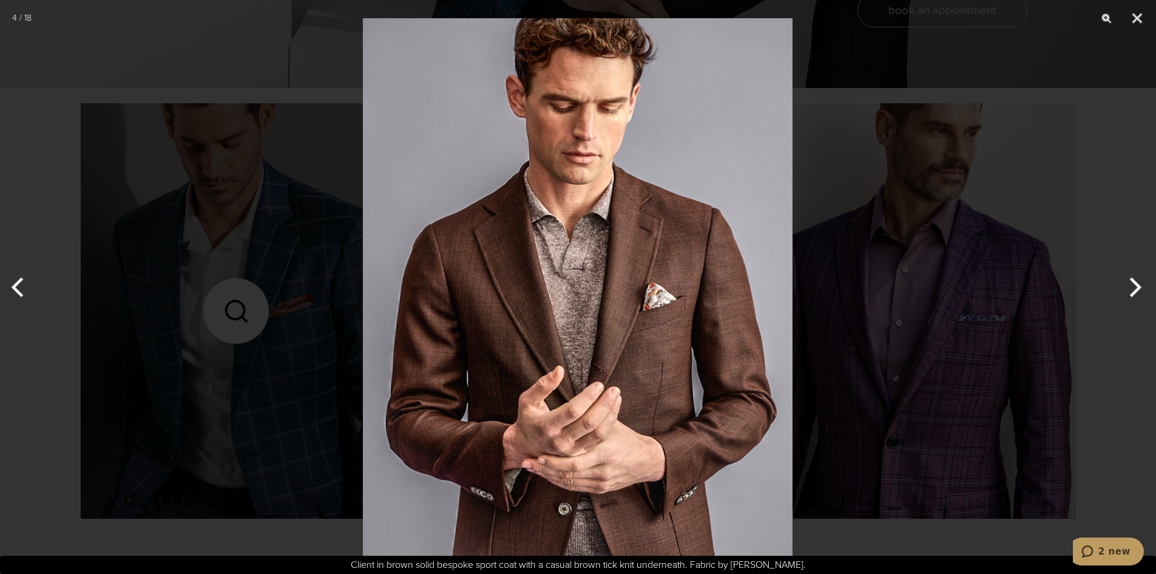
click at [1136, 284] on button "Next" at bounding box center [1134, 287] width 46 height 61
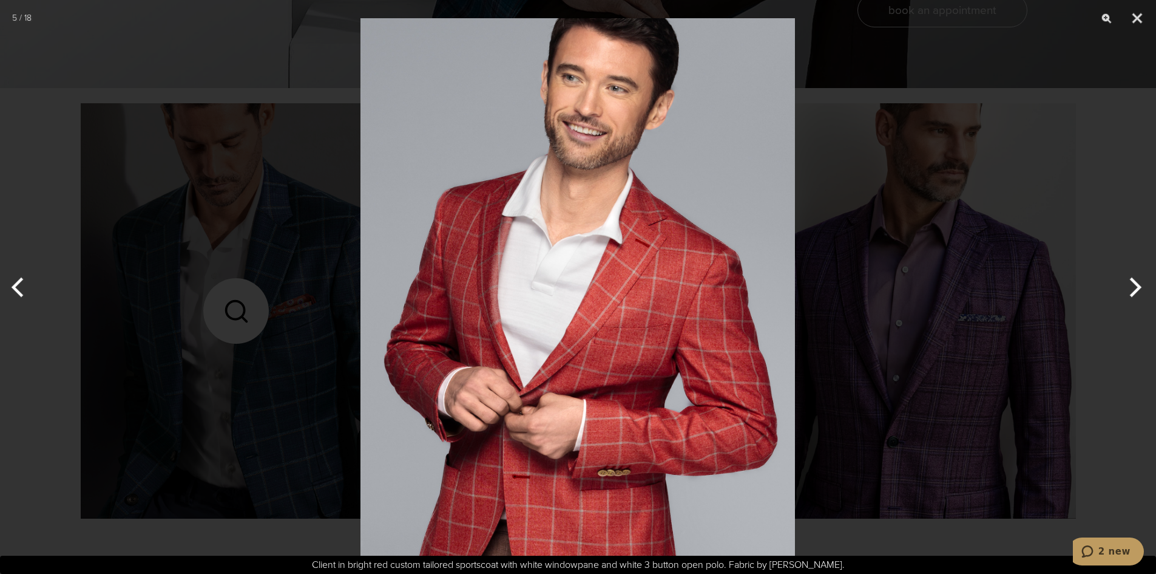
click at [1136, 284] on button "Next" at bounding box center [1134, 287] width 46 height 61
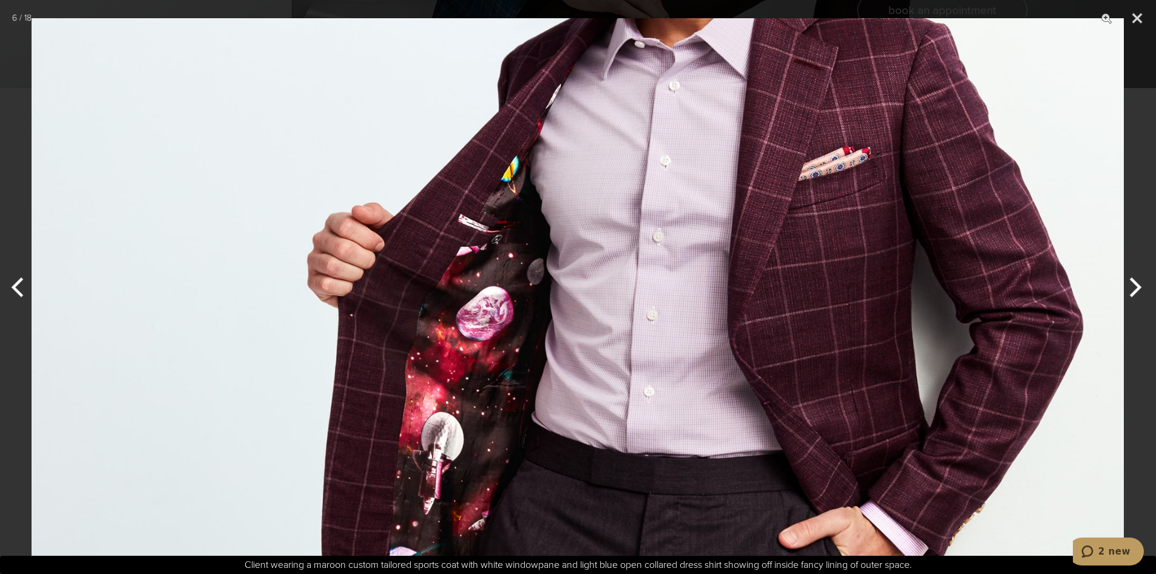
click at [1136, 284] on button "Next" at bounding box center [1134, 287] width 46 height 61
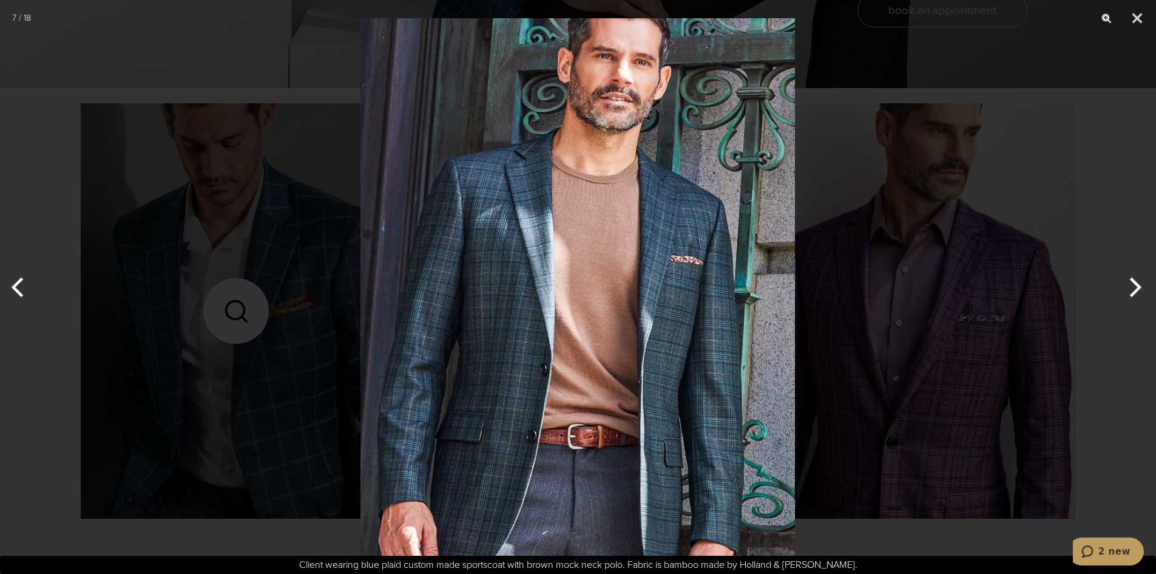
click at [1138, 284] on button "Next" at bounding box center [1134, 287] width 46 height 61
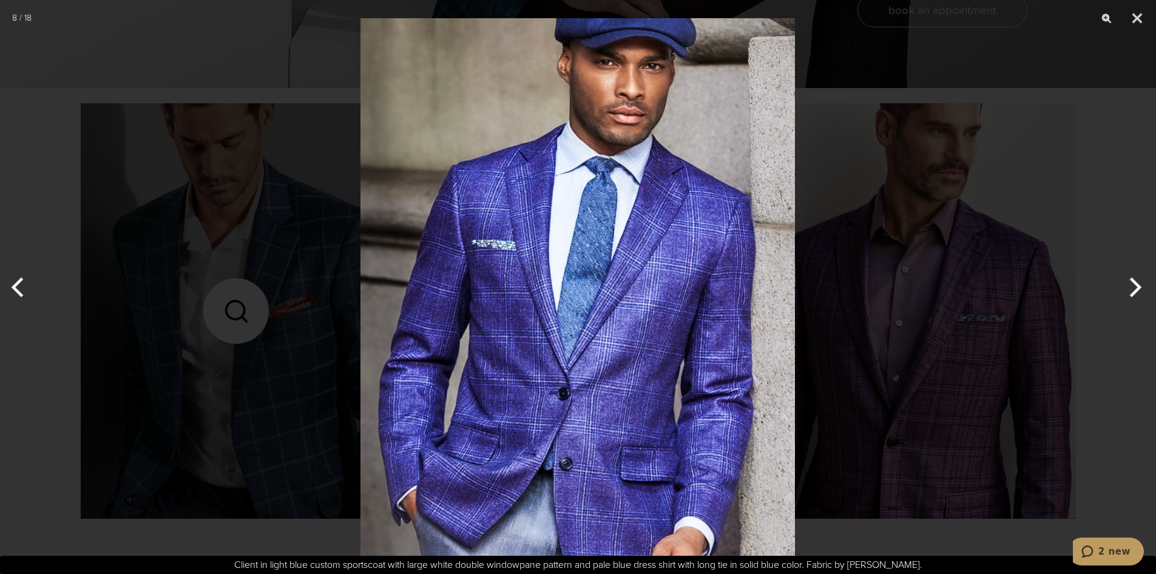
click at [1138, 284] on button "Next" at bounding box center [1134, 287] width 46 height 61
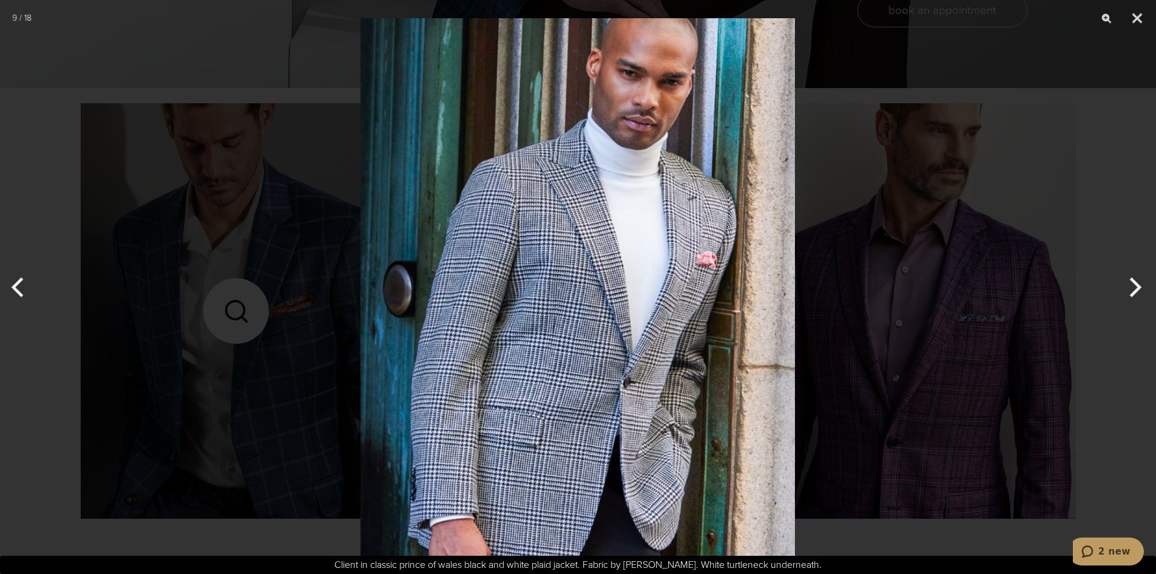
click at [1138, 287] on button "Next" at bounding box center [1134, 287] width 46 height 61
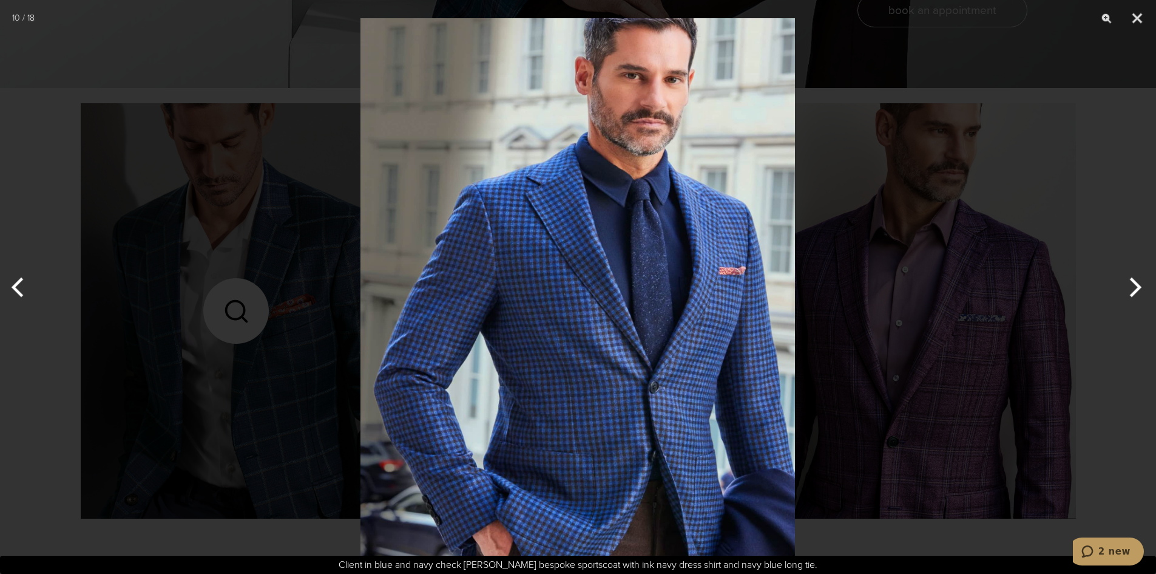
click at [1138, 287] on button "Next" at bounding box center [1134, 287] width 46 height 61
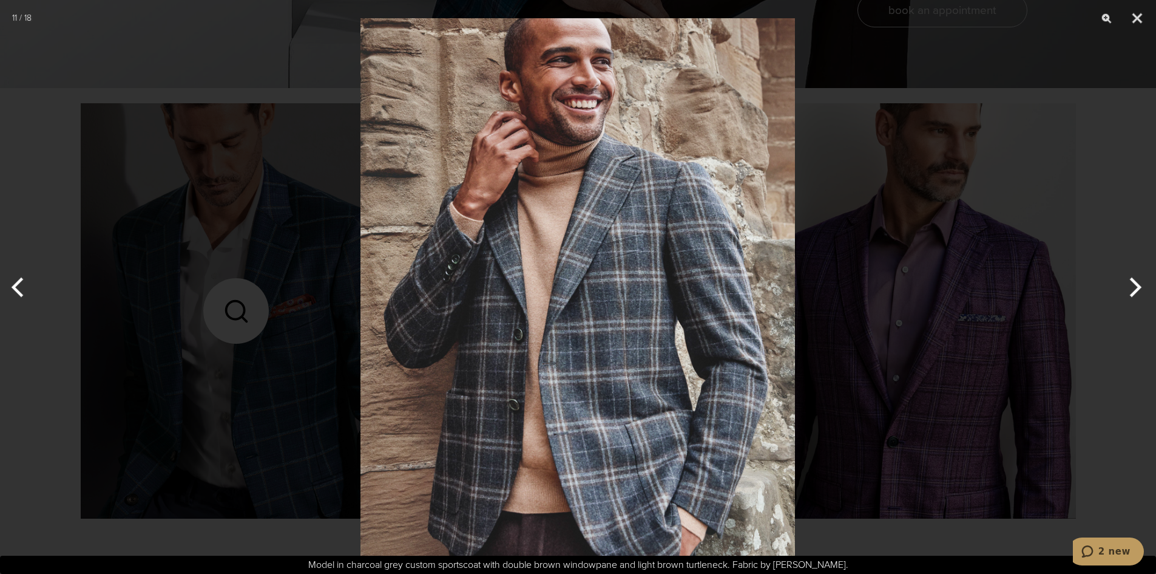
click at [1138, 287] on button "Next" at bounding box center [1134, 287] width 46 height 61
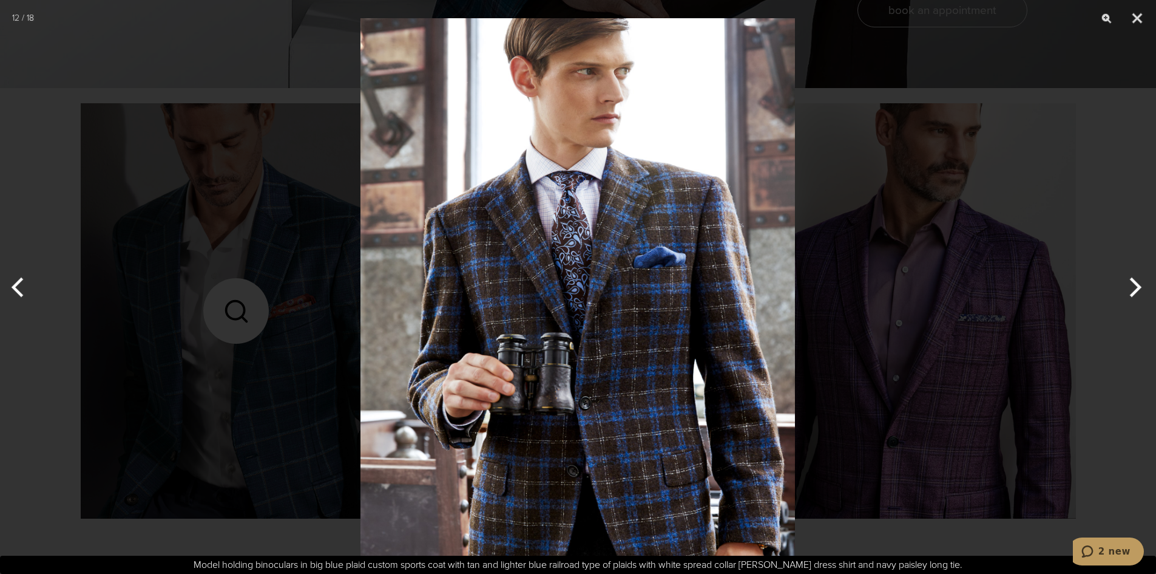
click at [1138, 287] on button "Next" at bounding box center [1134, 287] width 46 height 61
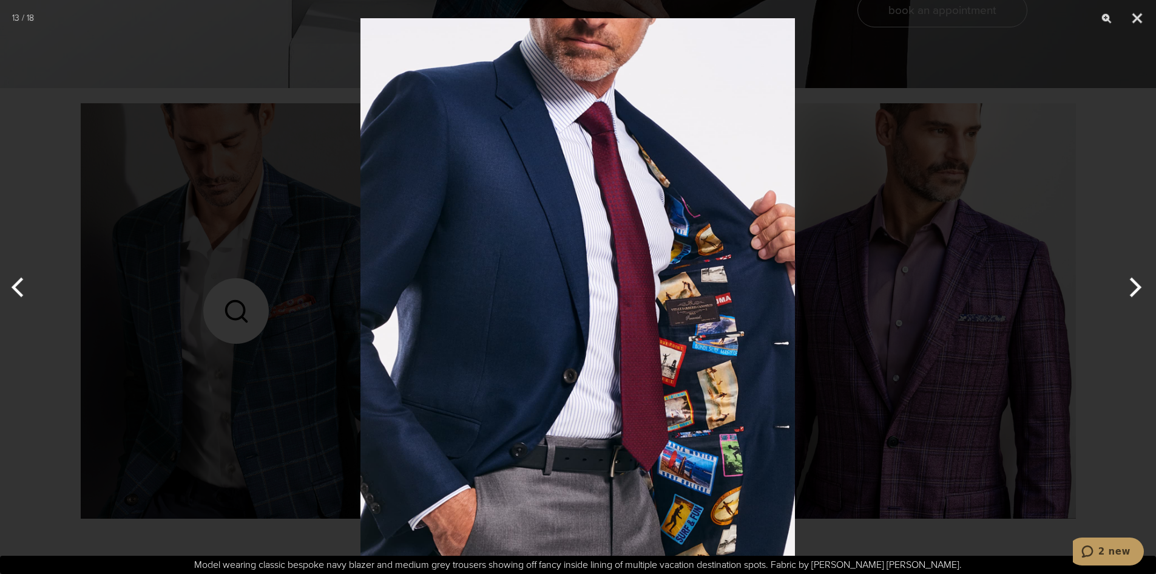
click at [1138, 287] on button "Next" at bounding box center [1134, 287] width 46 height 61
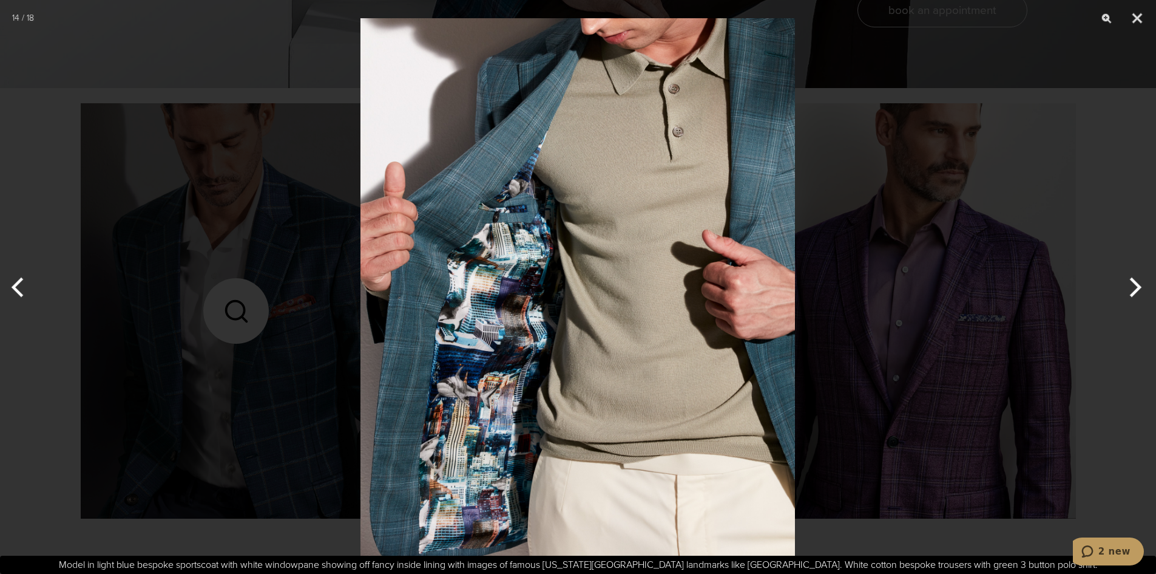
click at [1138, 287] on button "Next" at bounding box center [1134, 287] width 46 height 61
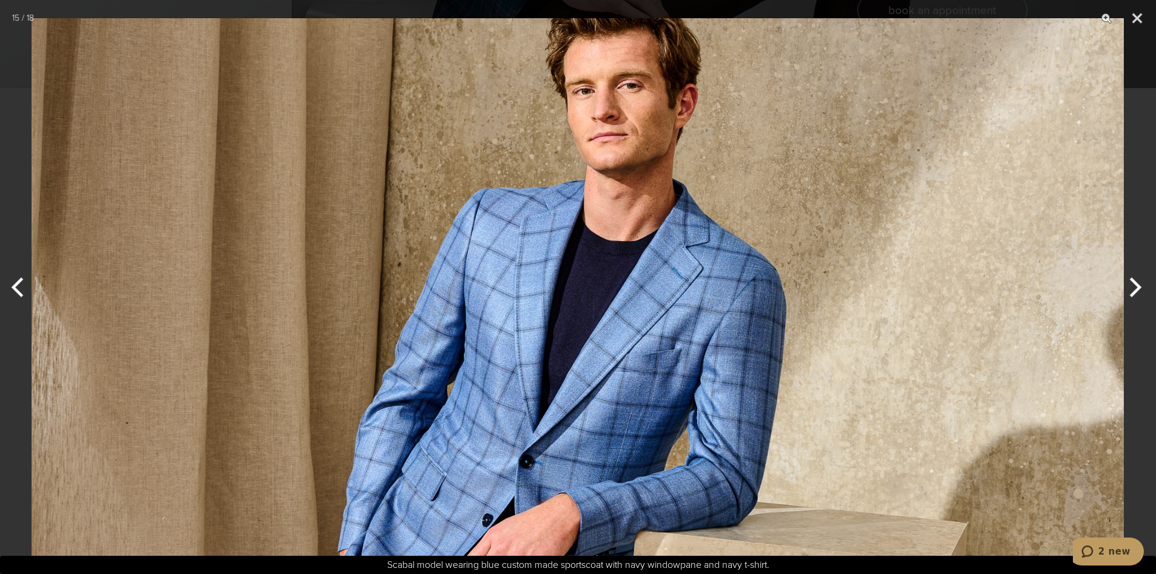
click at [1138, 287] on button "Next" at bounding box center [1134, 287] width 46 height 61
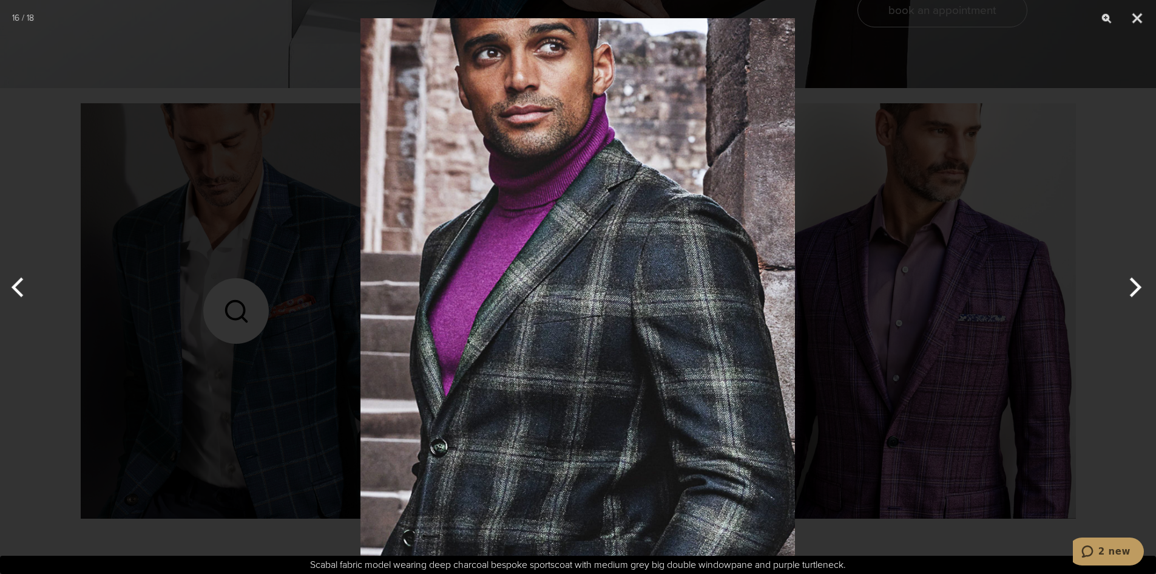
click at [1138, 287] on button "Next" at bounding box center [1134, 287] width 46 height 61
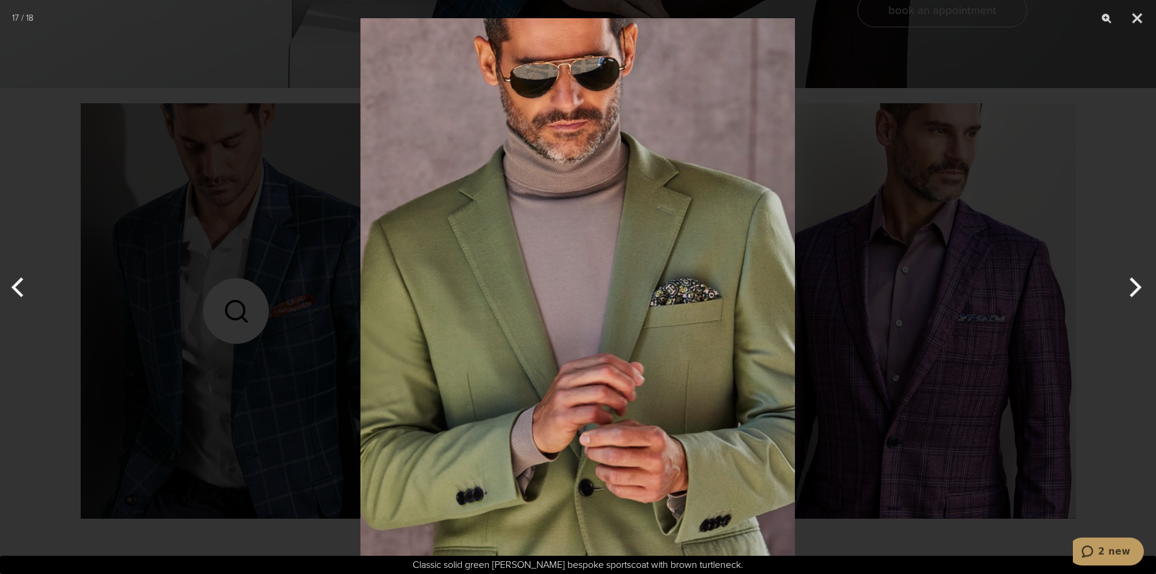
click at [1138, 287] on button "Next" at bounding box center [1134, 287] width 46 height 61
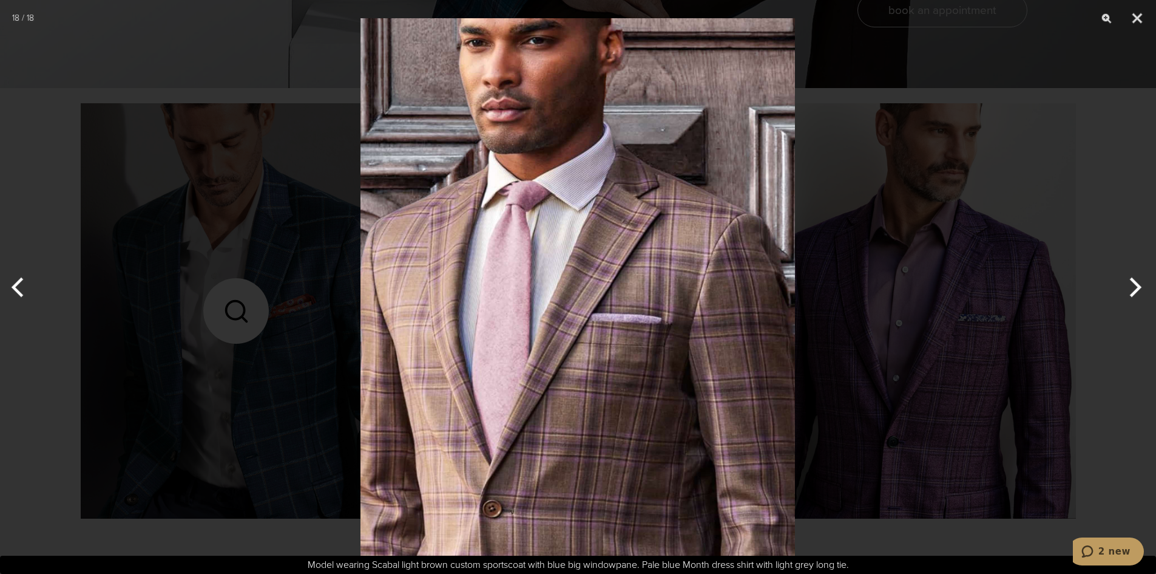
click at [1138, 287] on button "Next" at bounding box center [1134, 287] width 46 height 61
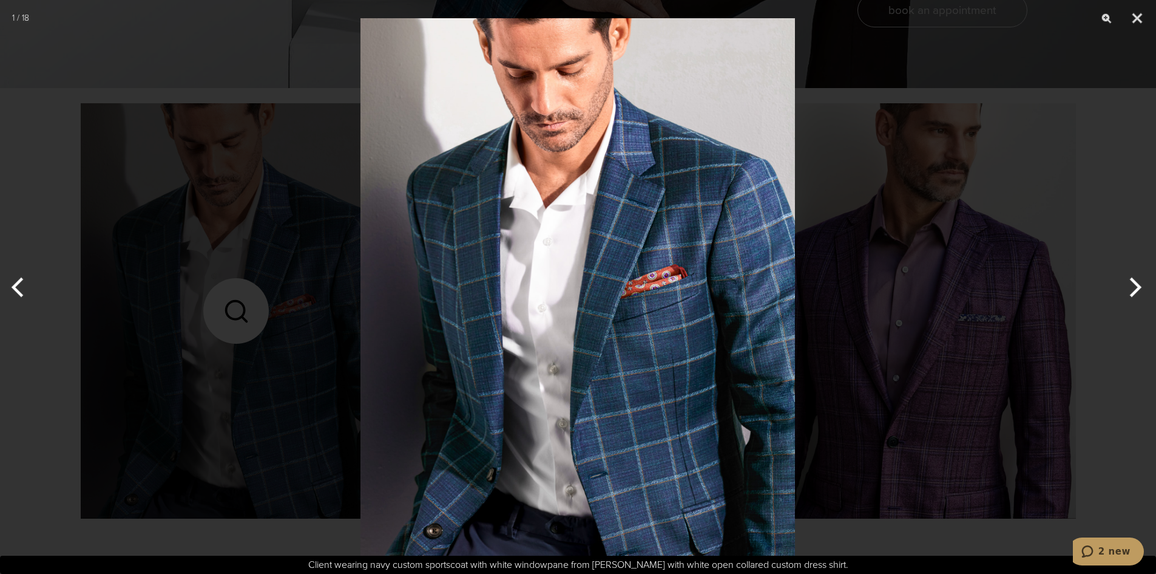
click at [1138, 287] on button "Next" at bounding box center [1134, 287] width 46 height 61
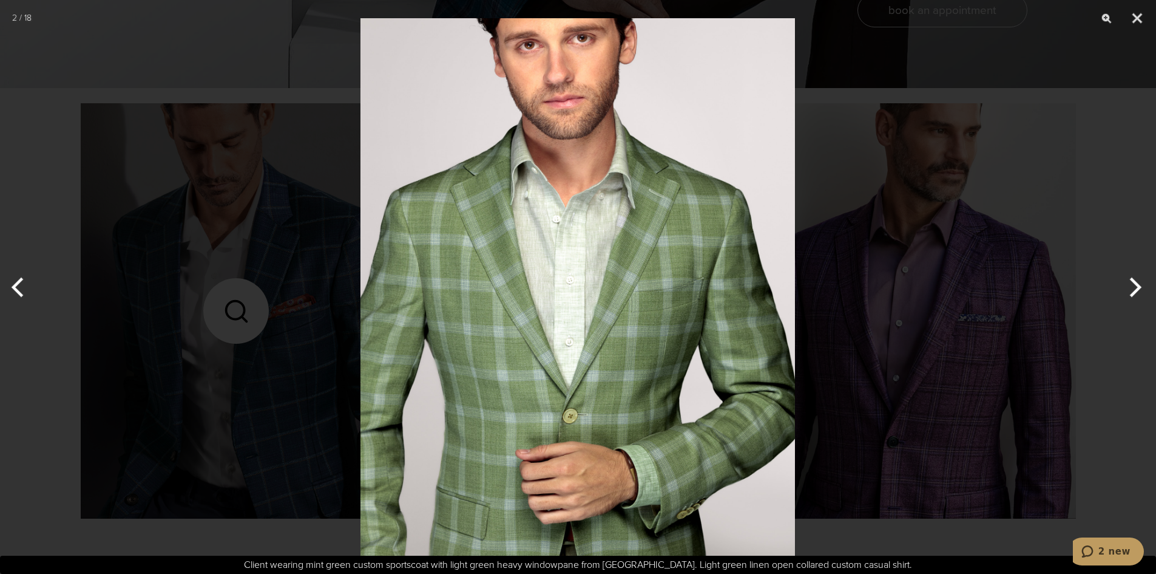
click at [1138, 287] on button "Next" at bounding box center [1134, 287] width 46 height 61
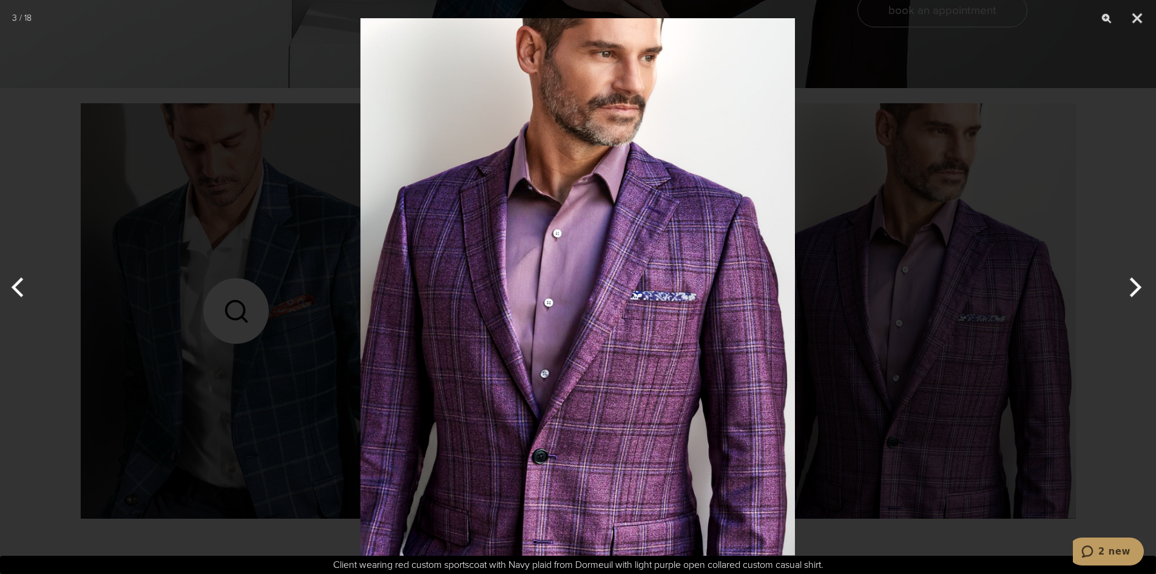
click at [1138, 287] on button "Next" at bounding box center [1134, 287] width 46 height 61
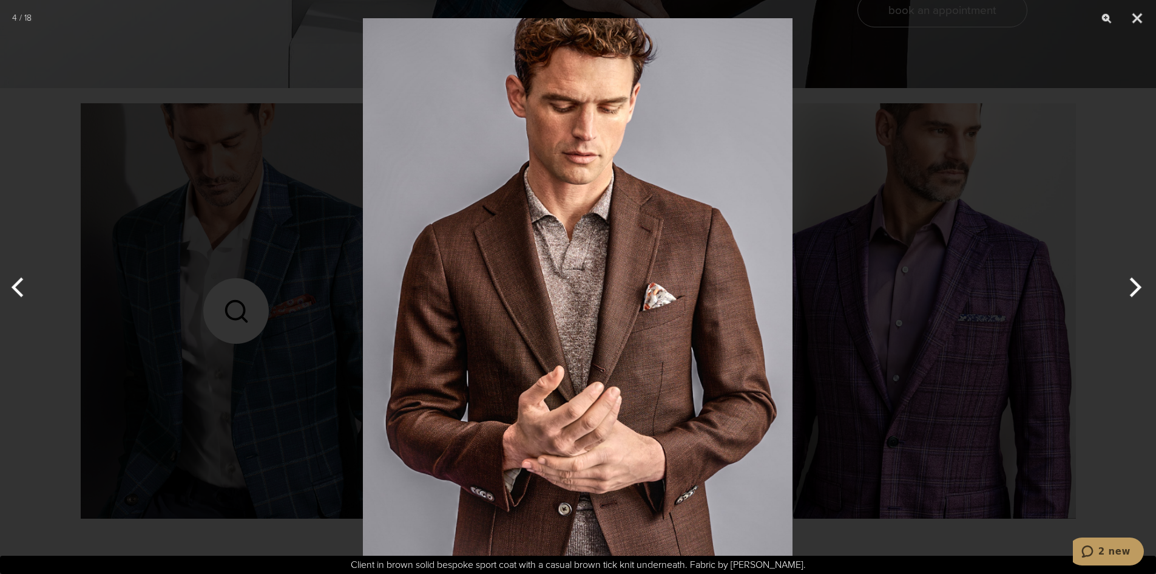
click at [1138, 287] on button "Next" at bounding box center [1134, 287] width 46 height 61
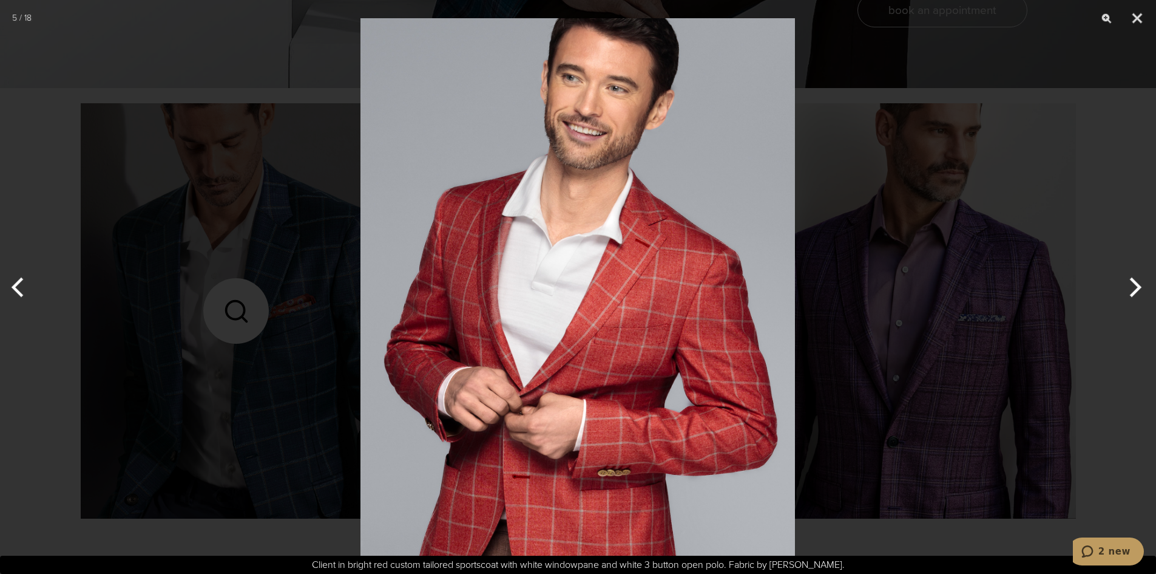
click at [1138, 287] on button "Next" at bounding box center [1134, 287] width 46 height 61
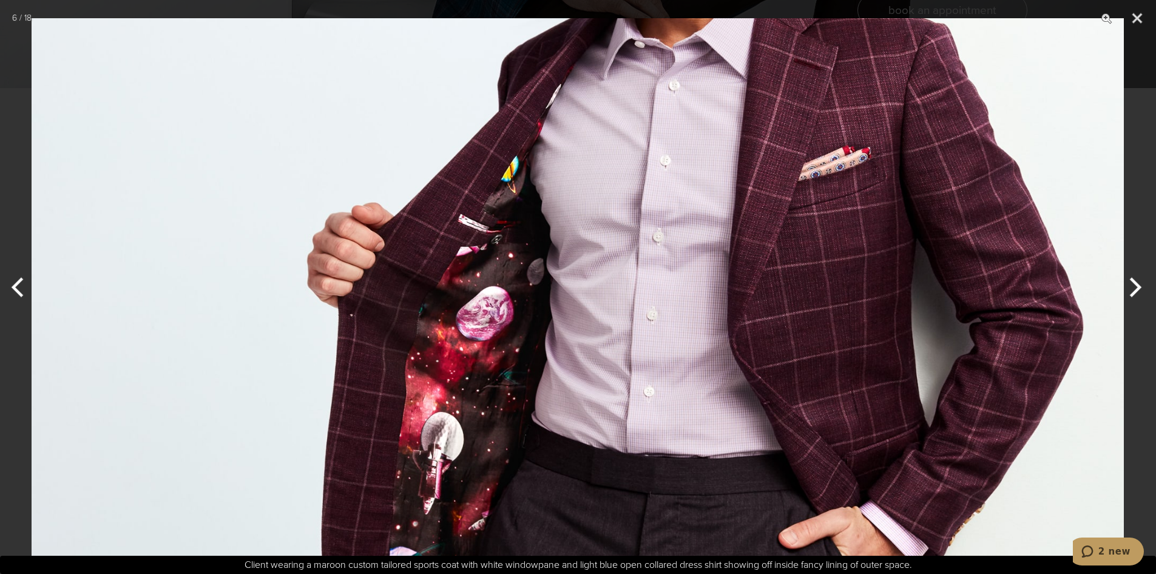
click at [1138, 287] on button "Next" at bounding box center [1134, 287] width 46 height 61
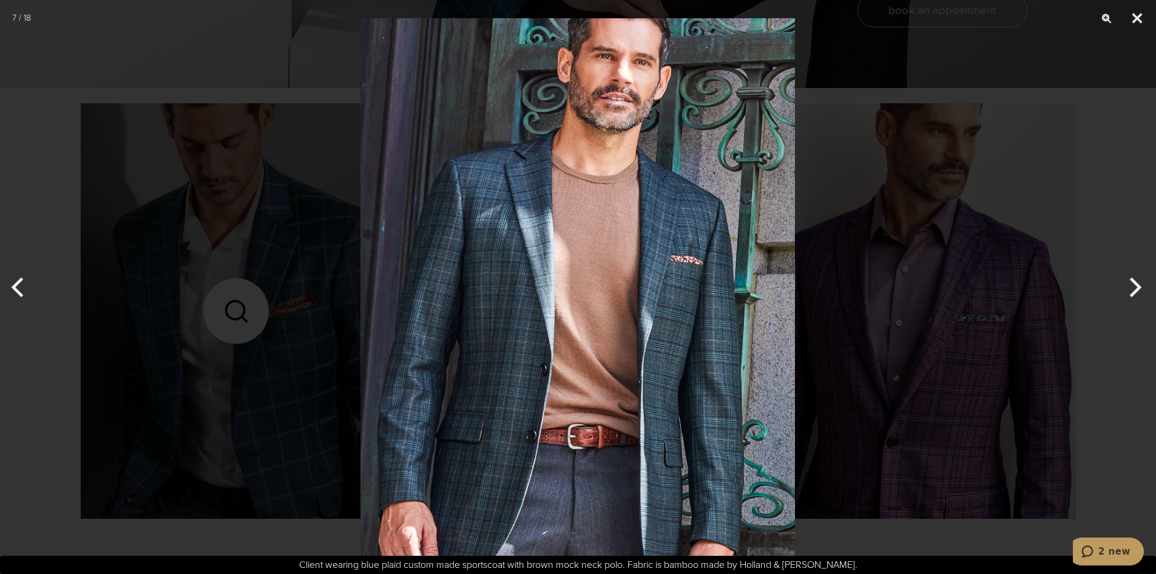
click at [1136, 15] on button "Close" at bounding box center [1137, 18] width 30 height 36
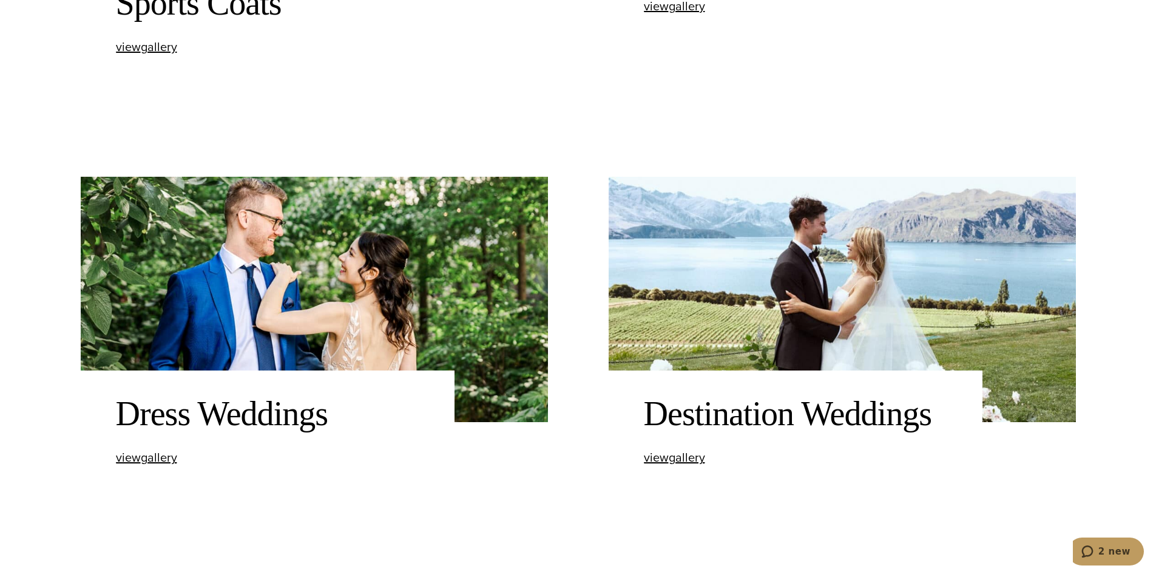
scroll to position [1336, 0]
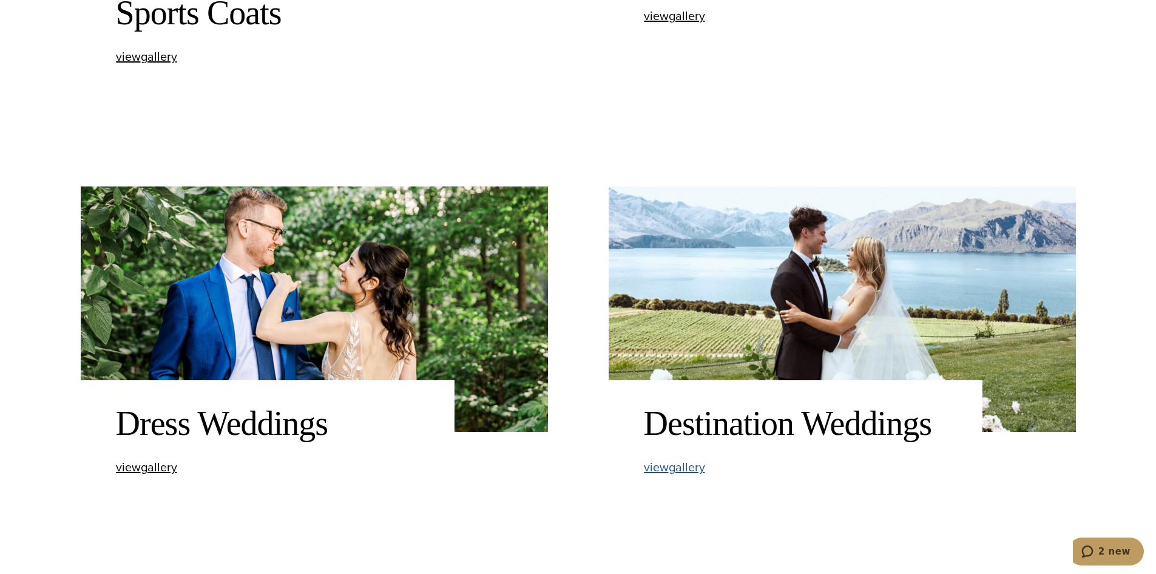
click at [676, 463] on span "view Destination Weddings gallery" at bounding box center [674, 467] width 61 height 18
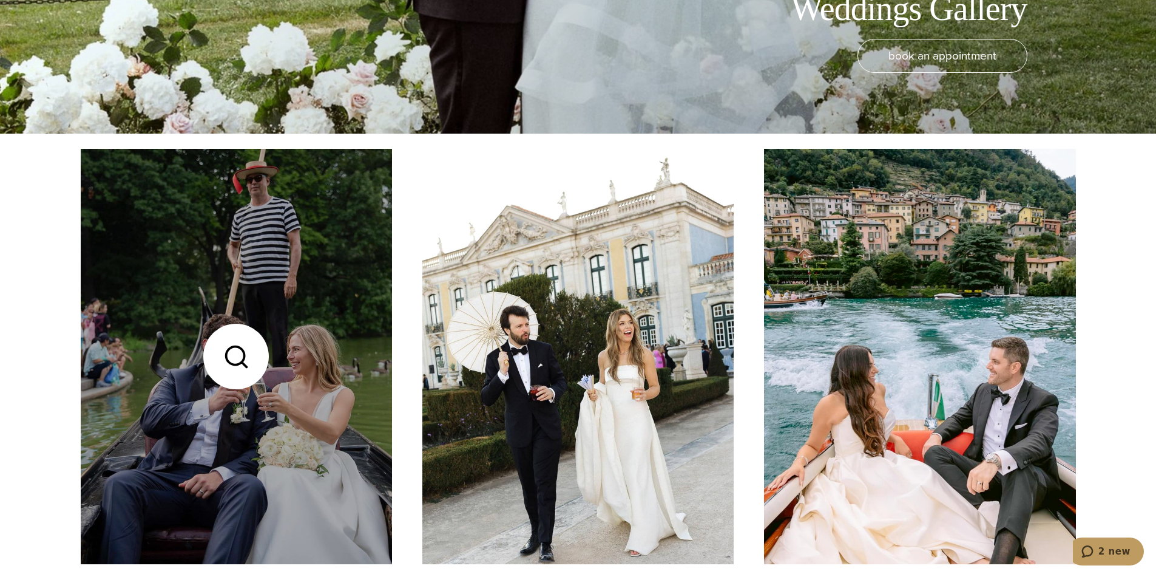
scroll to position [607, 0]
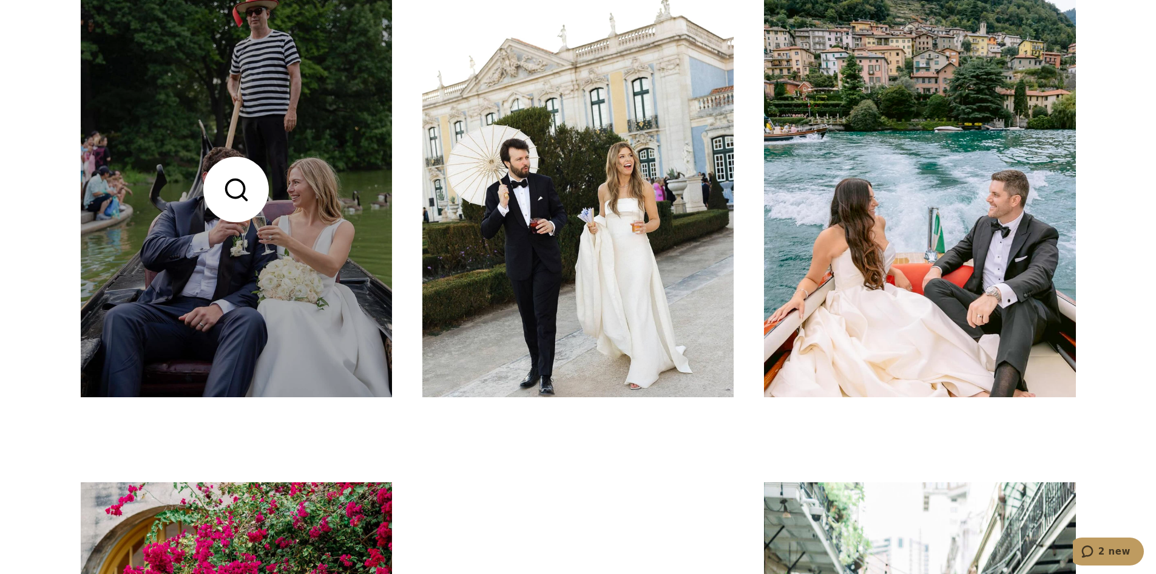
click at [216, 243] on link at bounding box center [236, 189] width 311 height 415
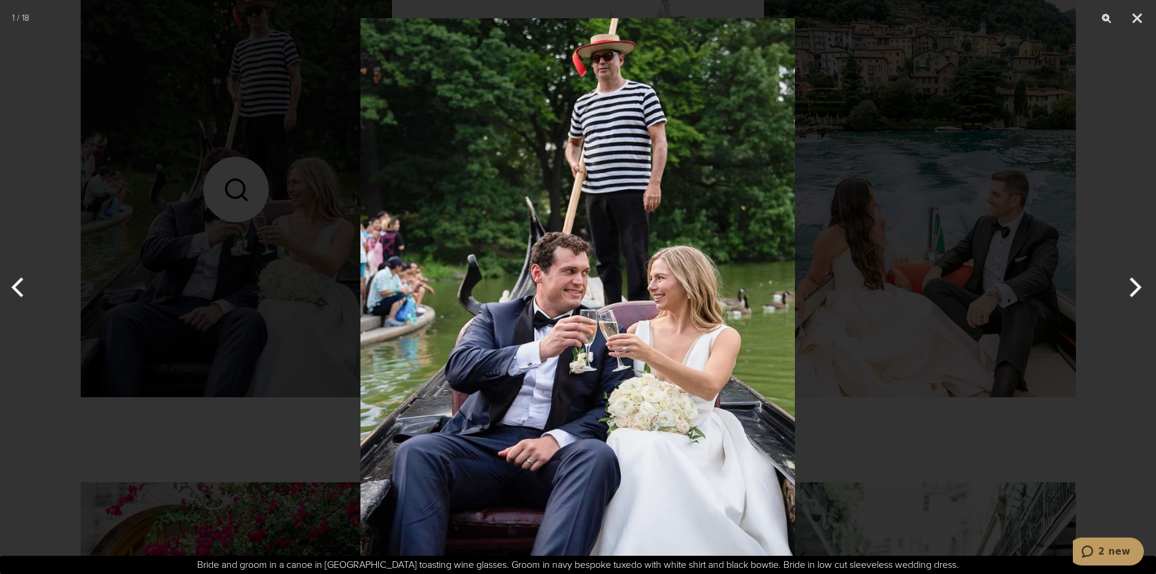
click at [1134, 288] on button "Next" at bounding box center [1134, 287] width 46 height 61
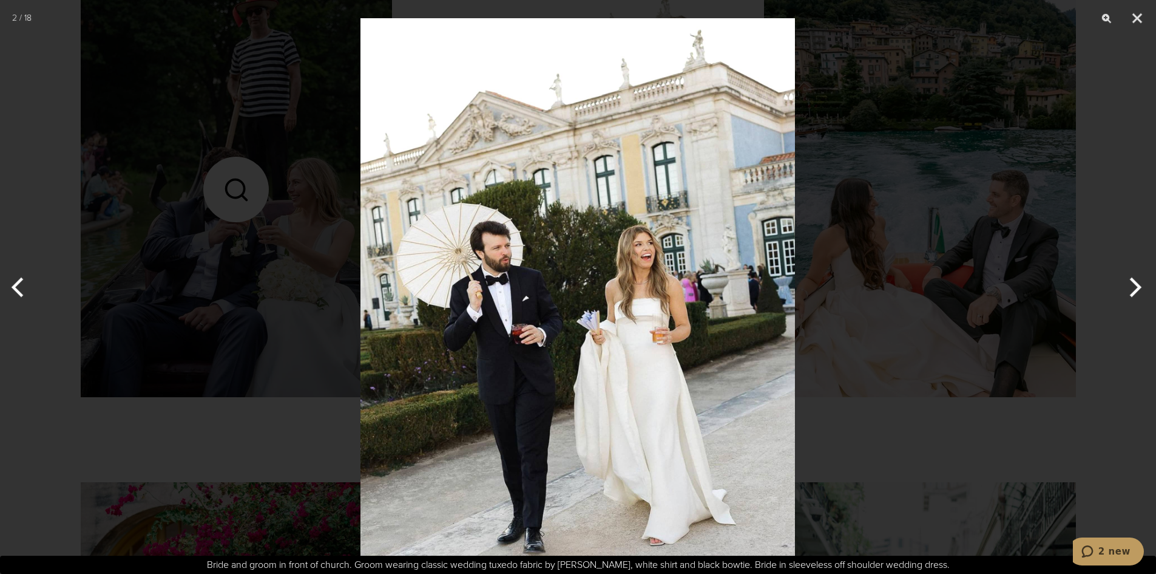
click at [1134, 288] on button "Next" at bounding box center [1134, 287] width 46 height 61
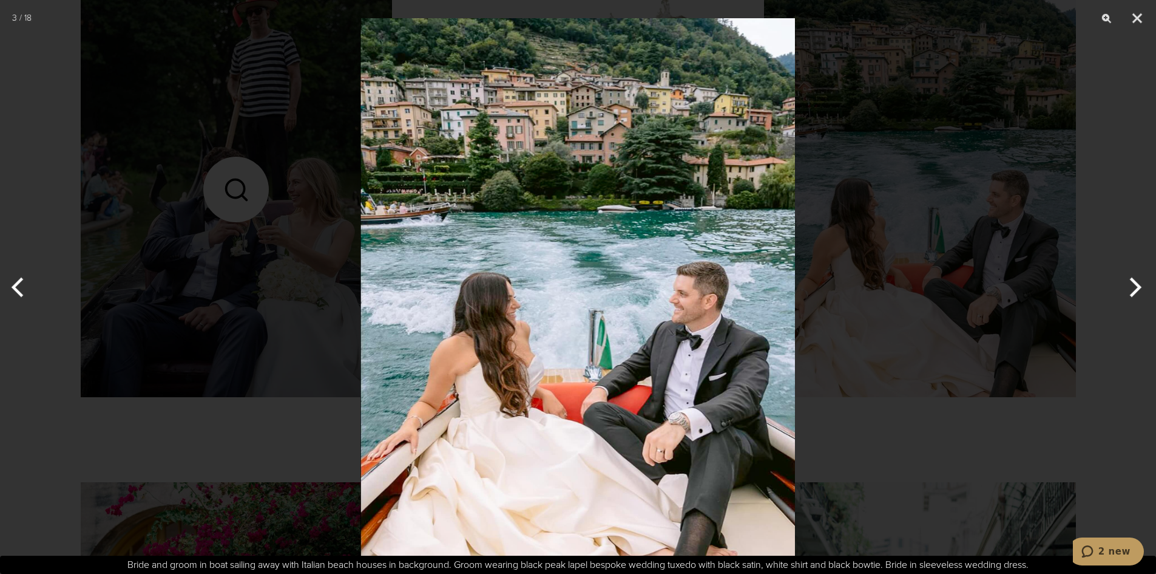
click at [1134, 288] on button "Next" at bounding box center [1134, 287] width 46 height 61
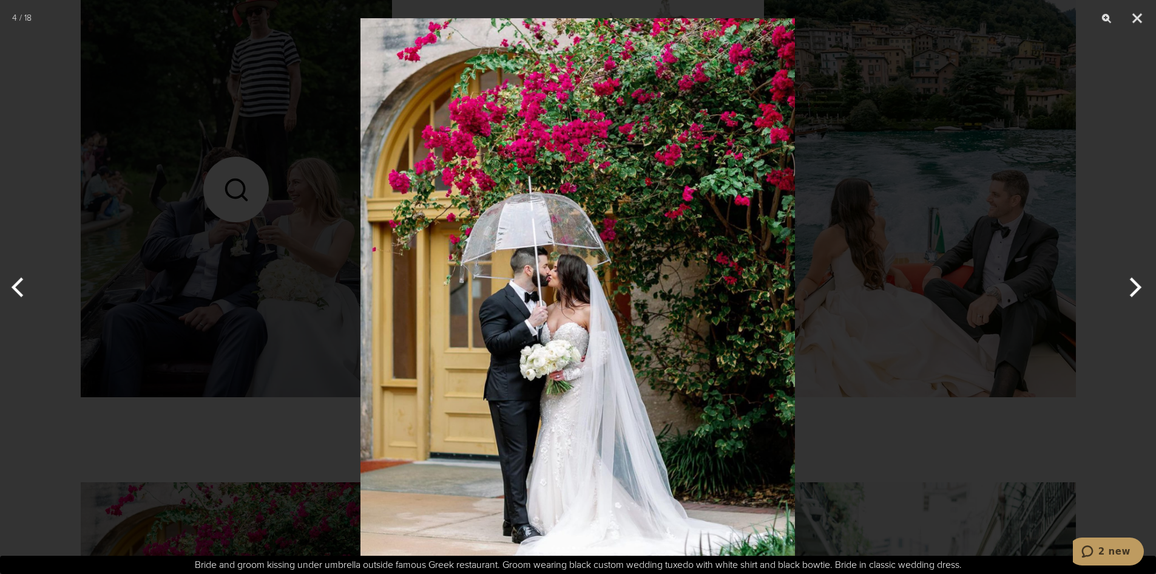
click at [1134, 288] on button "Next" at bounding box center [1134, 287] width 46 height 61
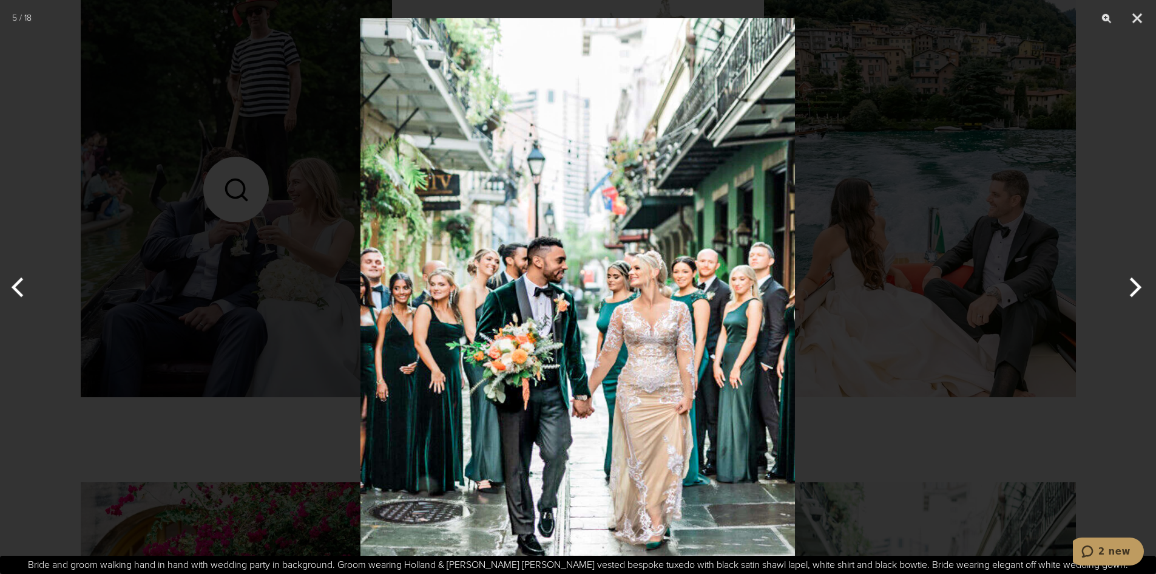
click at [1134, 288] on button "Next" at bounding box center [1134, 287] width 46 height 61
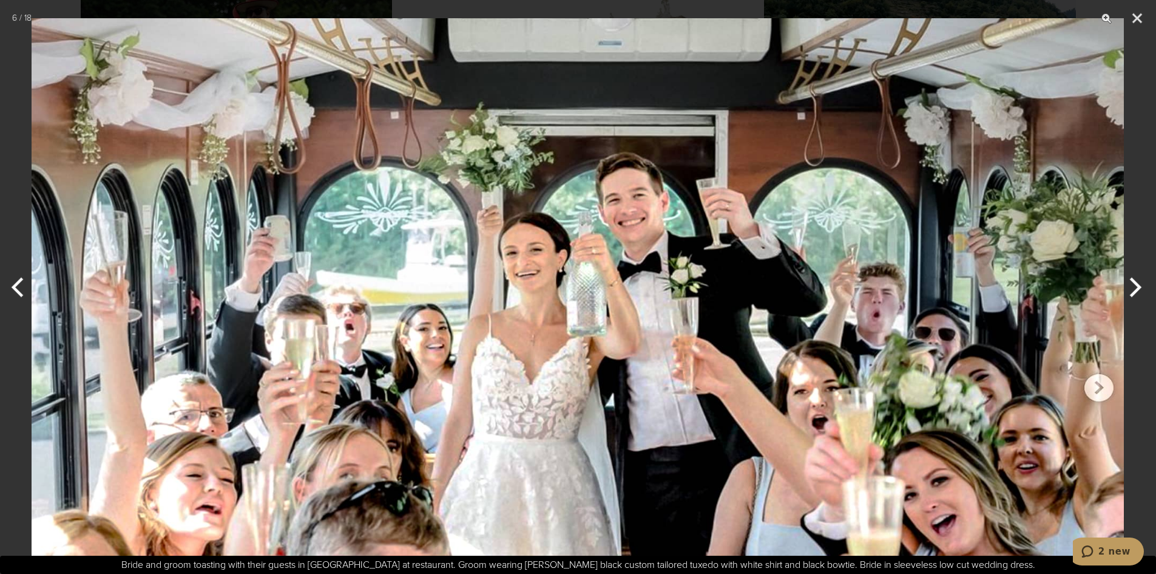
click at [1134, 288] on button "Next" at bounding box center [1134, 287] width 46 height 61
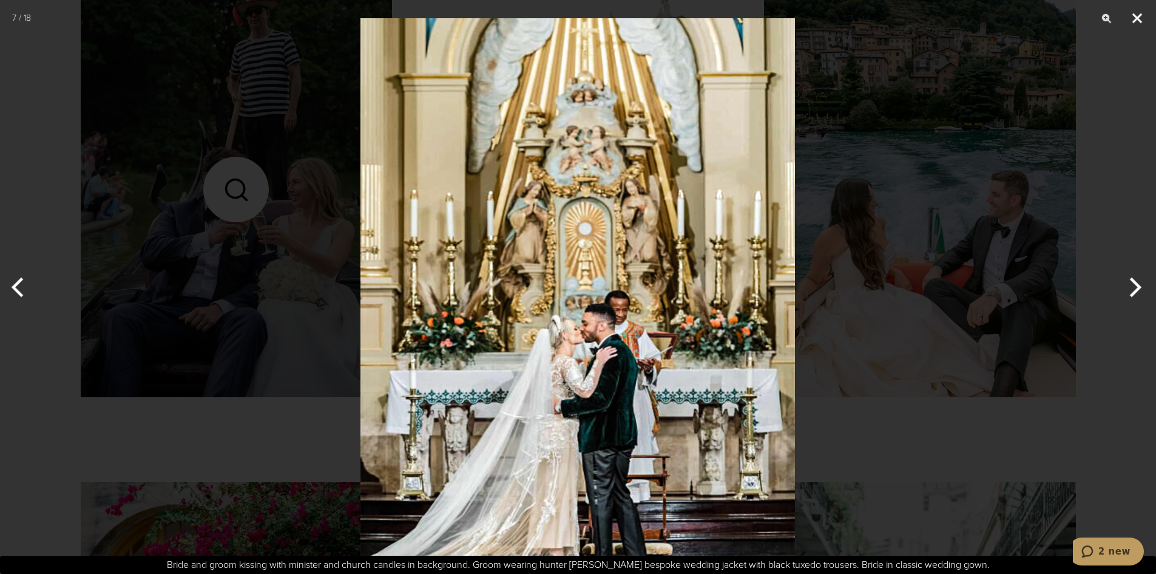
click at [1134, 18] on button "Close" at bounding box center [1137, 18] width 30 height 36
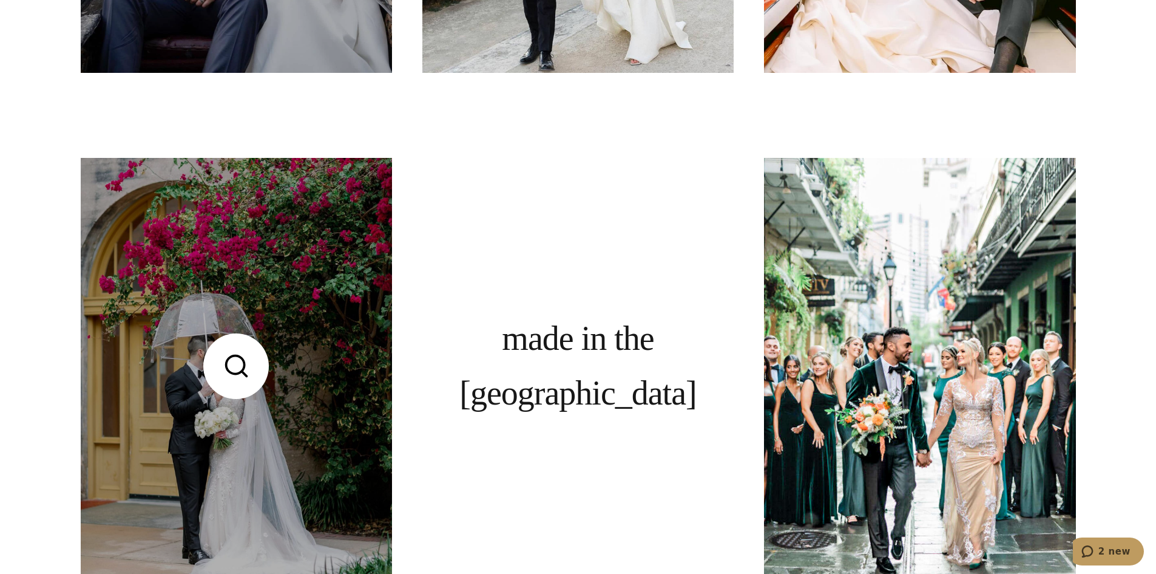
scroll to position [971, 0]
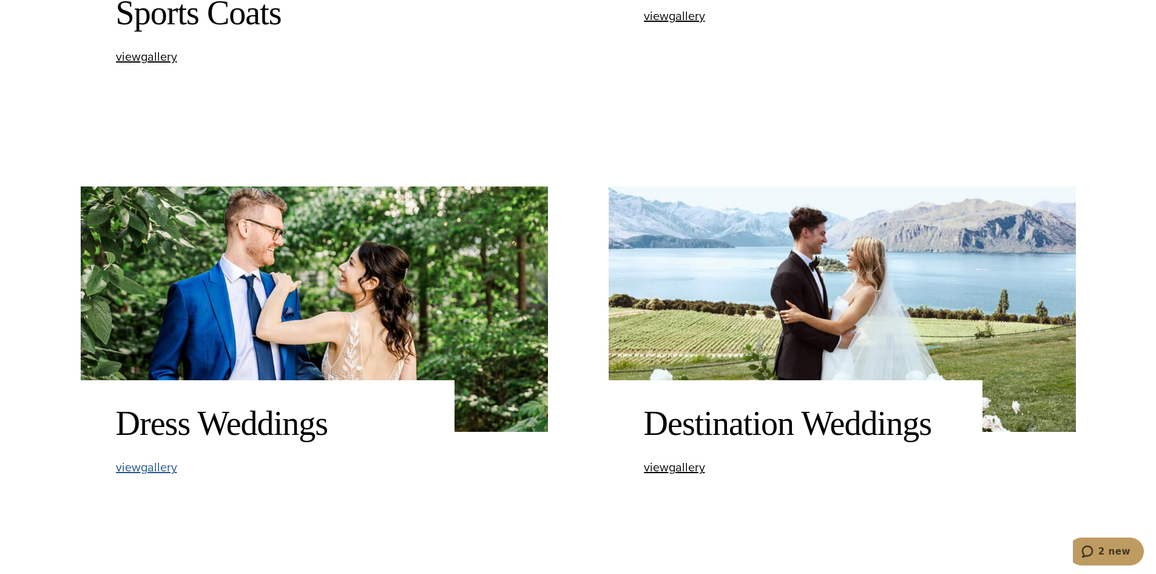
click at [132, 469] on span "view Dress Weddings gallery" at bounding box center [146, 467] width 61 height 18
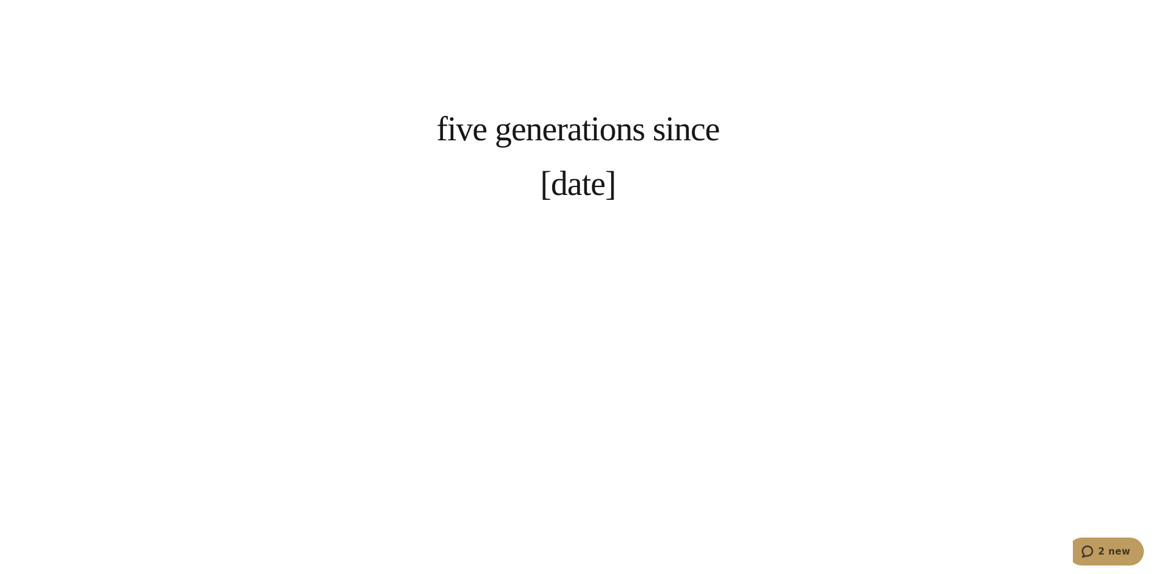
scroll to position [2489, 0]
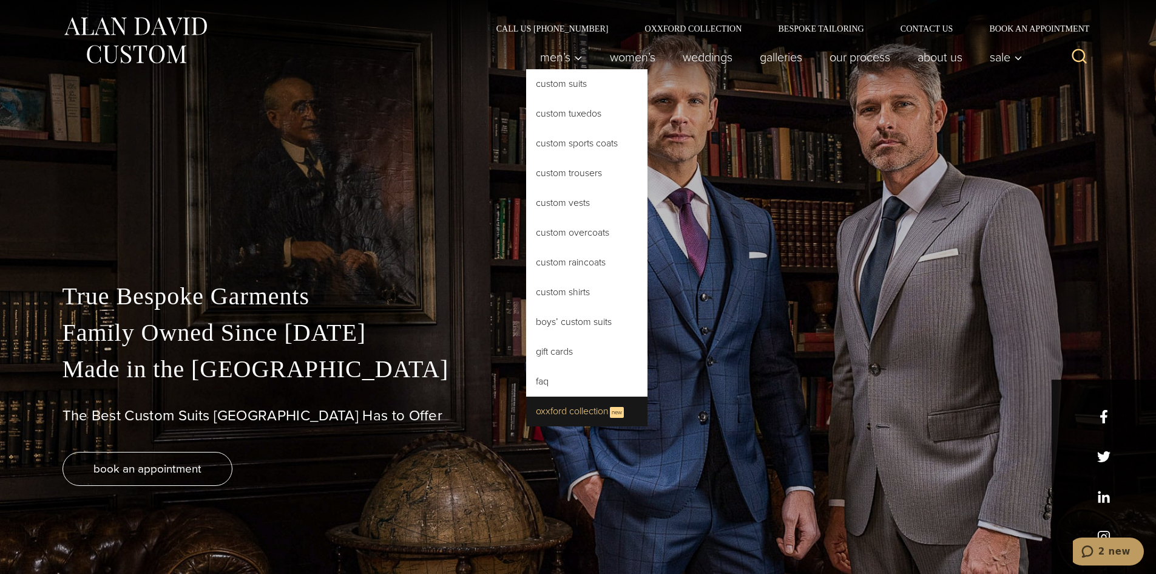
click at [570, 415] on link "Oxxford Collection New" at bounding box center [586, 411] width 121 height 30
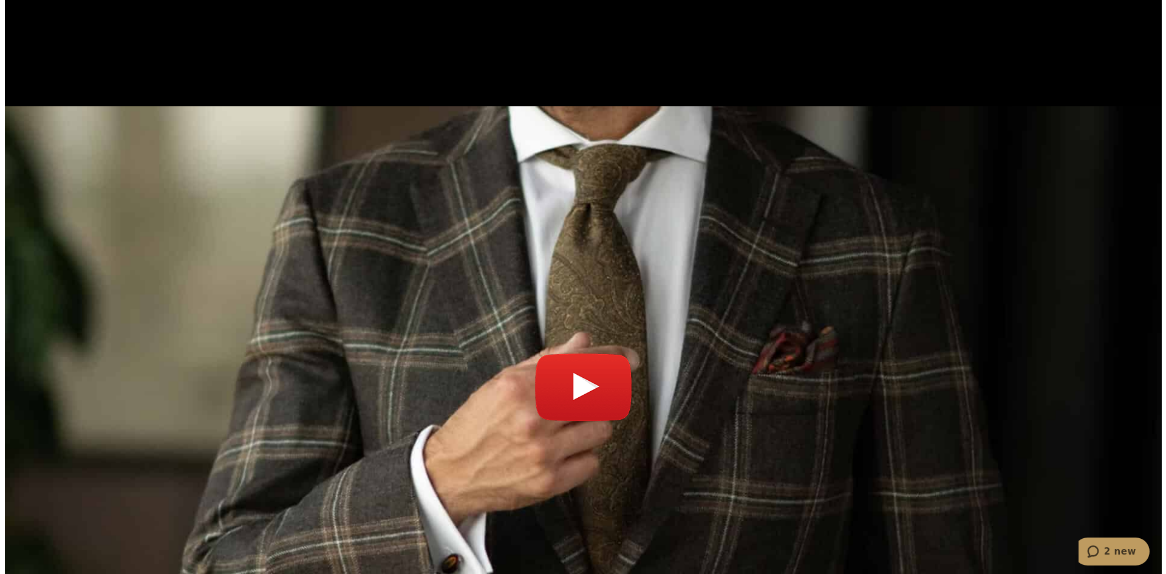
scroll to position [4371, 0]
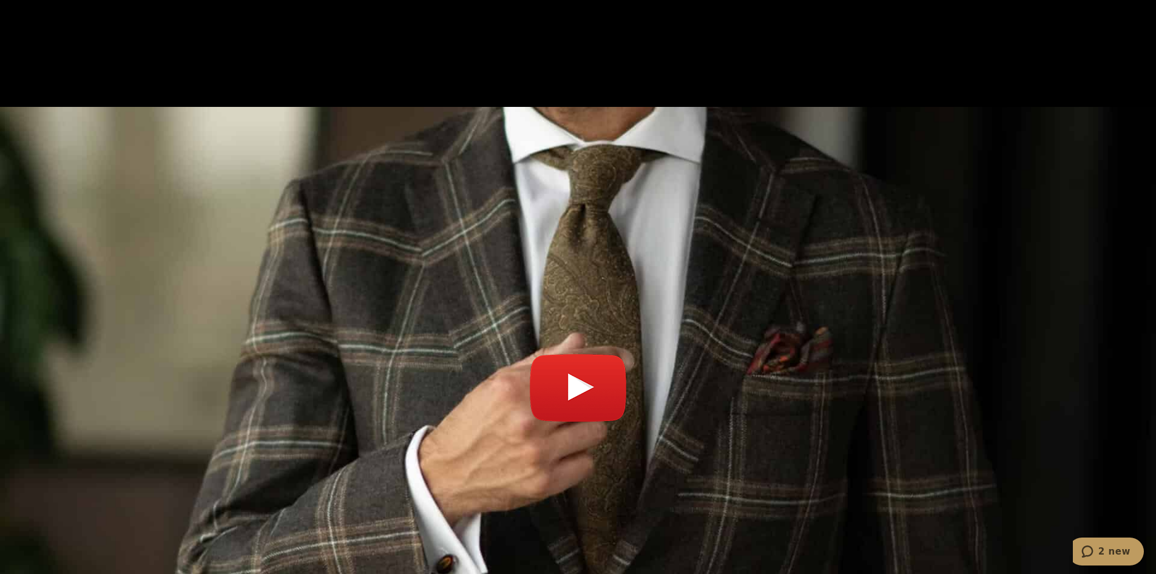
click at [594, 308] on link "Play video" at bounding box center [578, 393] width 1156 height 543
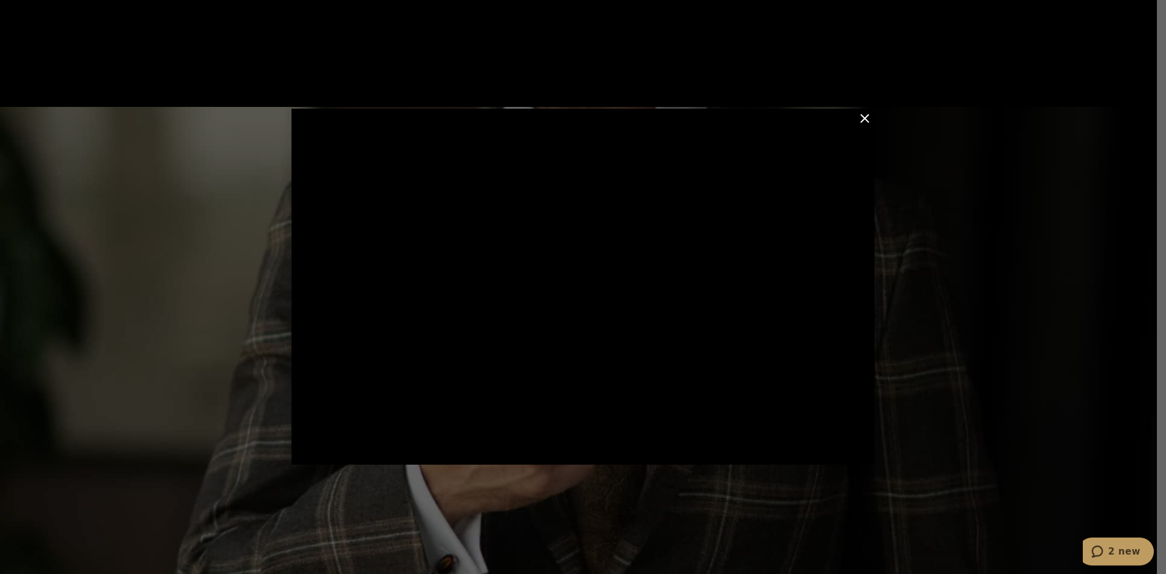
click at [858, 115] on button "Close Modal" at bounding box center [864, 118] width 15 height 15
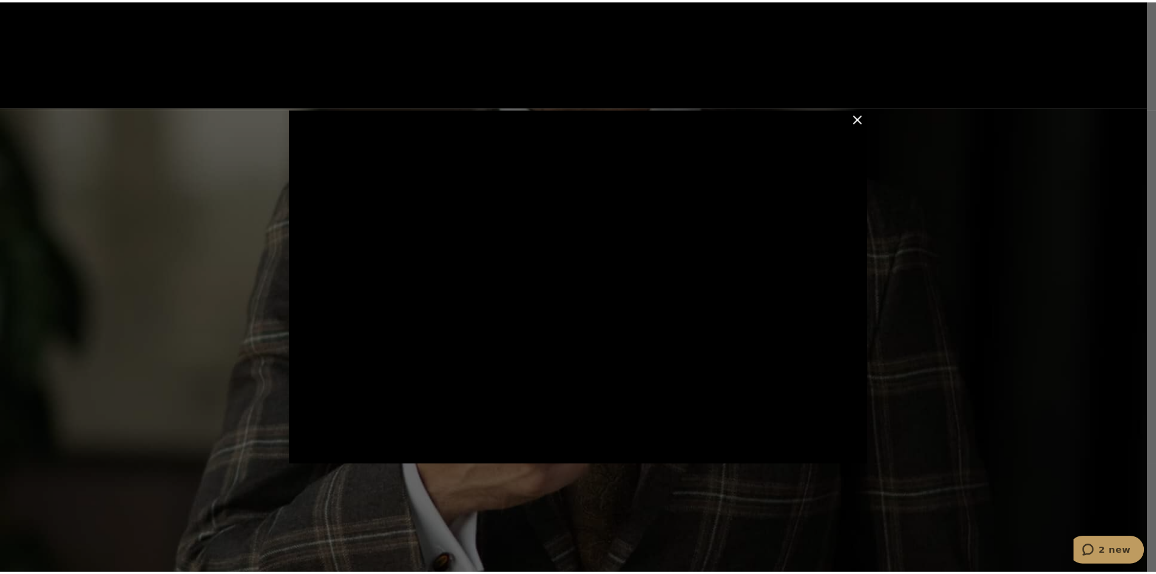
scroll to position [4389, 0]
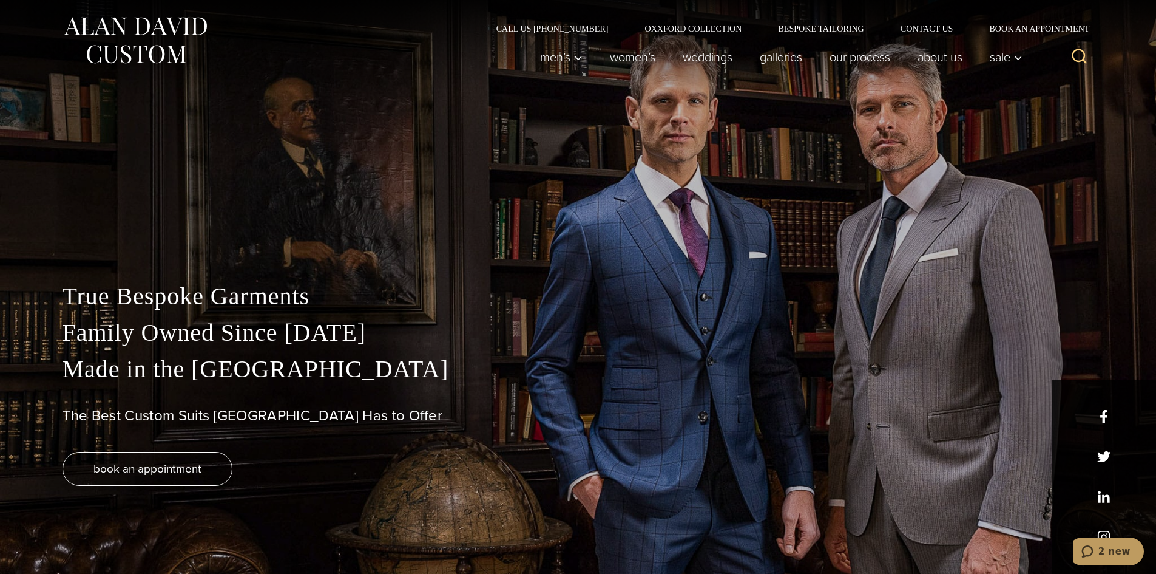
click at [807, 21] on div "Call Us (212) 227-4040 Oxxford Collection Bespoke Tailoring Contact Us Book an …" at bounding box center [578, 16] width 1056 height 33
click at [807, 29] on link "Bespoke Tailoring" at bounding box center [821, 28] width 122 height 8
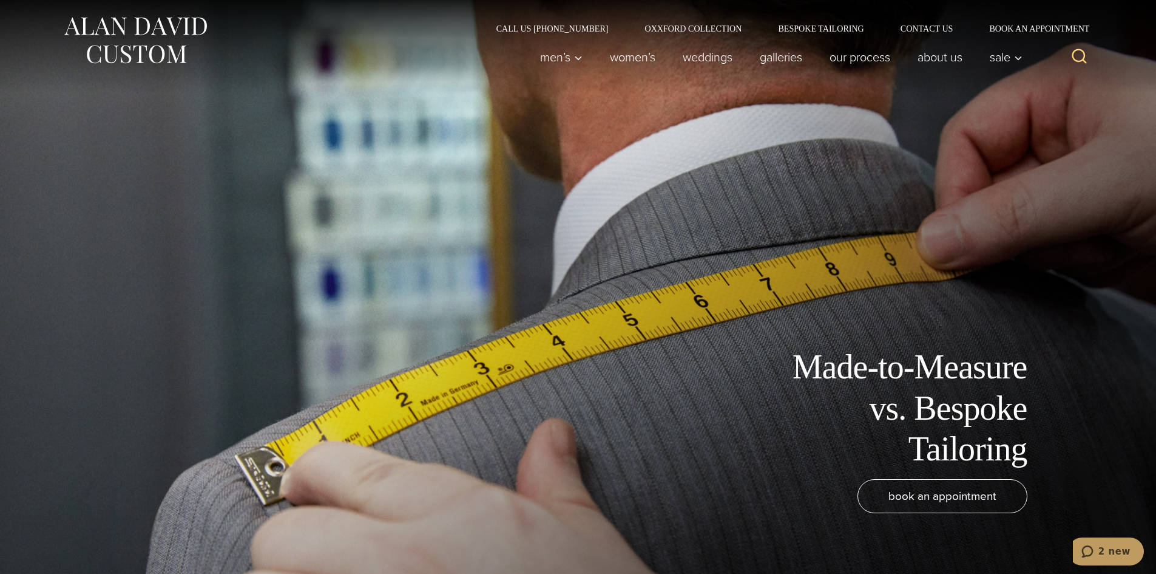
click at [1079, 56] on icon "Search" at bounding box center [1080, 56] width 18 height 18
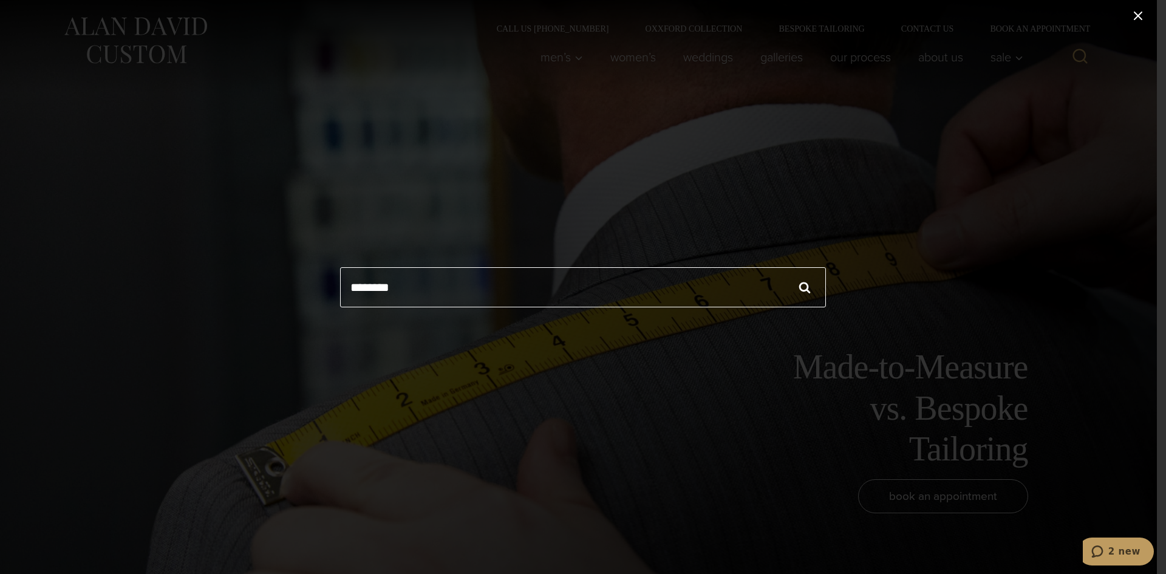
click at [1138, 16] on icon "Close search" at bounding box center [1137, 16] width 8 height 8
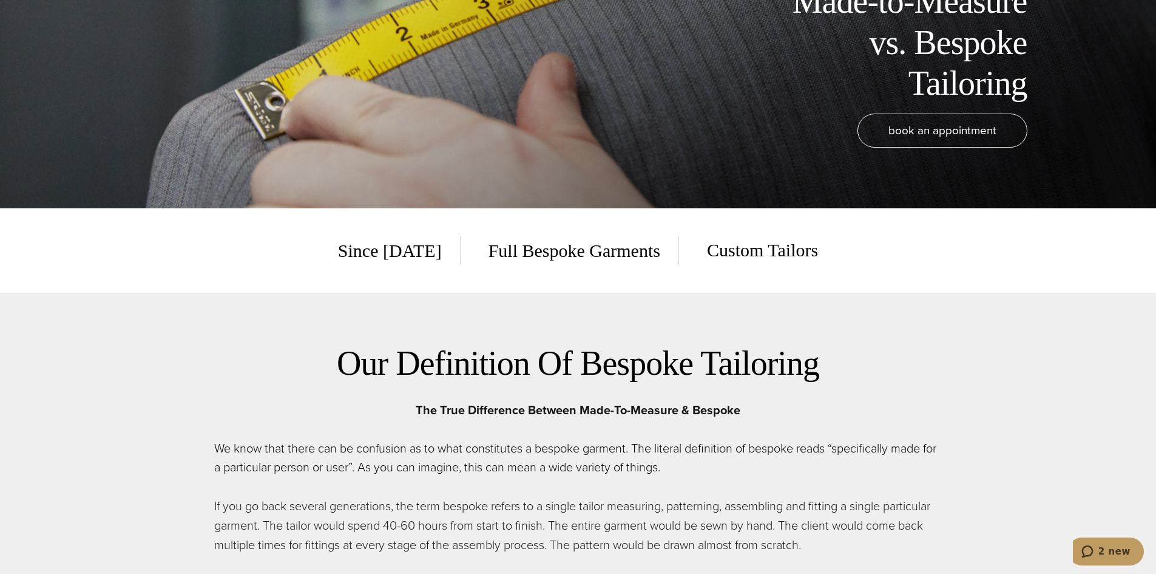
scroll to position [364, 0]
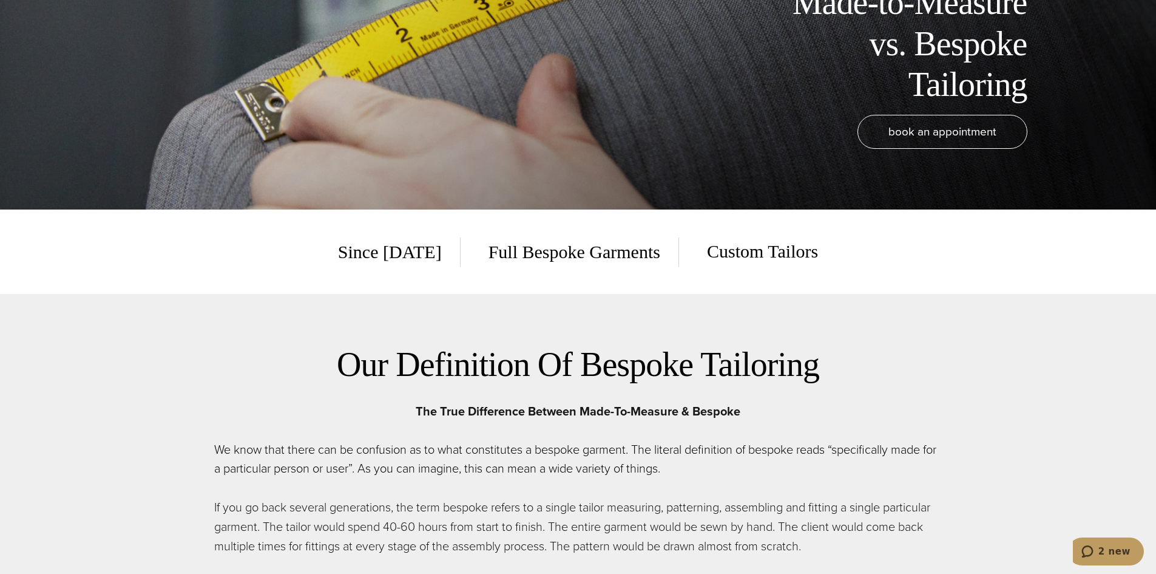
click at [279, 101] on div "Made-to-Measure vs. Bespoke Tailoring" at bounding box center [579, 43] width 996 height 123
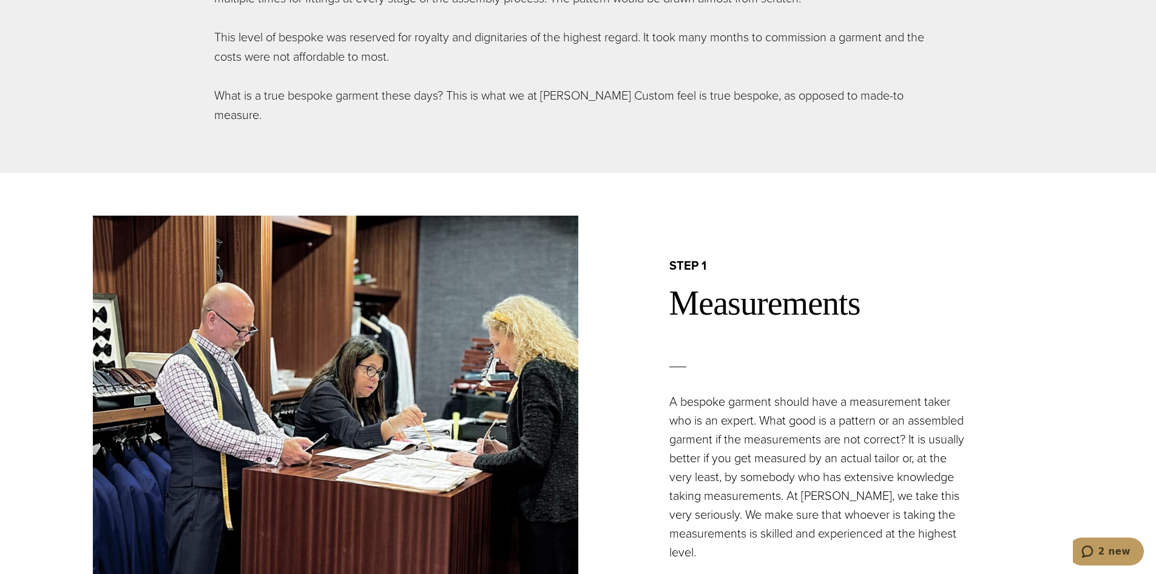
scroll to position [911, 0]
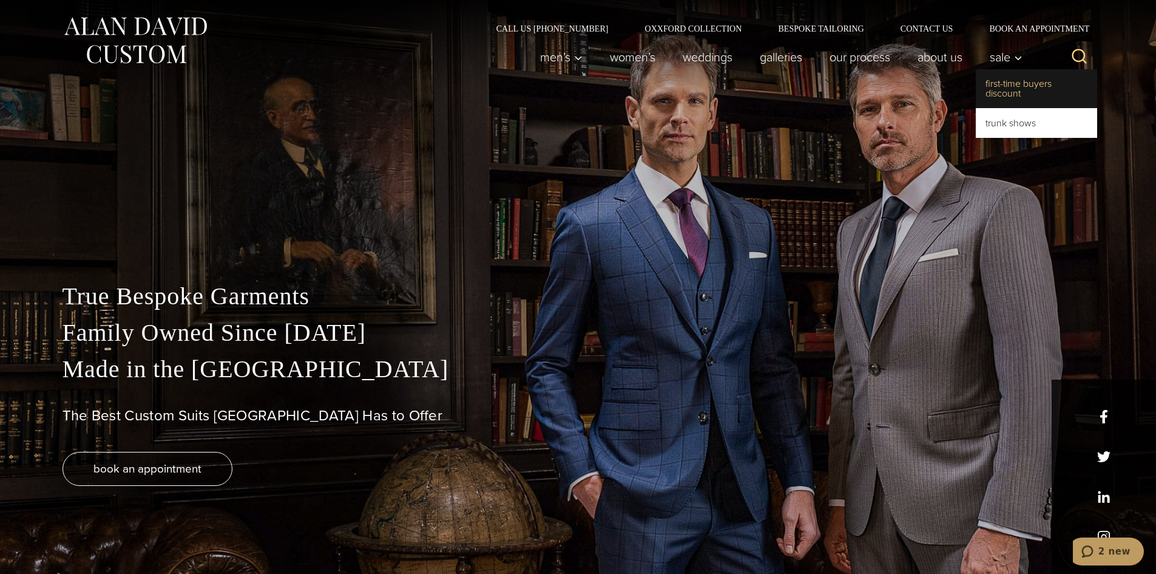
click at [1009, 97] on link "First-Time Buyers Discount" at bounding box center [1036, 88] width 121 height 39
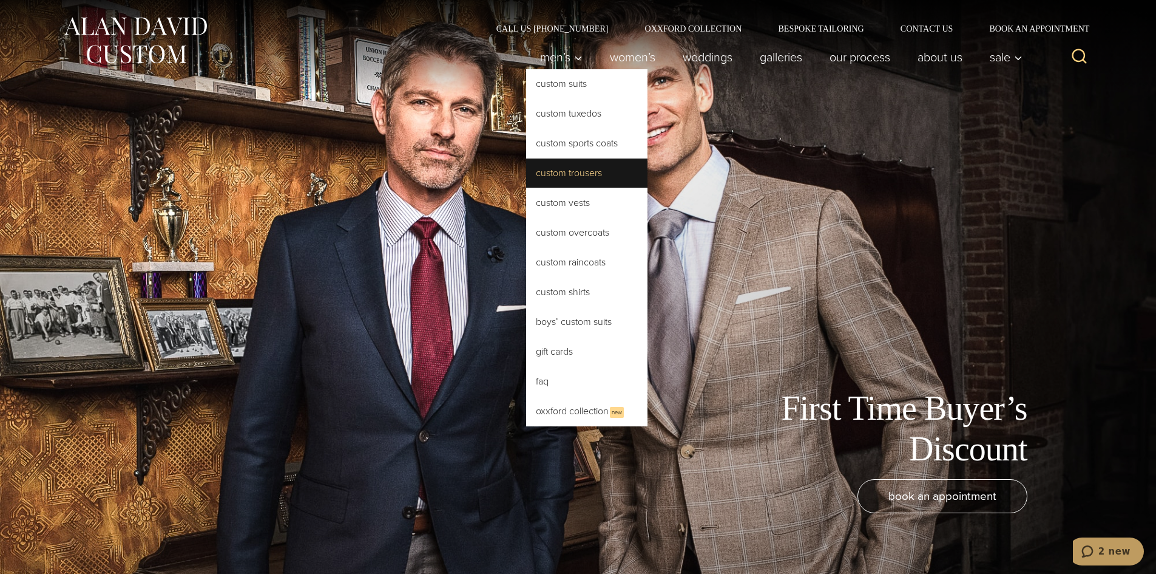
click at [557, 180] on link "Custom Trousers" at bounding box center [586, 172] width 121 height 29
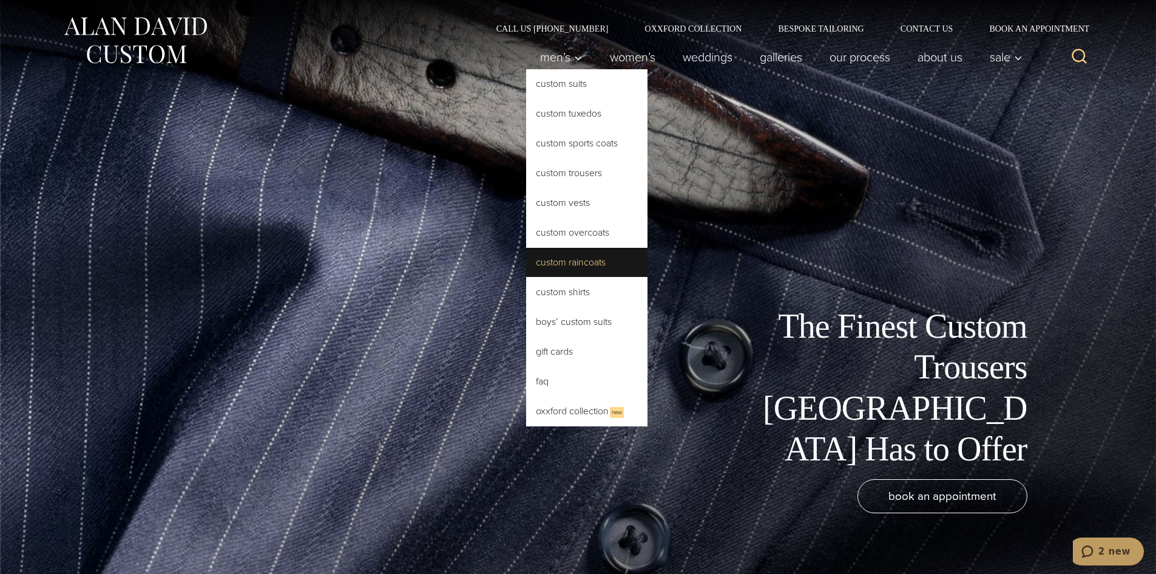
click at [544, 259] on link "Custom Raincoats" at bounding box center [586, 262] width 121 height 29
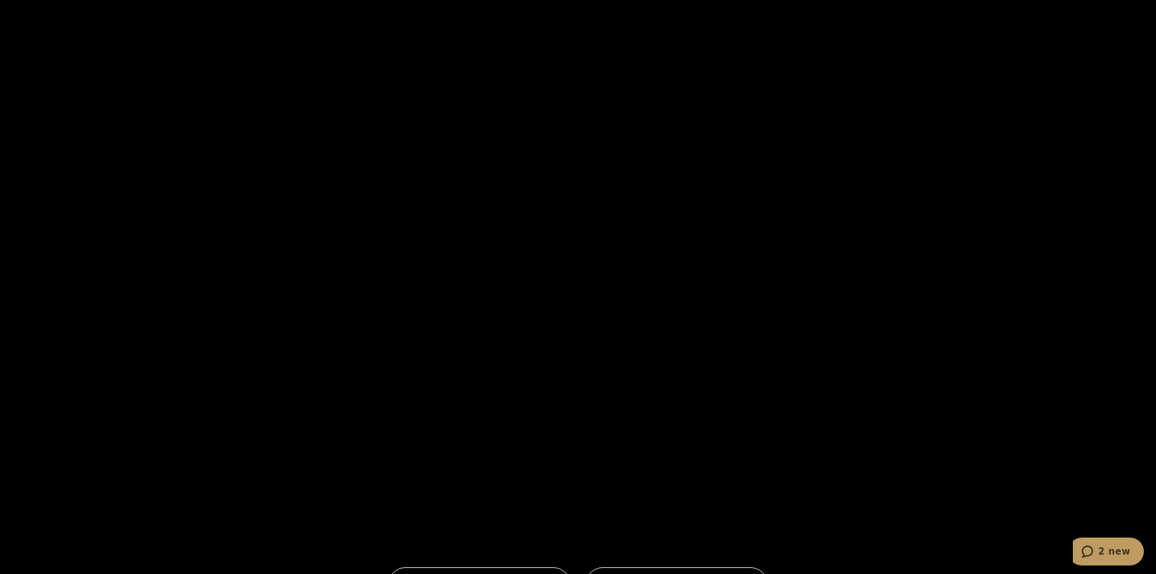
scroll to position [2550, 0]
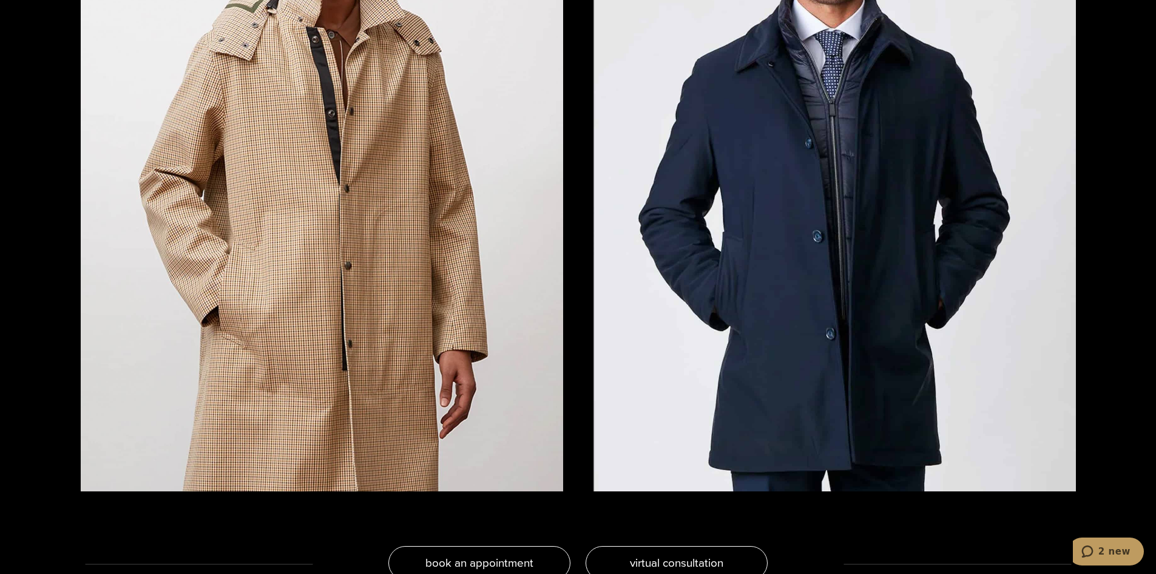
click at [807, 166] on img at bounding box center [835, 169] width 483 height 644
click at [881, 169] on img at bounding box center [835, 169] width 483 height 644
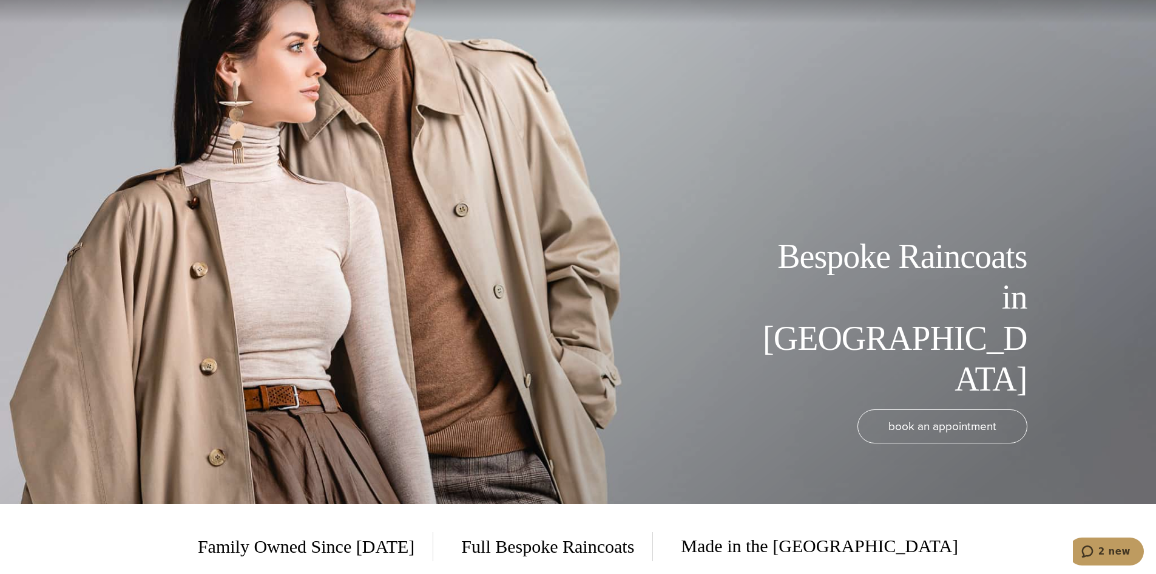
scroll to position [0, 0]
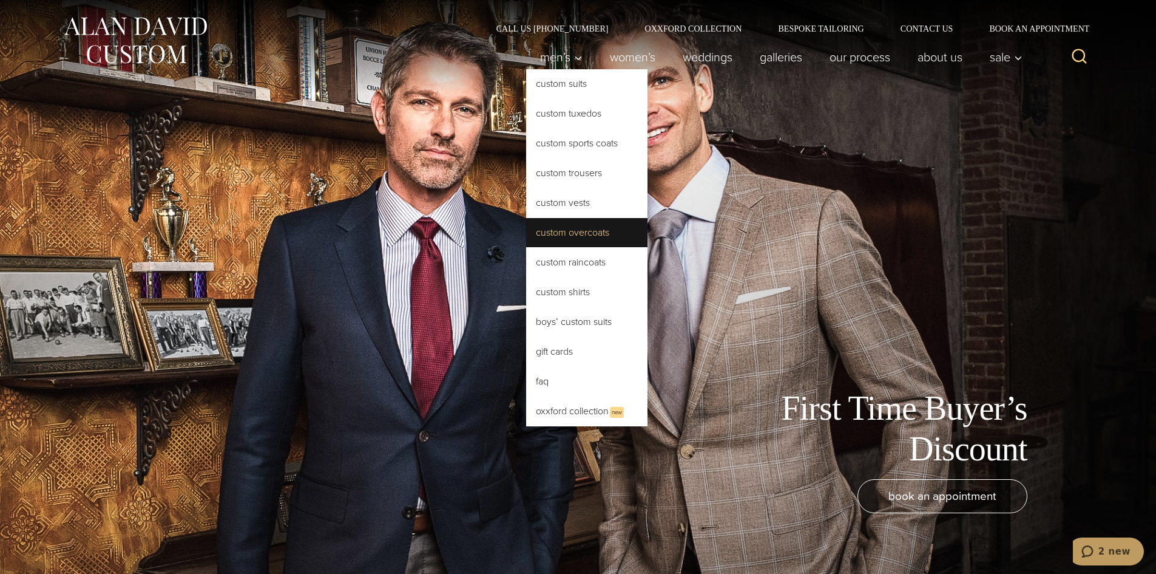
click at [571, 224] on link "Custom Overcoats" at bounding box center [586, 232] width 121 height 29
